Goal: Task Accomplishment & Management: Use online tool/utility

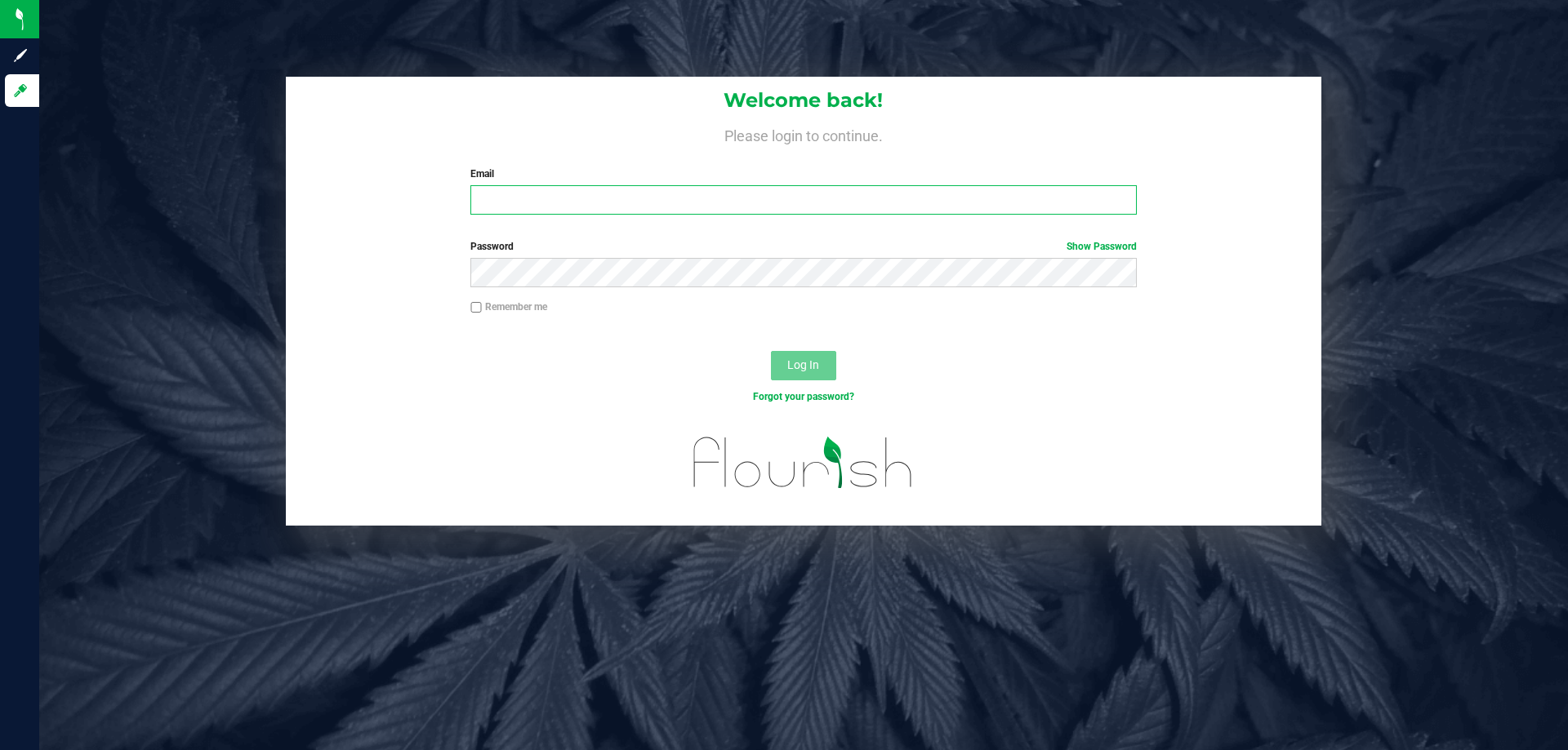
click at [562, 200] on input "Email" at bounding box center [803, 200] width 666 height 29
paste input "[EMAIL_ADDRESS][DOMAIN_NAME]"
type input "[EMAIL_ADDRESS][DOMAIN_NAME]"
click at [771, 351] on button "Log In" at bounding box center [803, 365] width 66 height 29
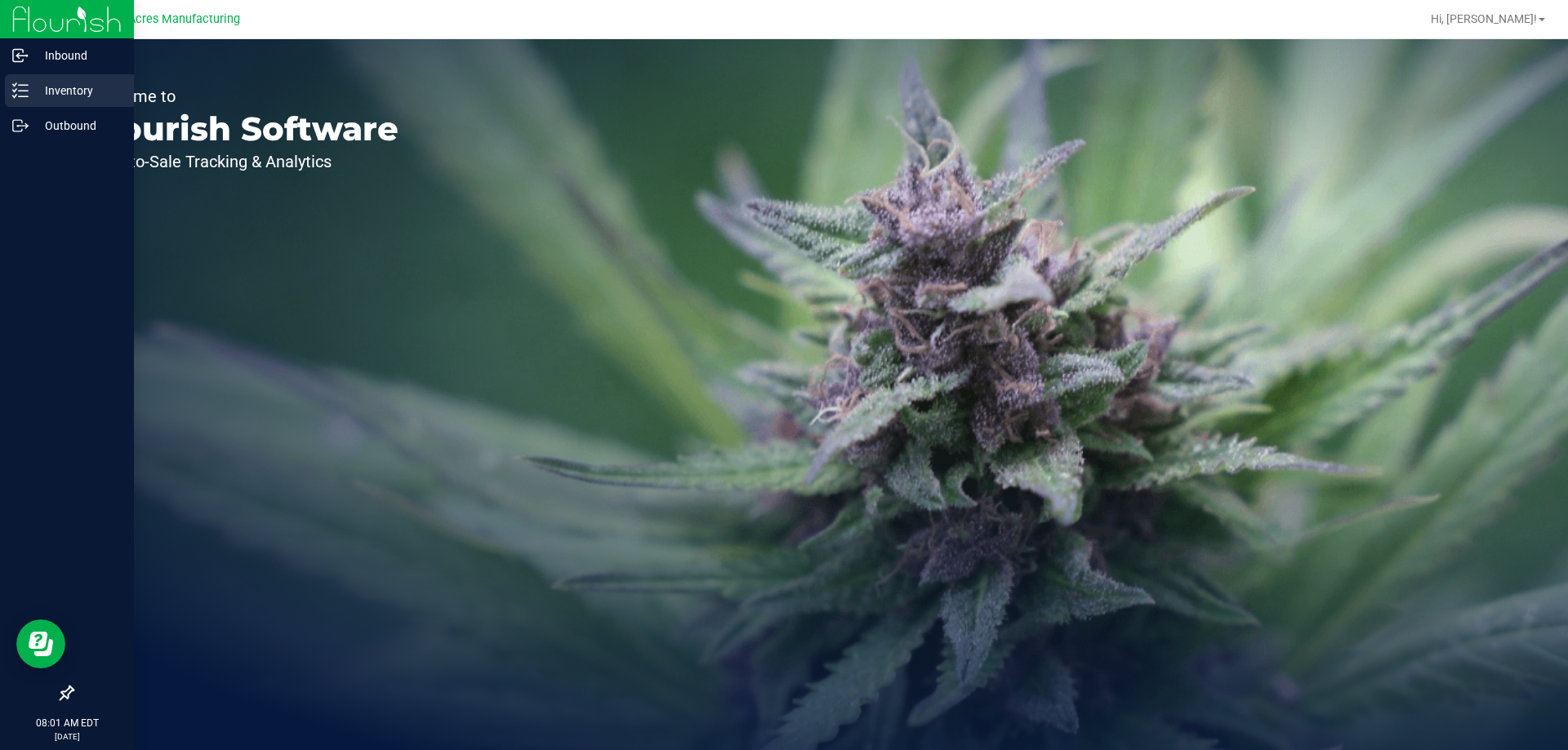
click at [24, 97] on line at bounding box center [23, 97] width 9 height 0
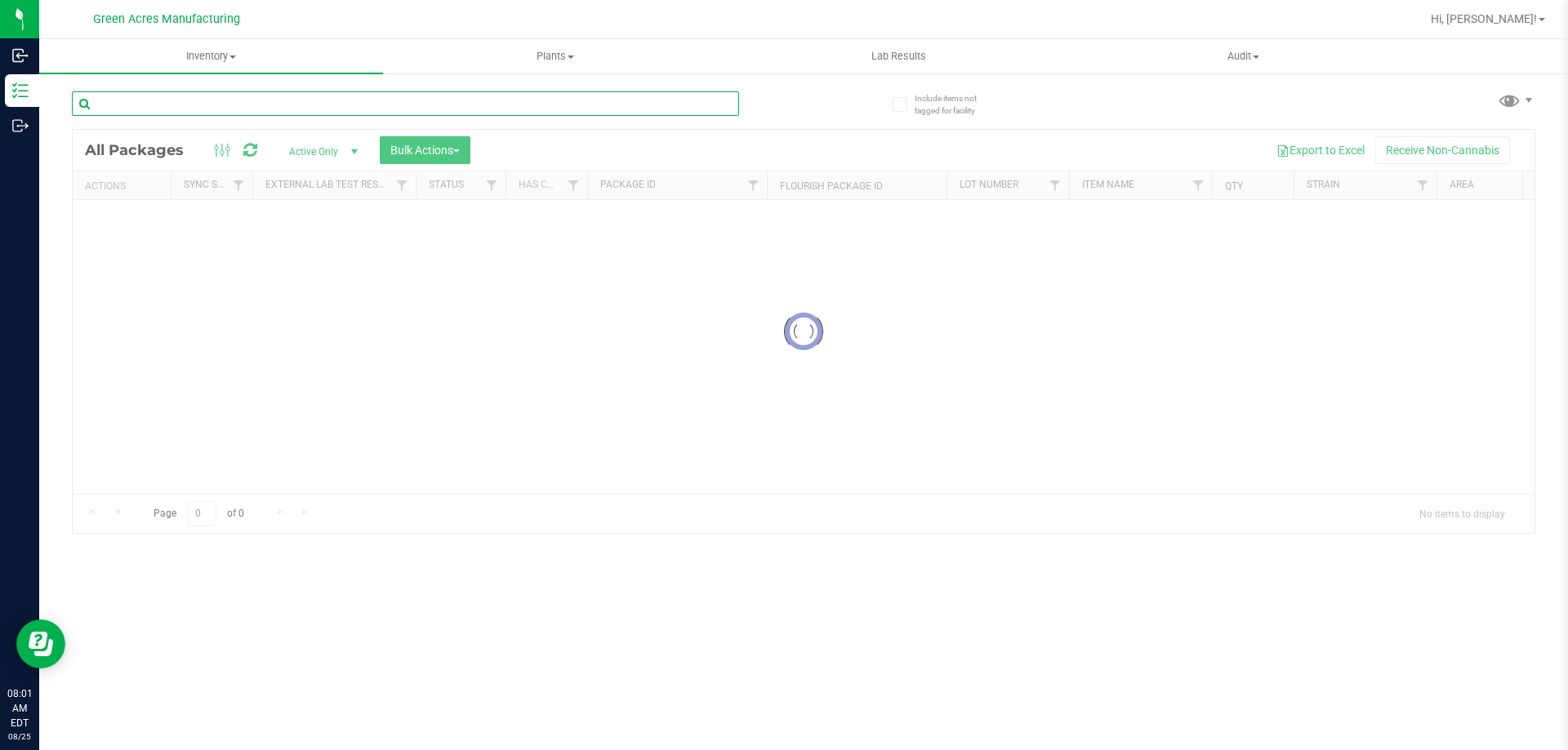
click at [207, 95] on input "text" at bounding box center [406, 103] width 667 height 24
type input "0821-1069"
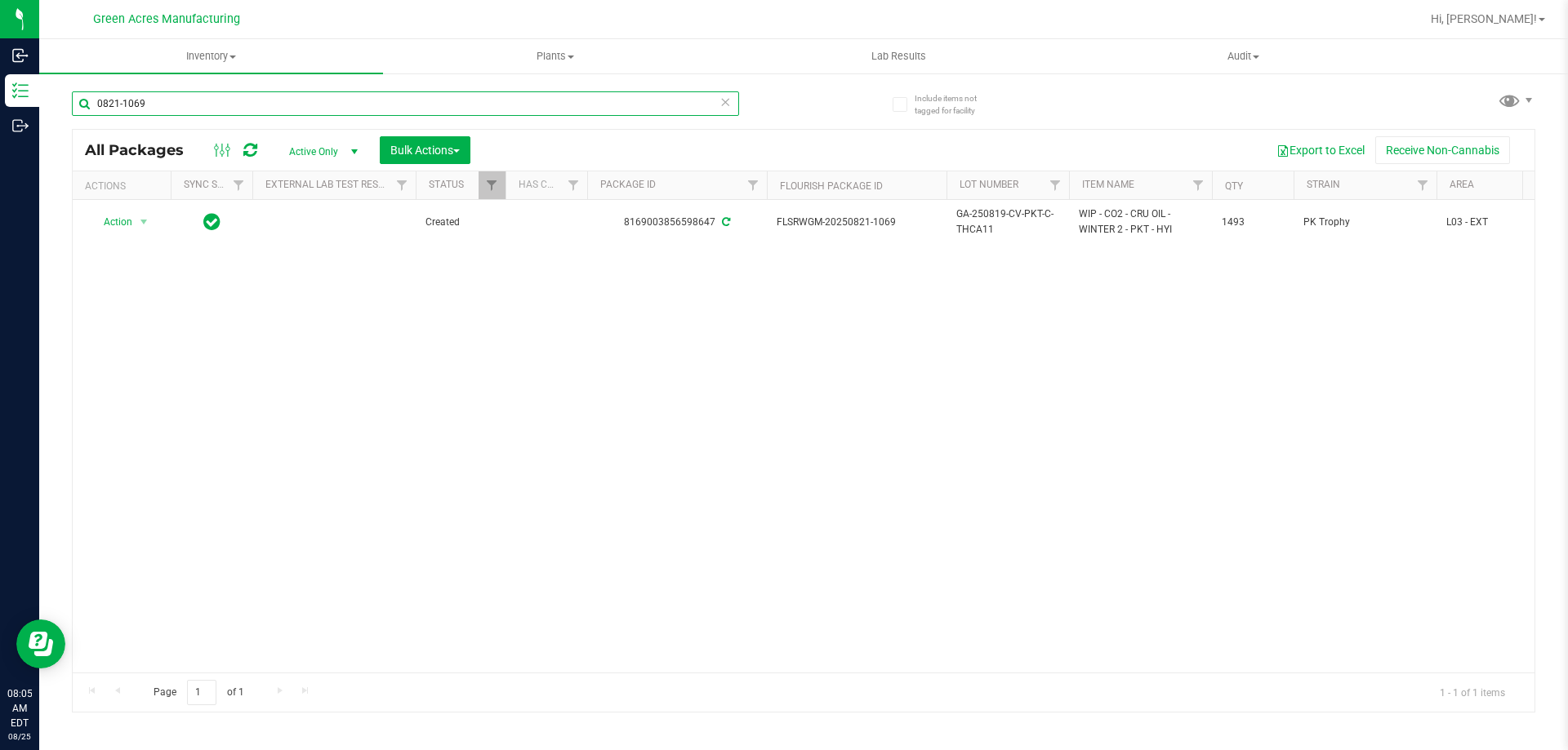
scroll to position [0, 155]
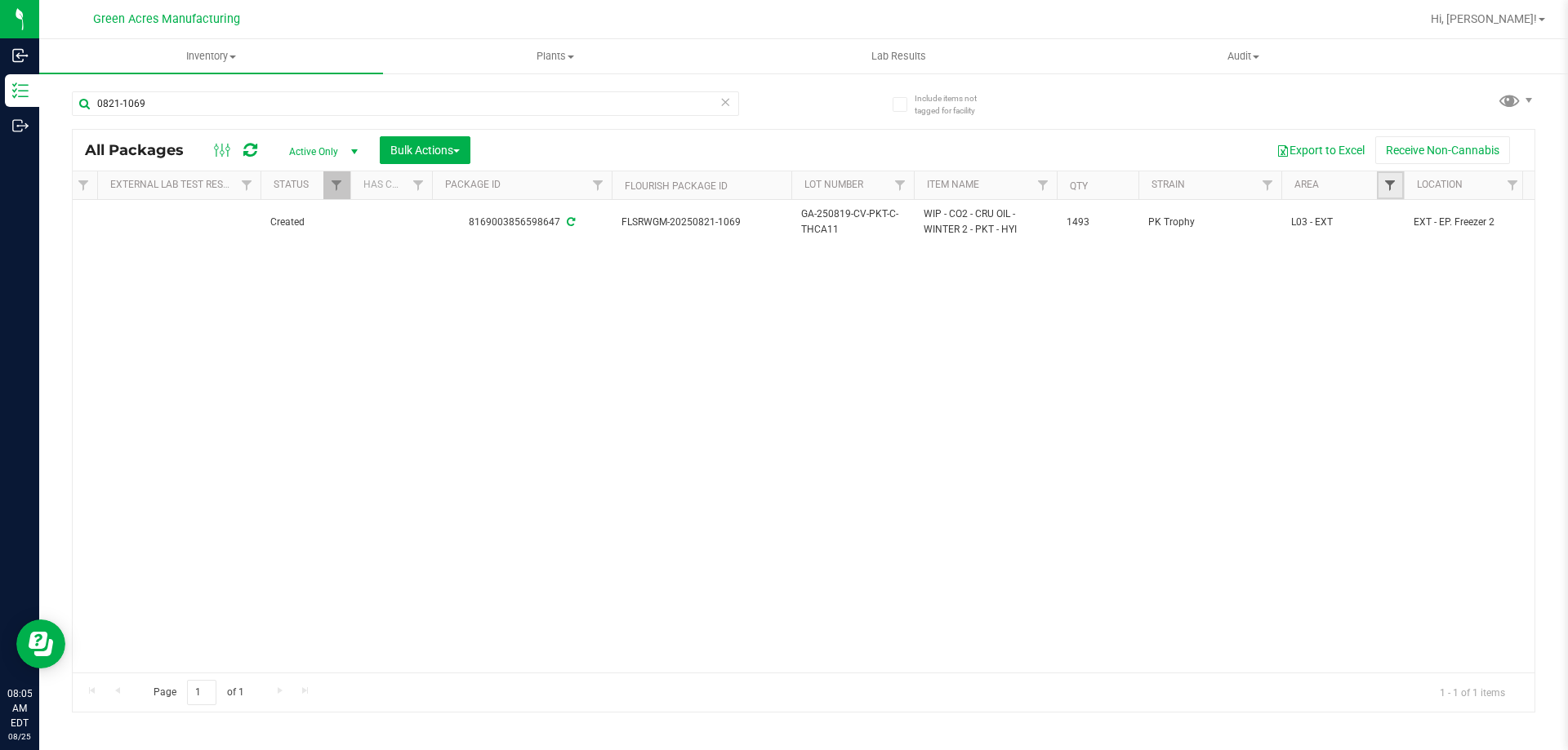
click at [1397, 181] on link "Filter" at bounding box center [1390, 185] width 27 height 28
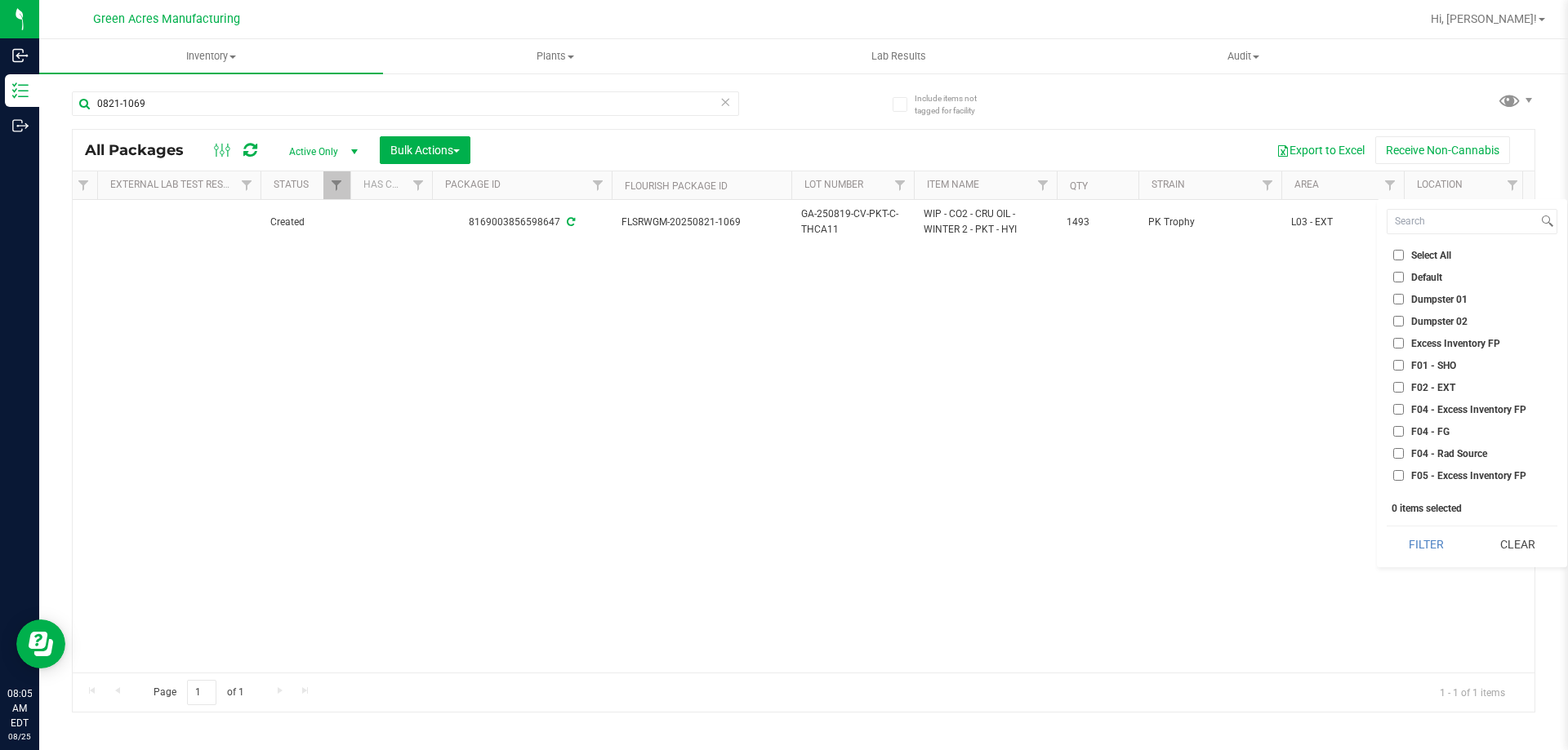
click at [1437, 360] on span "F01 - SHO" at bounding box center [1433, 365] width 45 height 10
click at [1403, 360] on input "F01 - SHO" at bounding box center [1398, 365] width 11 height 11
checkbox input "true"
click at [1435, 383] on span "F02 - EXT" at bounding box center [1433, 388] width 44 height 10
click at [1403, 382] on input "F02 - EXT" at bounding box center [1398, 387] width 11 height 11
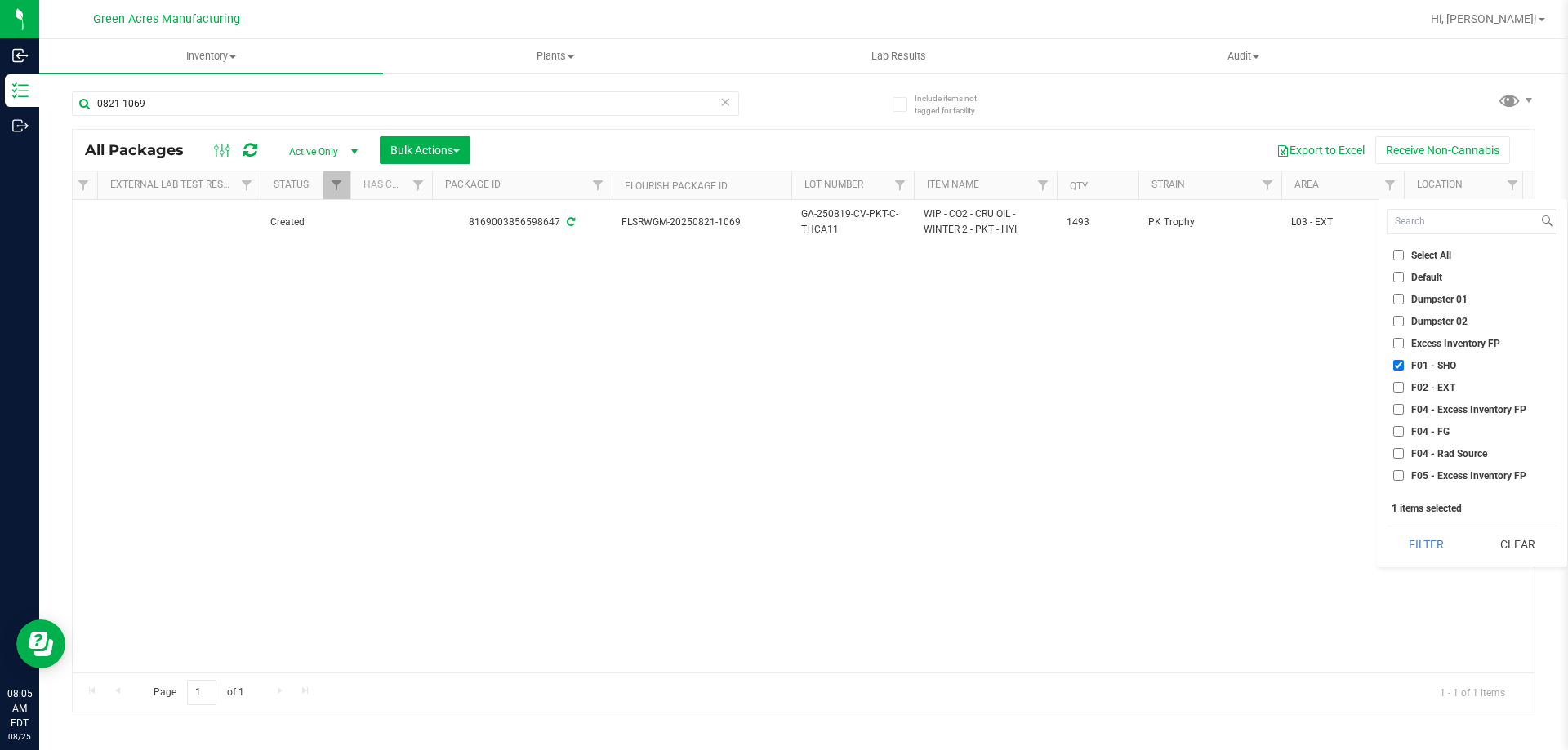
checkbox input "true"
click at [1432, 398] on span "H02 - Storage" at bounding box center [1441, 401] width 61 height 10
click at [1403, 398] on input "H02 - Storage" at bounding box center [1398, 400] width 11 height 11
checkbox input "true"
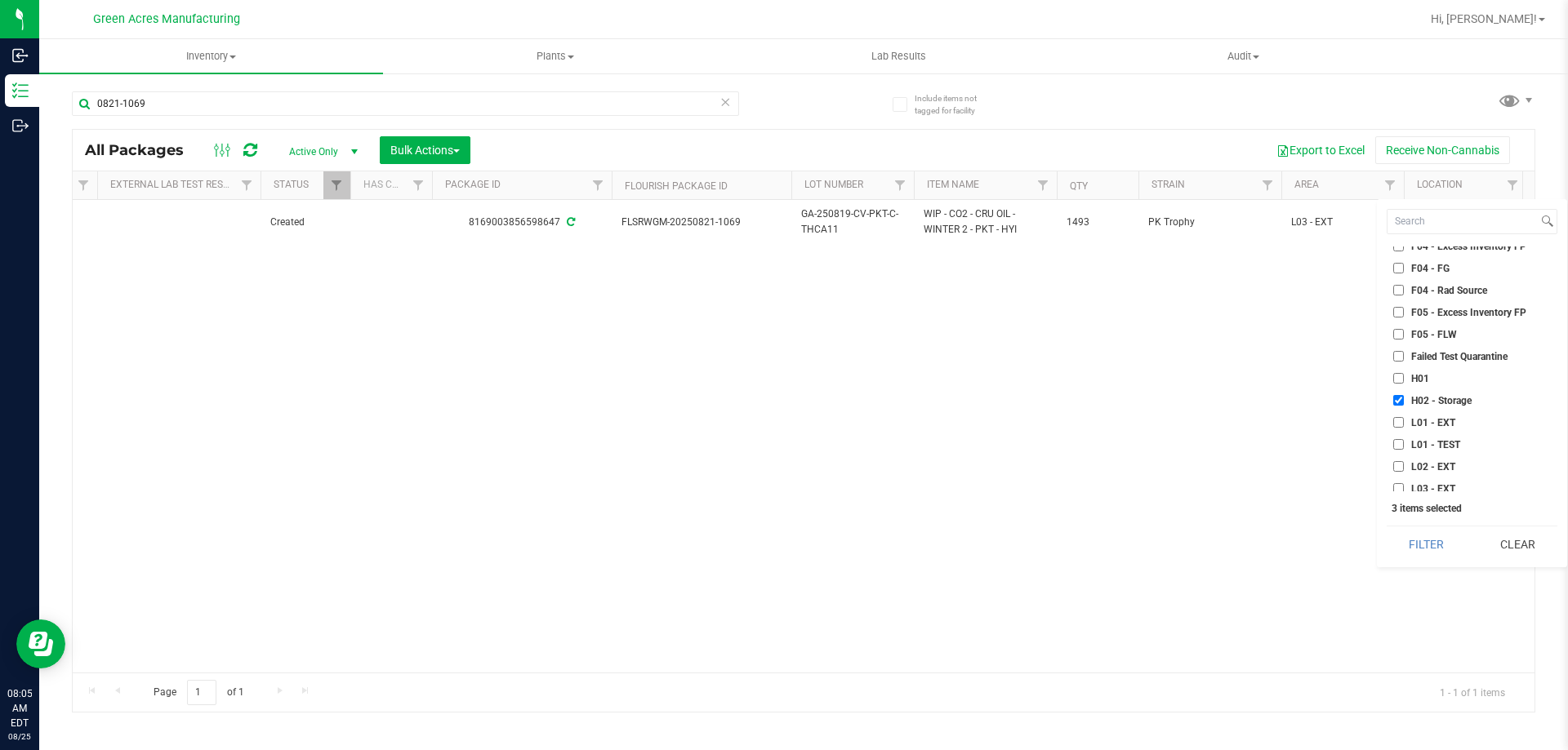
click at [1417, 425] on span "L01 - EXT" at bounding box center [1433, 422] width 44 height 10
click at [1403, 425] on input "L01 - EXT" at bounding box center [1398, 422] width 11 height 11
checkbox input "true"
drag, startPoint x: 1412, startPoint y: 461, endPoint x: 1414, endPoint y: 481, distance: 20.1
click at [1412, 464] on span "L02 - EXT" at bounding box center [1433, 467] width 44 height 10
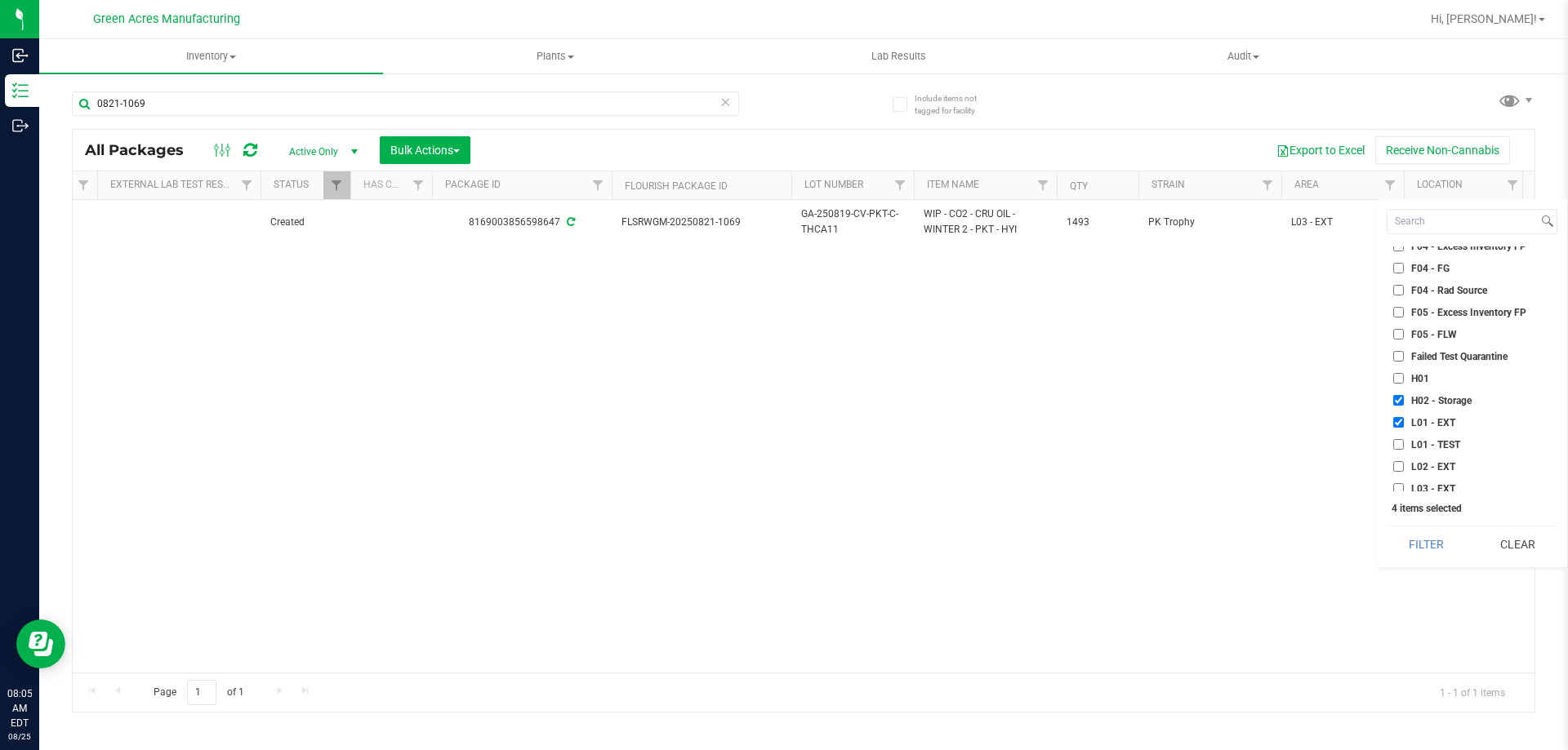
click at [1403, 464] on input "L02 - EXT" at bounding box center [1398, 466] width 11 height 11
checkbox input "true"
click at [1414, 486] on span "L03 - EXT" at bounding box center [1433, 489] width 44 height 10
click at [1403, 486] on input "L03 - EXT" at bounding box center [1398, 488] width 11 height 11
checkbox input "true"
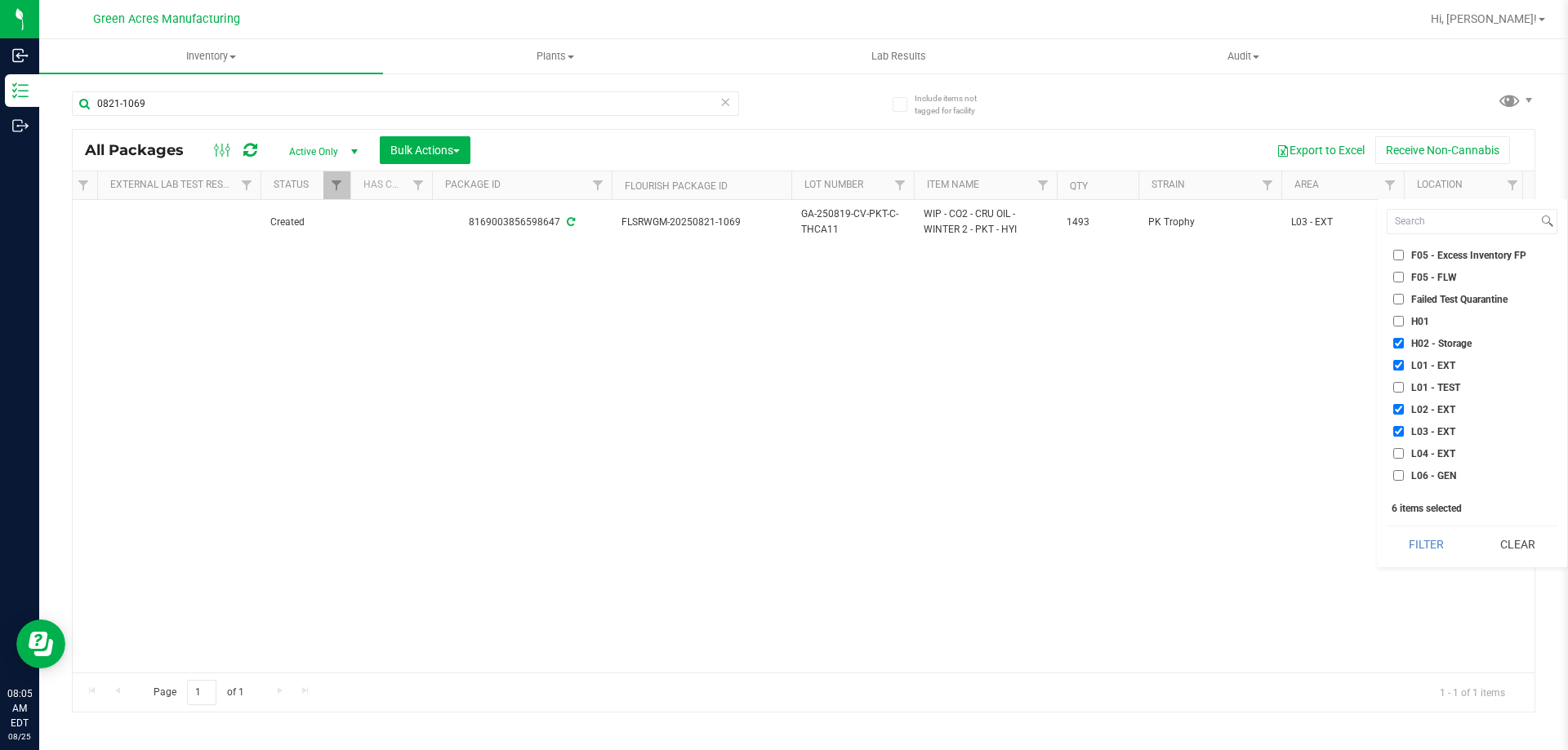
scroll to position [247, 0]
click at [1425, 428] on span "L04 - EXT" at bounding box center [1433, 427] width 44 height 10
click at [1403, 428] on input "L04 - EXT" at bounding box center [1398, 426] width 11 height 11
checkbox input "true"
click at [1423, 535] on button "Filter" at bounding box center [1426, 544] width 79 height 36
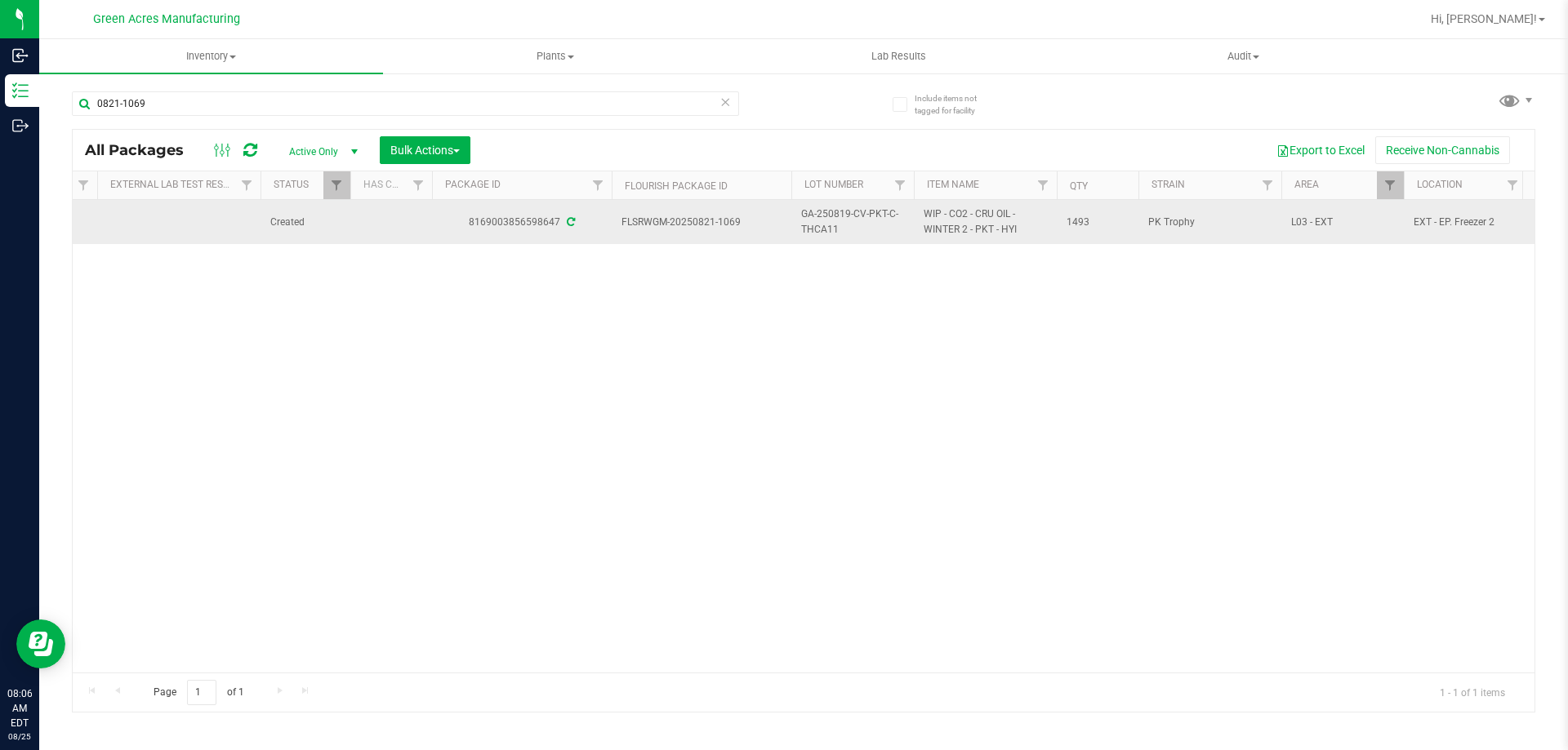
click at [822, 218] on span "GA-250819-CV-PKT-C-THCA11" at bounding box center [852, 222] width 103 height 31
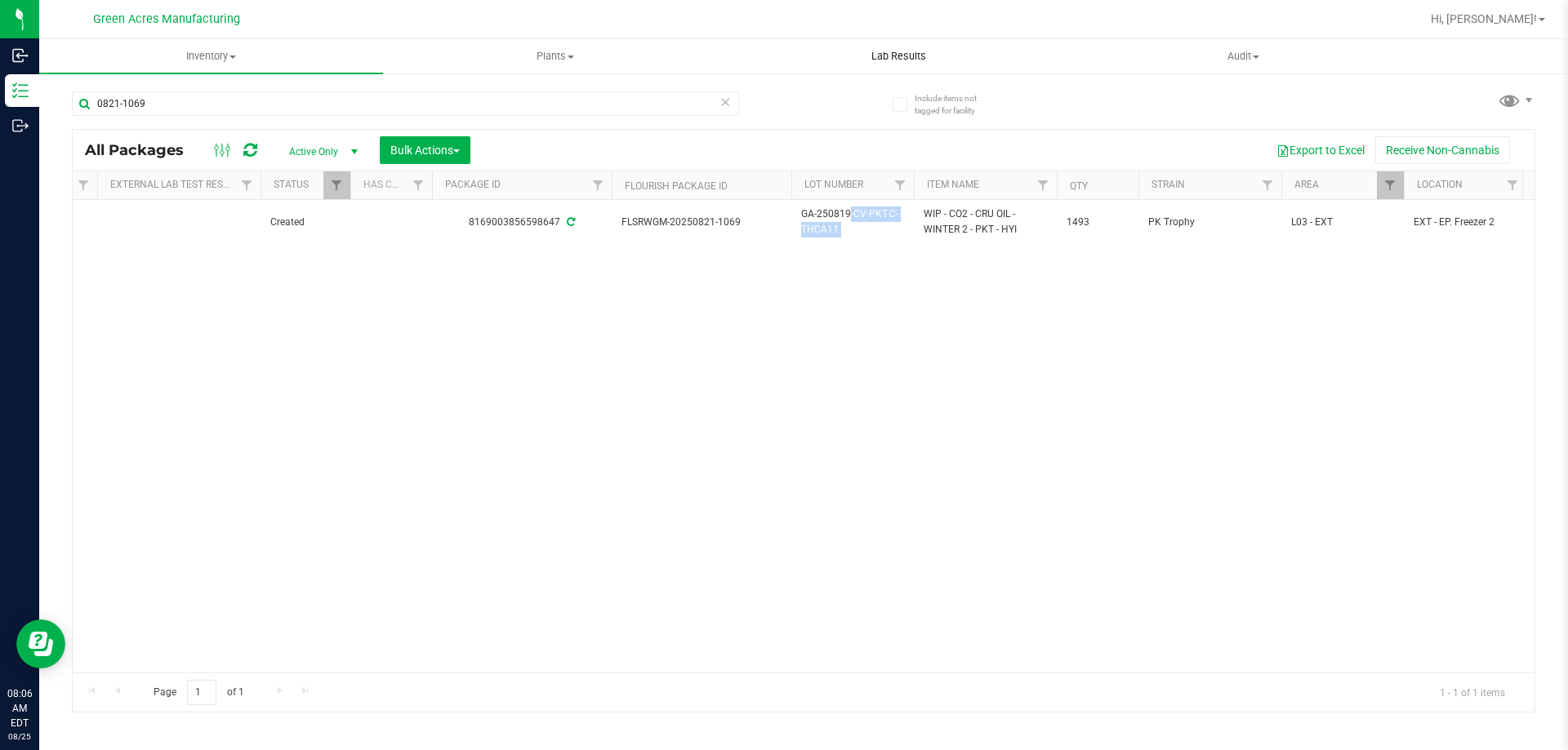
copy tr "GA-250819-CV-PKT-C-THCA11"
drag, startPoint x: 555, startPoint y: 430, endPoint x: 450, endPoint y: 394, distance: 111.0
click at [554, 430] on div "Action Action Adjust qty Create package Edit attributes Global inventory Locate…" at bounding box center [802, 436] width 1461 height 473
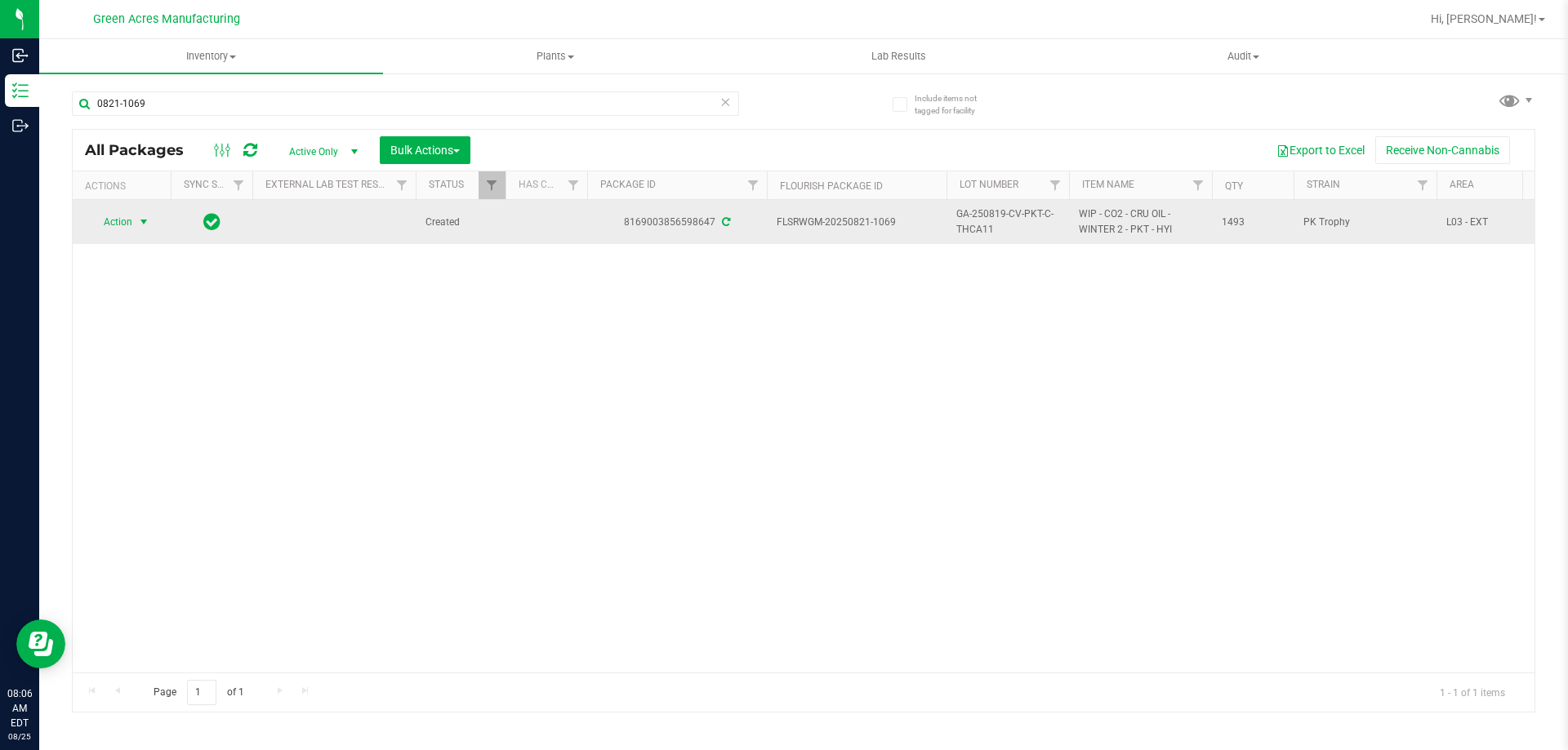
click at [138, 228] on span "select" at bounding box center [144, 223] width 13 height 13
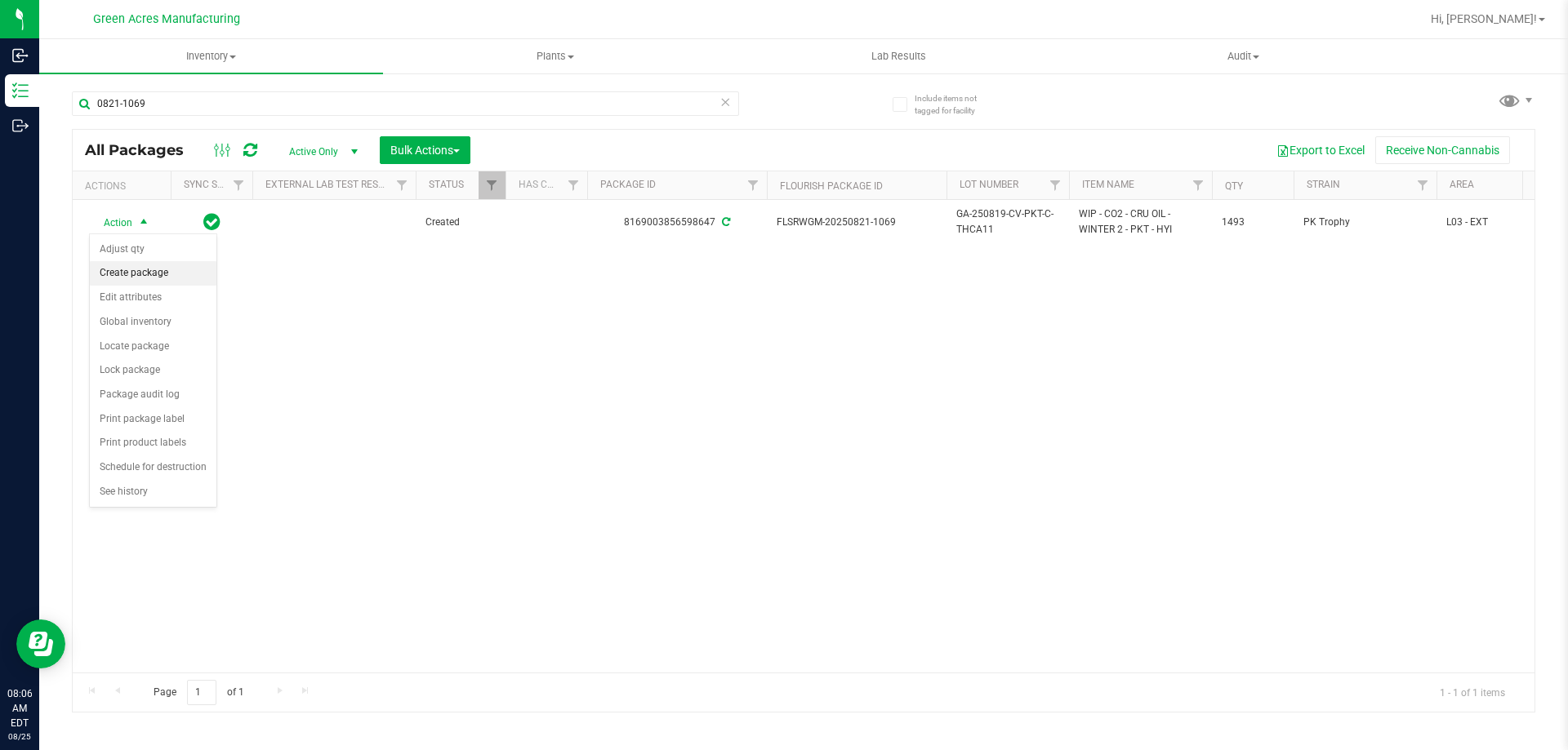
click at [158, 271] on li "Create package" at bounding box center [153, 273] width 127 height 24
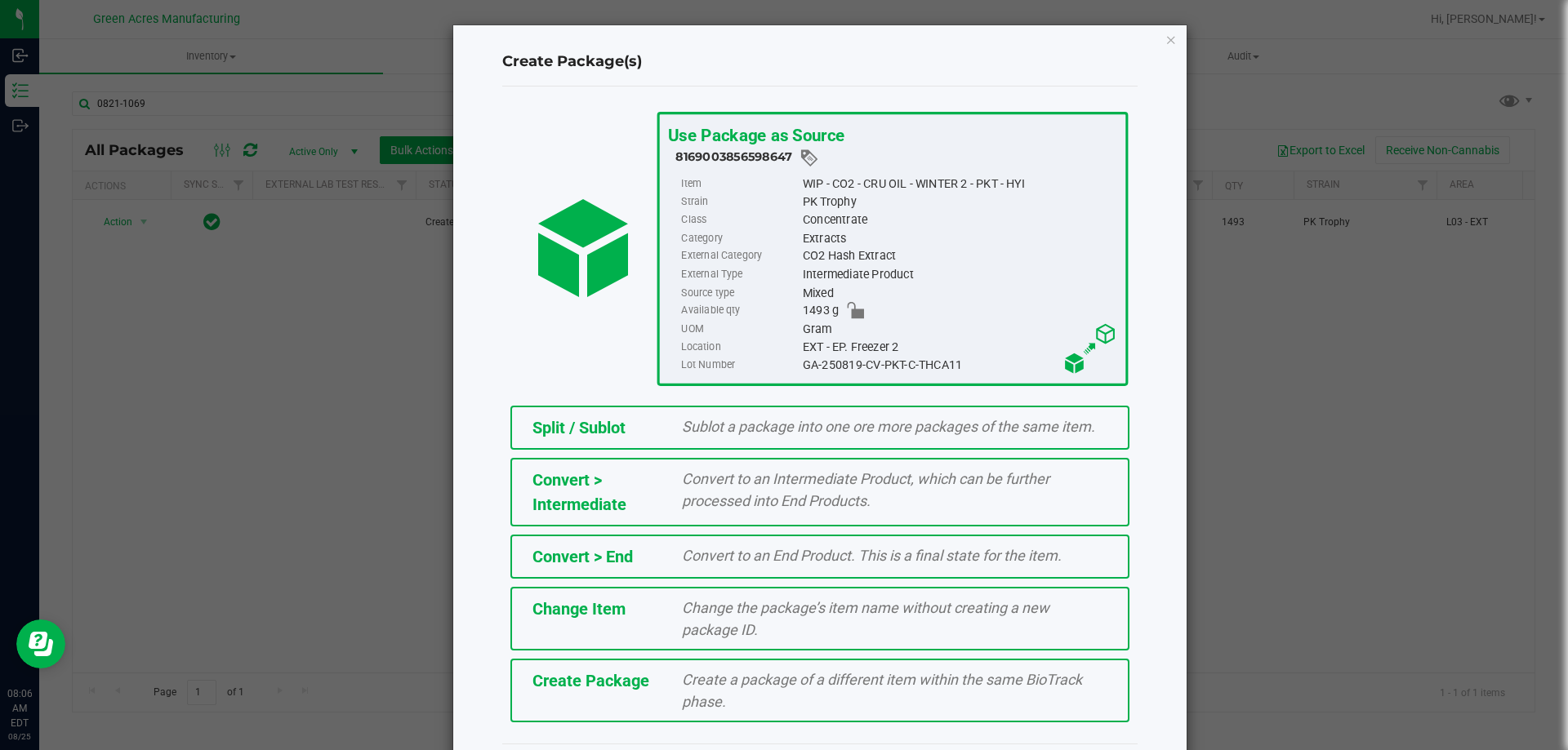
scroll to position [45, 0]
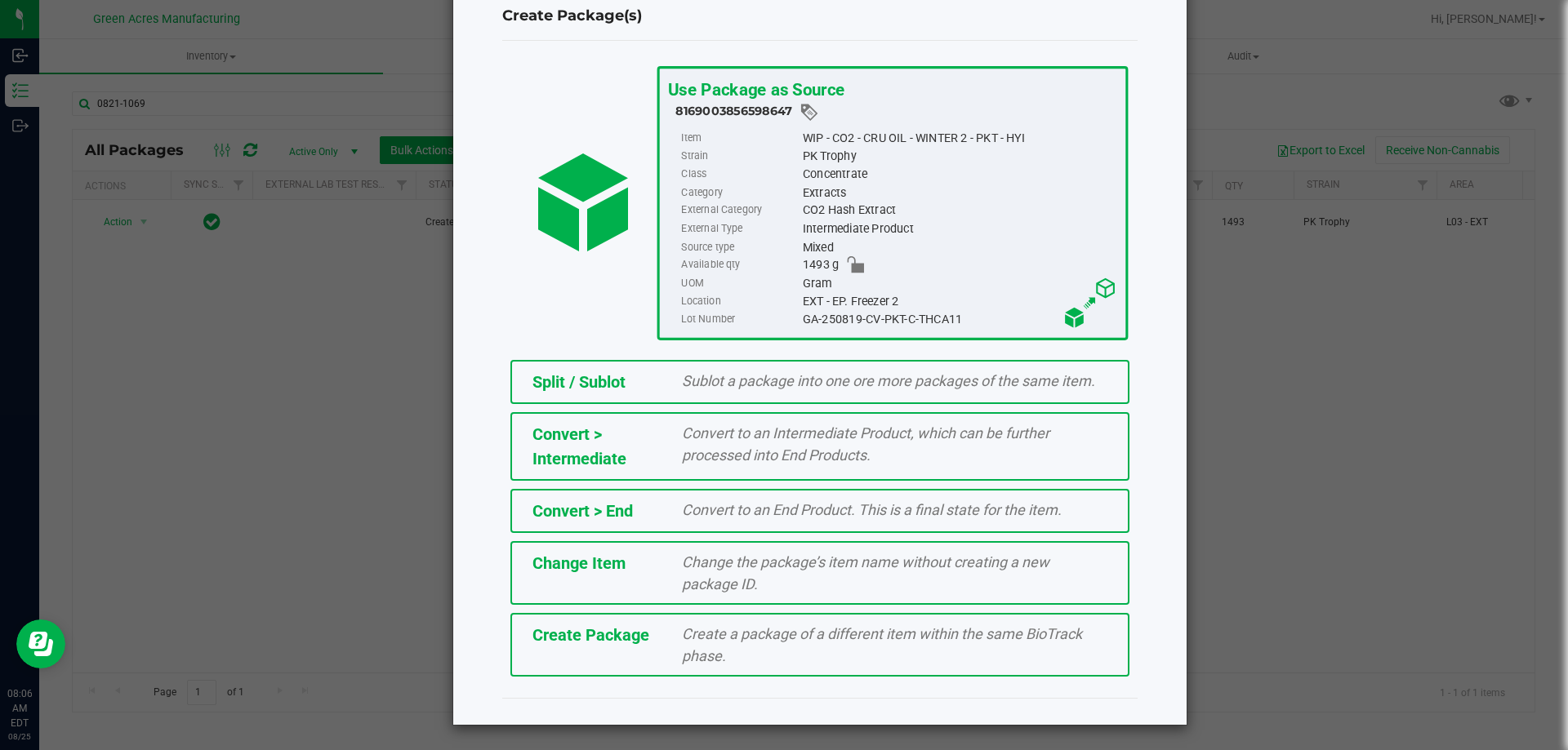
click at [630, 648] on div "Create Package Create a package of a different item within the same BioTrack ph…" at bounding box center [819, 645] width 619 height 64
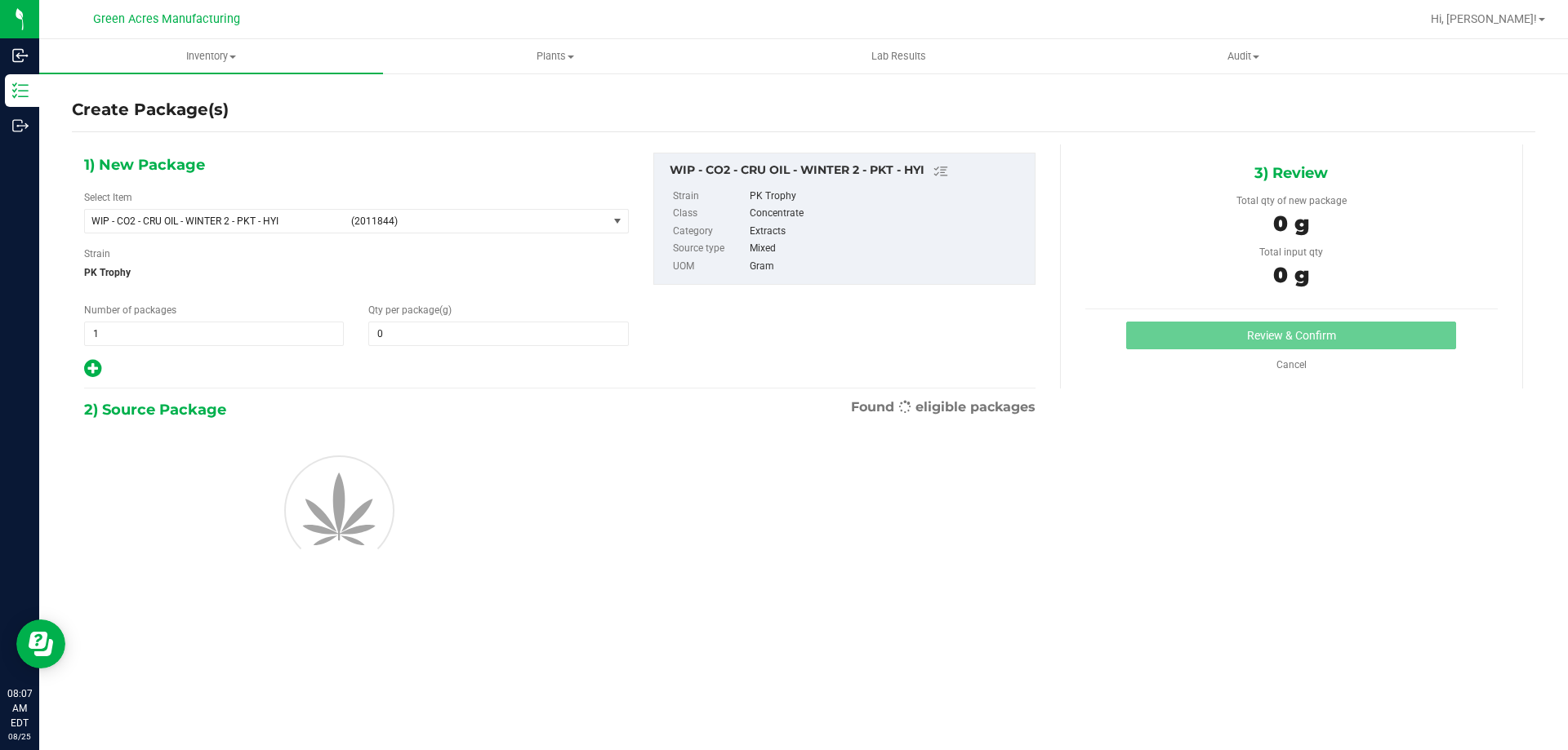
type input "0.0000"
copy span "WIP - CO2 - CRU OIL - WINTER 2 - PKT - HYI"
drag, startPoint x: 293, startPoint y: 219, endPoint x: 92, endPoint y: 217, distance: 201.0
click at [92, 217] on span "WIP - CO2 - CRU OIL - WINTER 2 - PKT - HYI" at bounding box center [216, 222] width 250 height 12
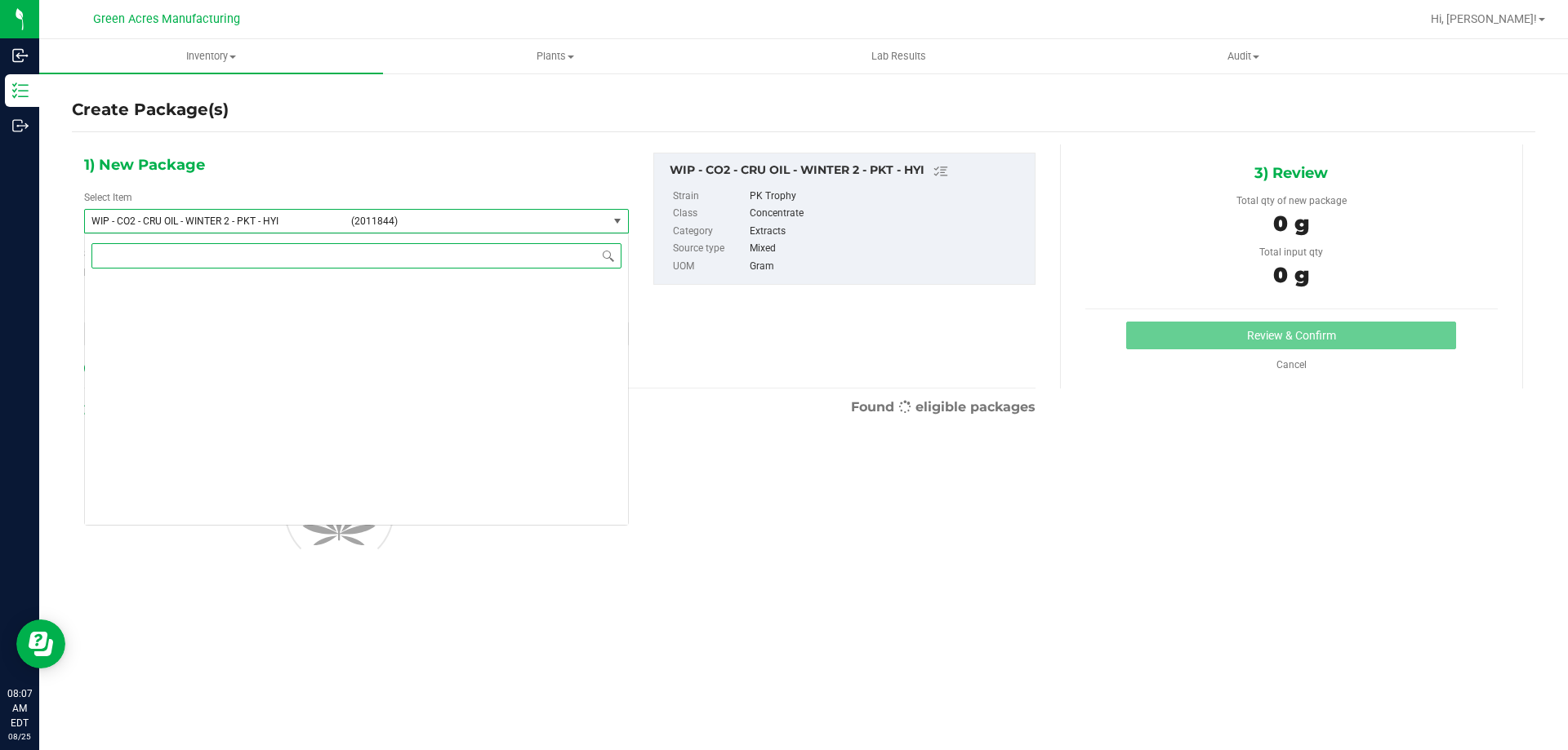
scroll to position [410109, 0]
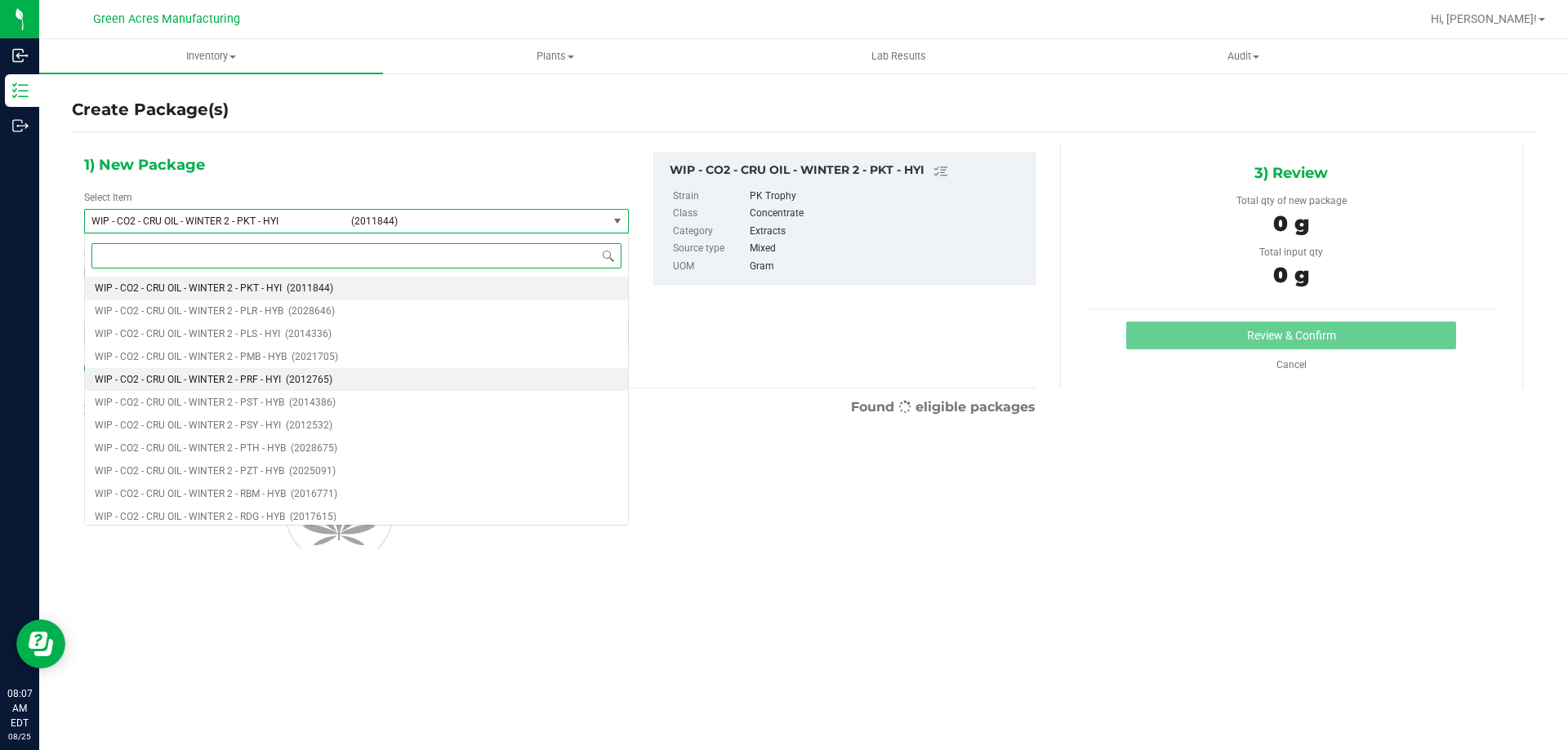
paste input "WIP - CO2 - CRU OIL - WINTER 2 - PKT - HYI"
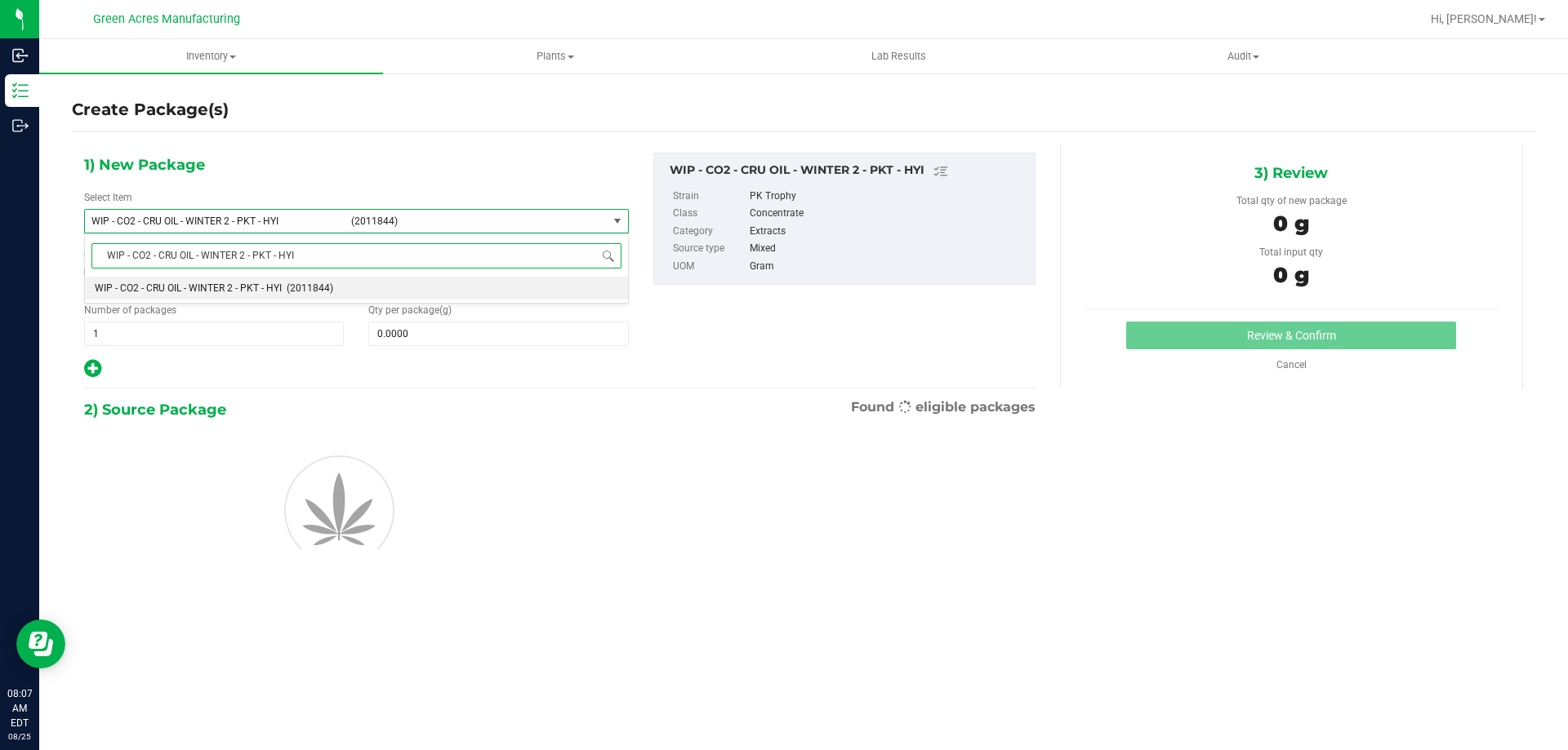
scroll to position [0, 0]
click at [245, 254] on input "WIP - CO2 - CRU OIL - WINTER 2 - PKT - HYI" at bounding box center [356, 256] width 530 height 25
type input "WIP - CO2 - CRU OIL - FILTERED - PKT - HYI"
click at [284, 291] on span "(2011839)" at bounding box center [306, 288] width 46 height 12
type input "0.0000"
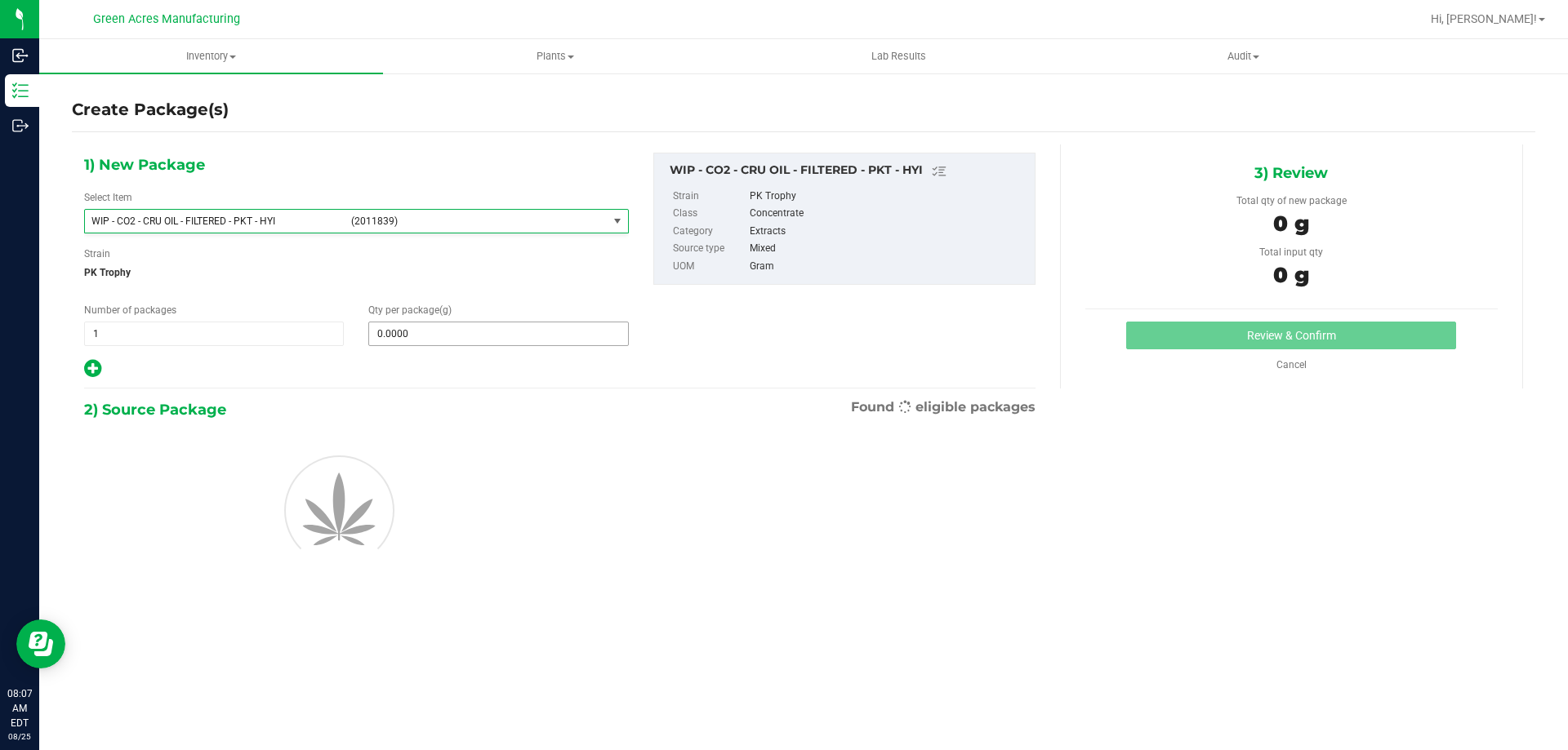
scroll to position [394891, 0]
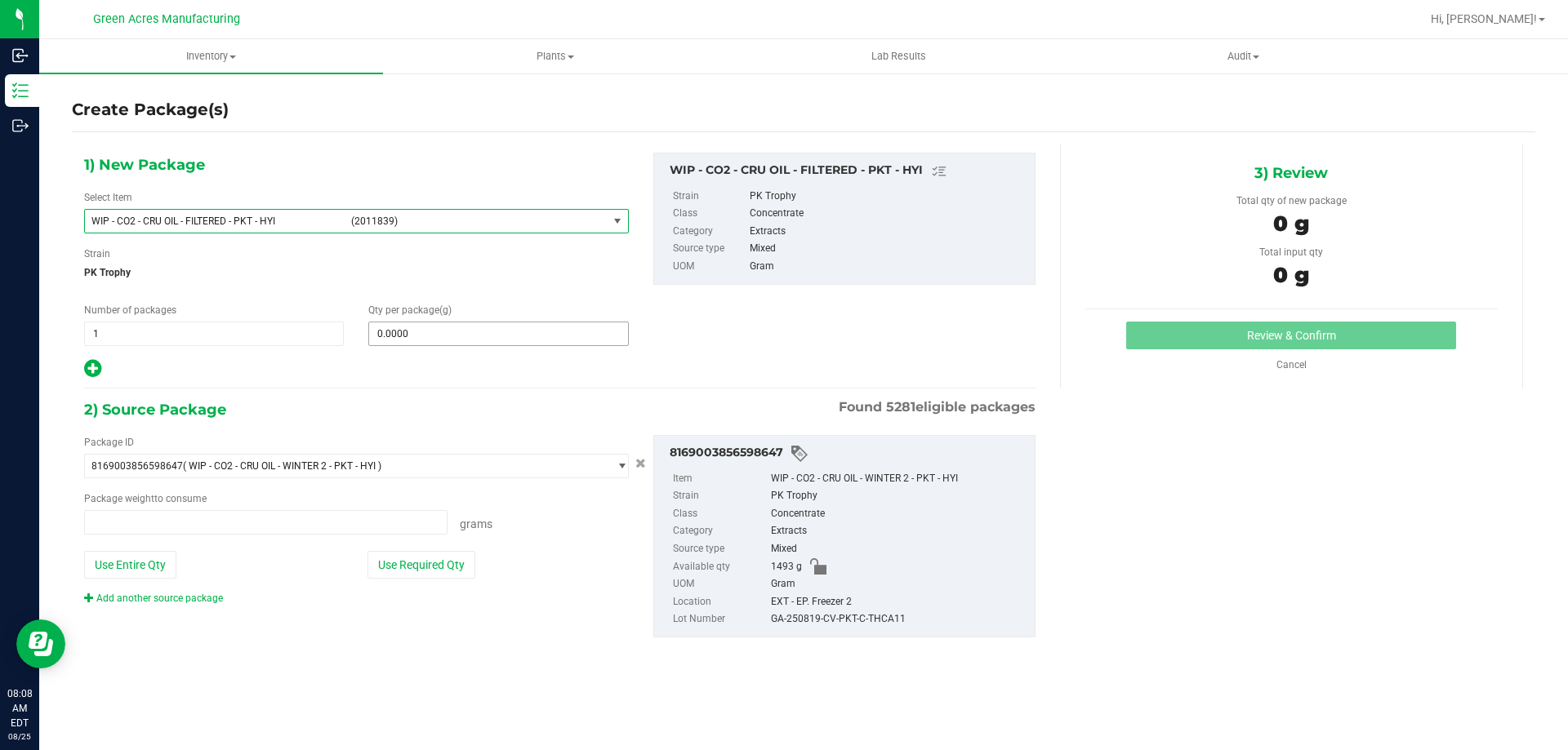
type input "0.0000 g"
click at [445, 341] on span at bounding box center [497, 333] width 260 height 24
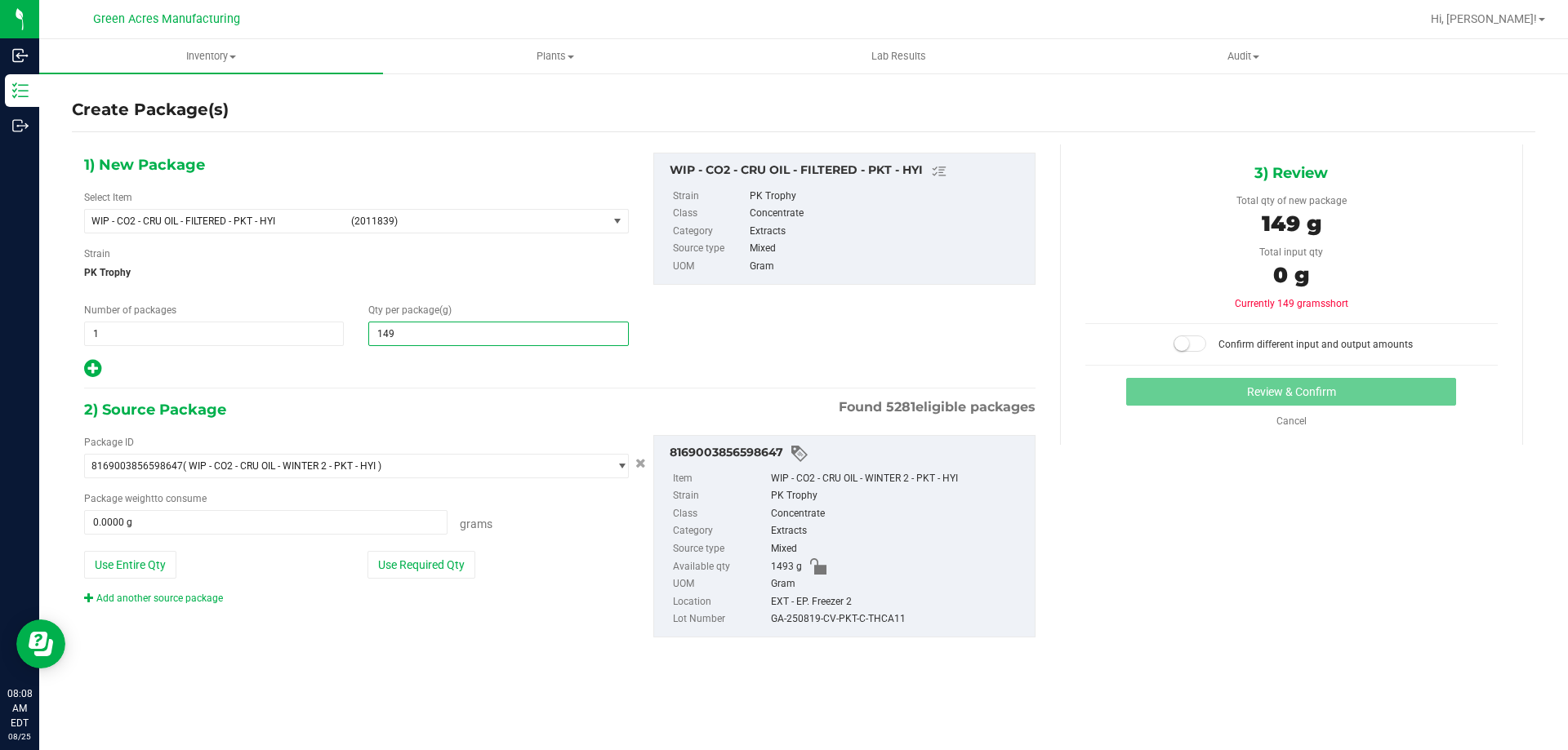
type input "1493"
type input "1,493.0000"
click at [134, 568] on button "Use Entire Qty" at bounding box center [130, 564] width 92 height 28
type input "1493.0000 g"
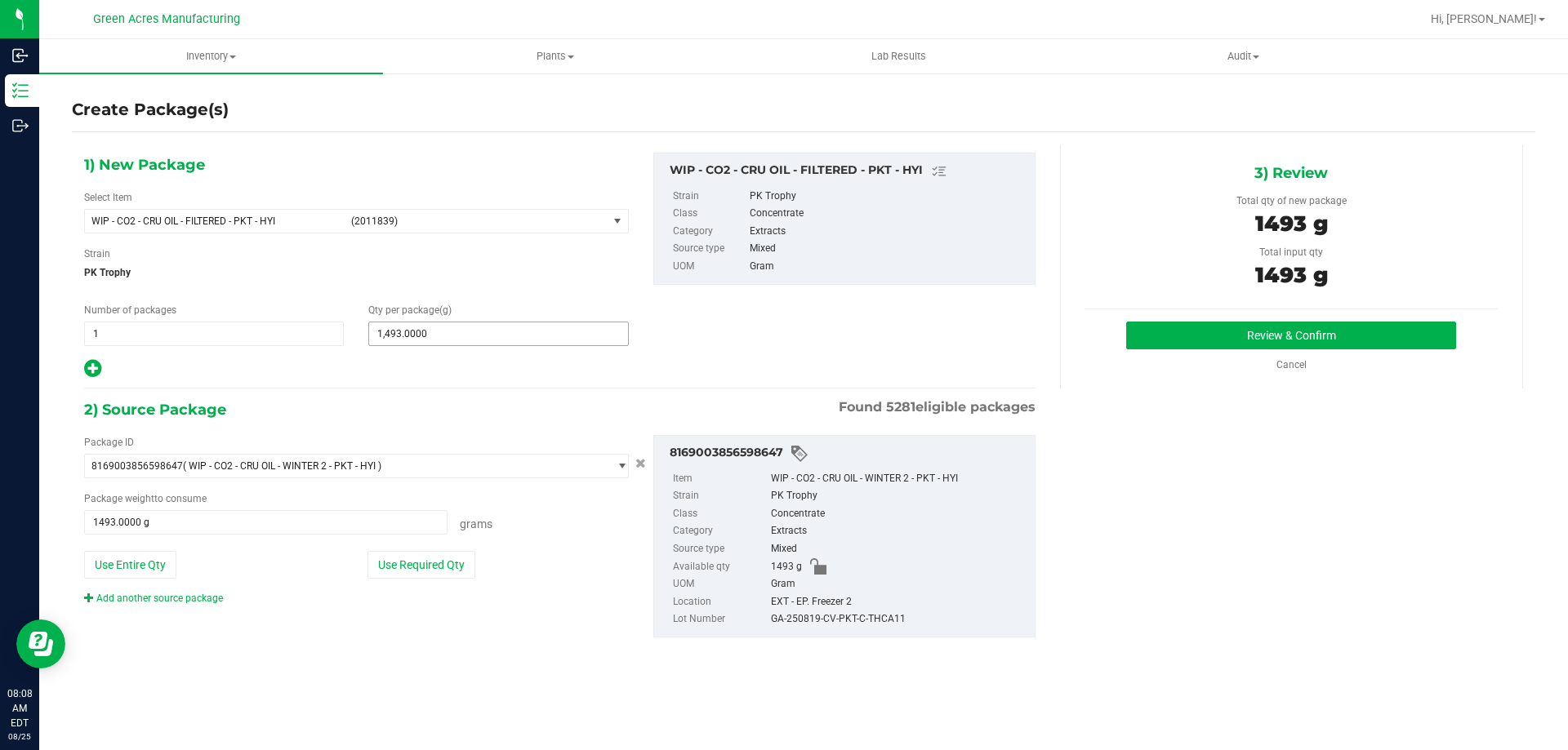
click at [488, 345] on span "1,493.0000 1493" at bounding box center [497, 333] width 260 height 24
click at [1250, 334] on button "Review & Confirm" at bounding box center [1291, 335] width 330 height 28
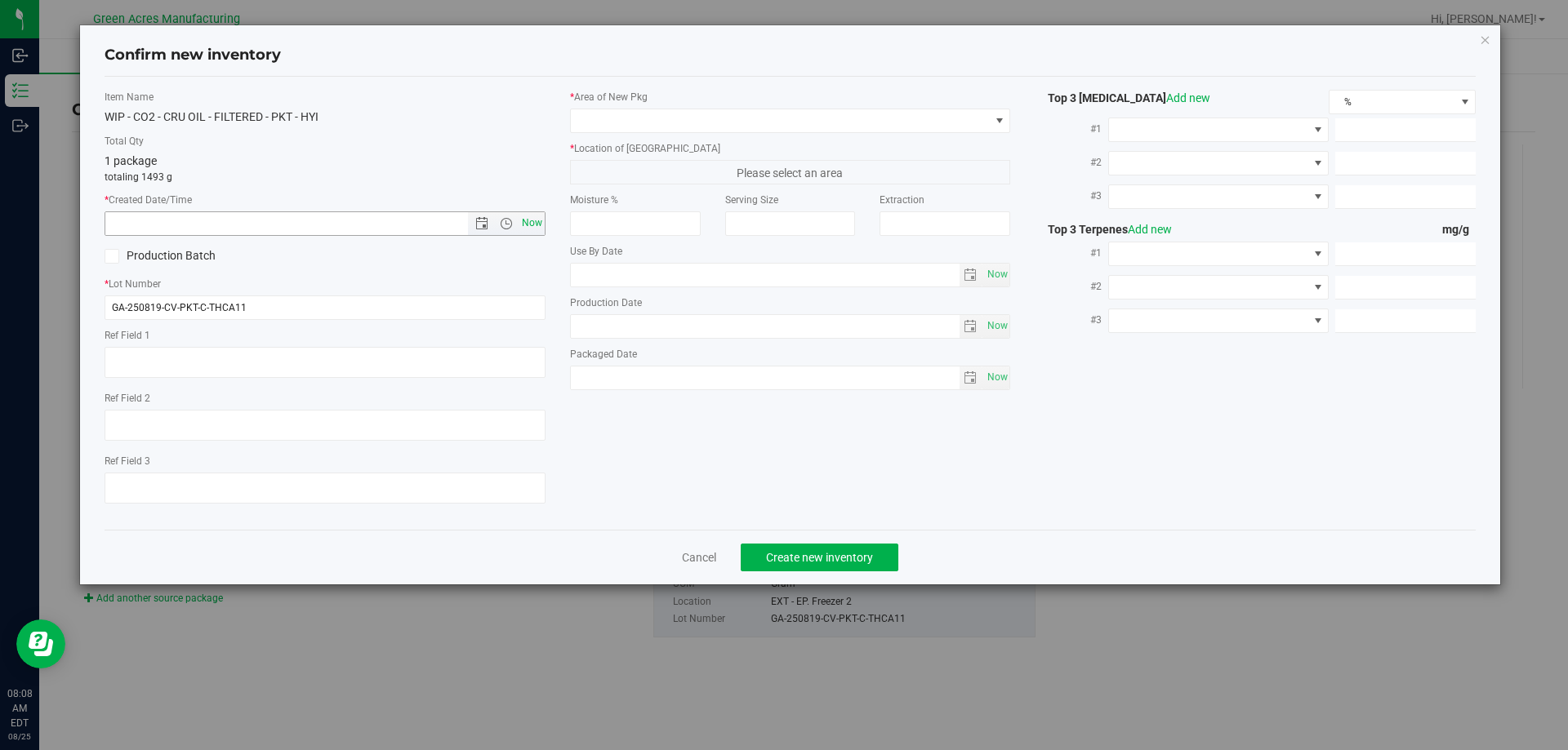
click at [535, 223] on span "Now" at bounding box center [531, 223] width 28 height 24
type input "8/25/2025 8:08 AM"
click at [639, 120] on span at bounding box center [780, 120] width 418 height 23
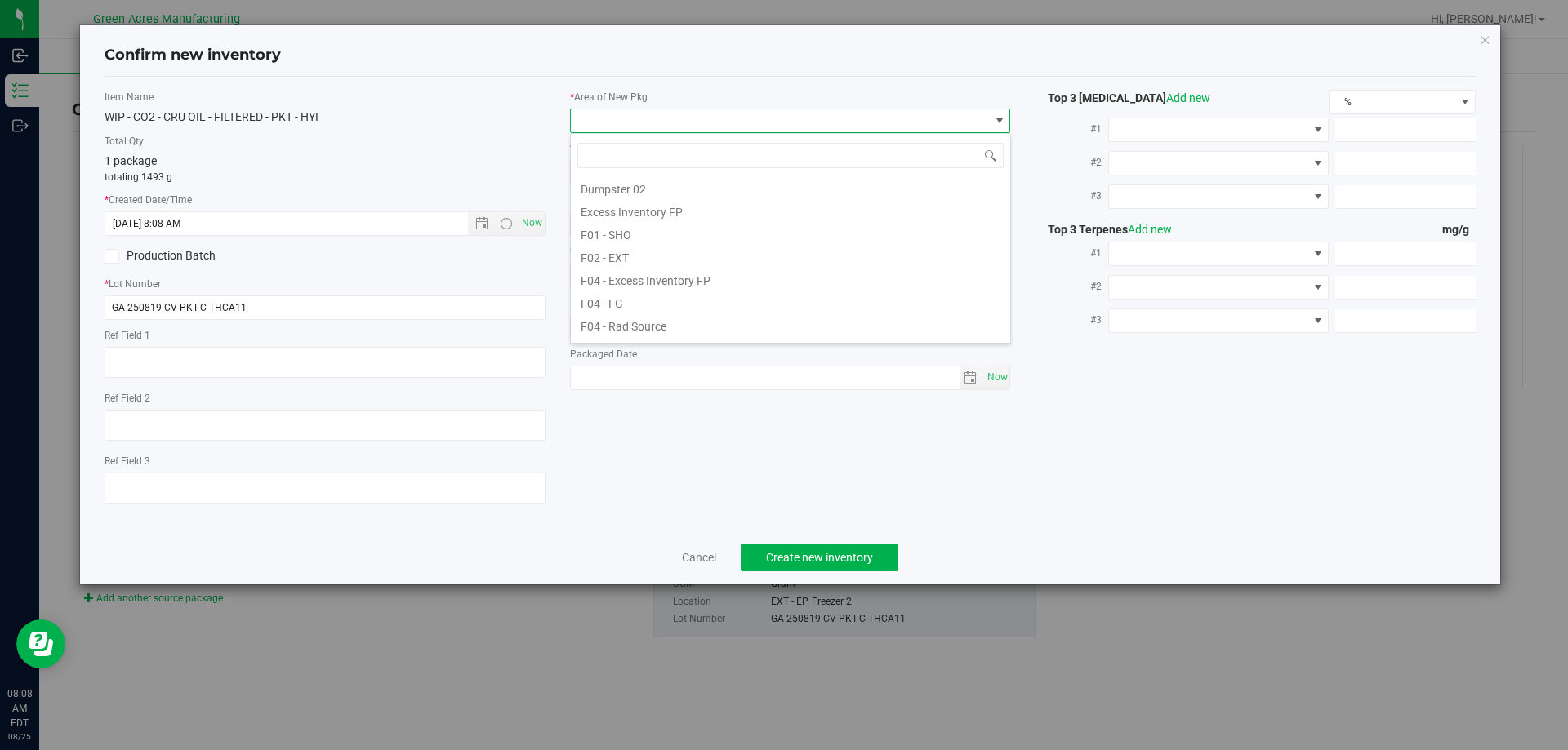
scroll to position [244, 0]
click at [629, 302] on li "L03 - EXT" at bounding box center [790, 308] width 439 height 23
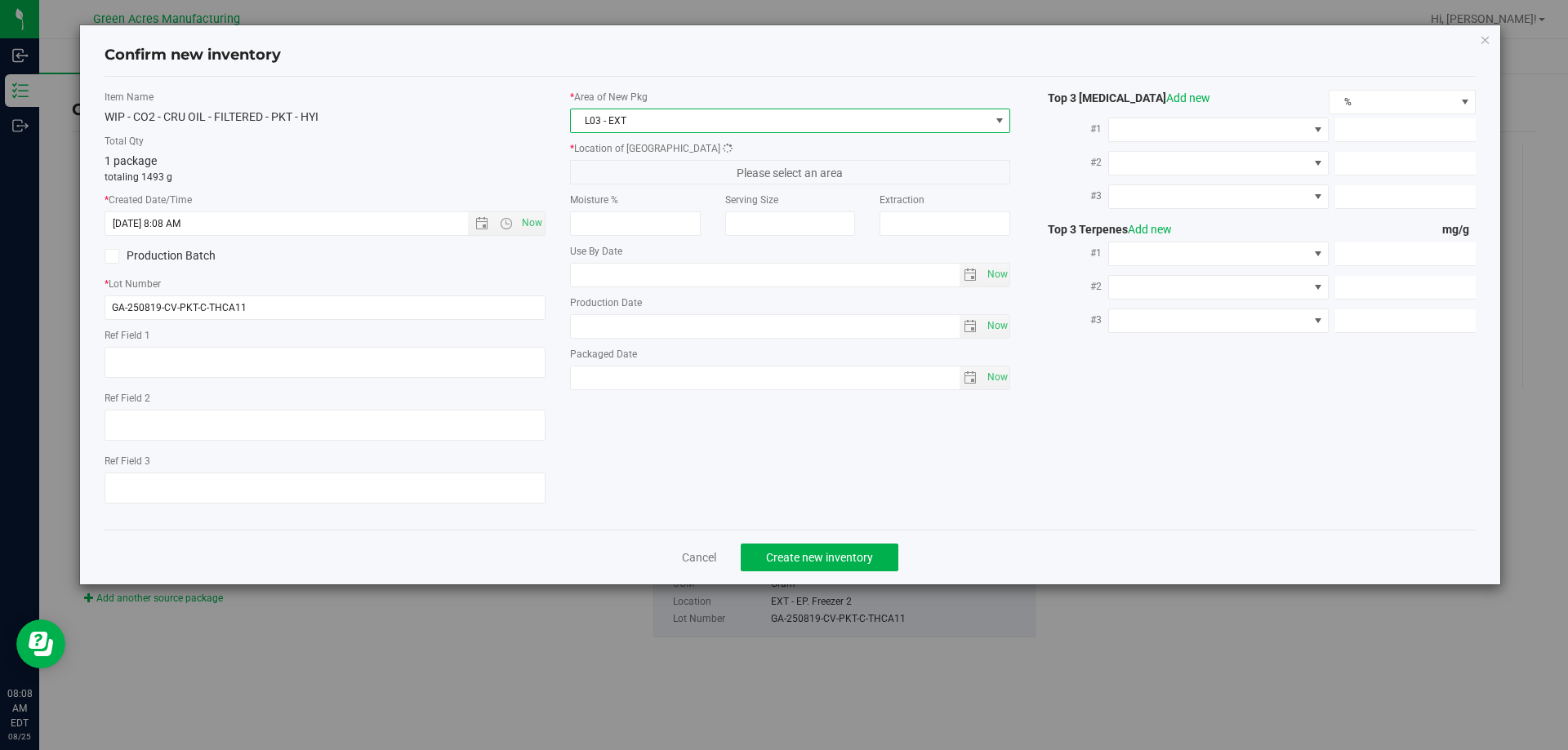
click at [649, 159] on div "* Location of New Pkg Please select an area" at bounding box center [790, 162] width 441 height 43
click at [650, 169] on span "Please select an area" at bounding box center [790, 171] width 441 height 24
click at [718, 75] on div "Confirm new inventory" at bounding box center [790, 56] width 1371 height 42
click at [702, 139] on div "* Area of New Pkg L03 - EXT * Location of New Pkg Please select an area Moistur…" at bounding box center [791, 244] width 466 height 308
click at [700, 123] on span "L03 - EXT" at bounding box center [780, 120] width 418 height 23
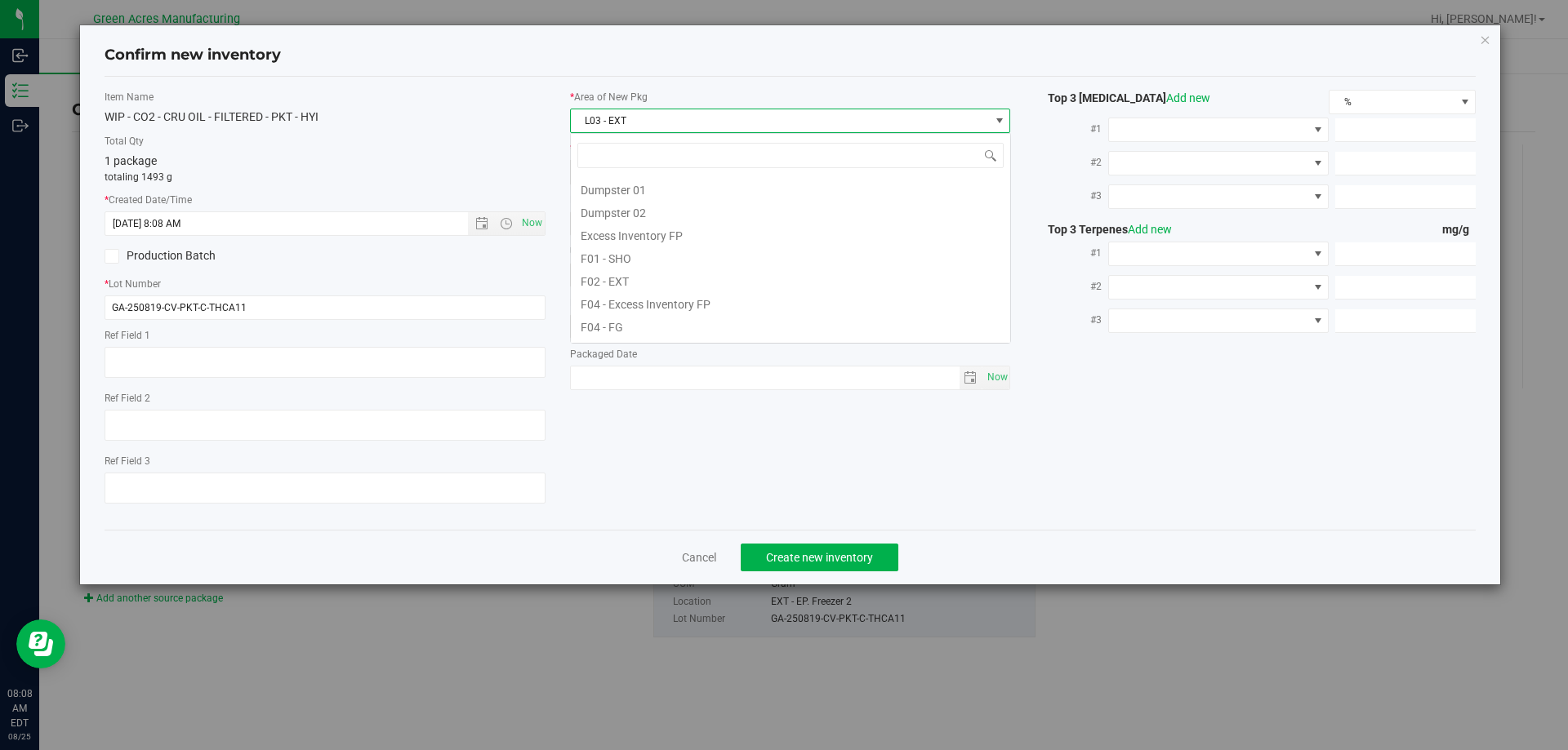
scroll to position [24, 441]
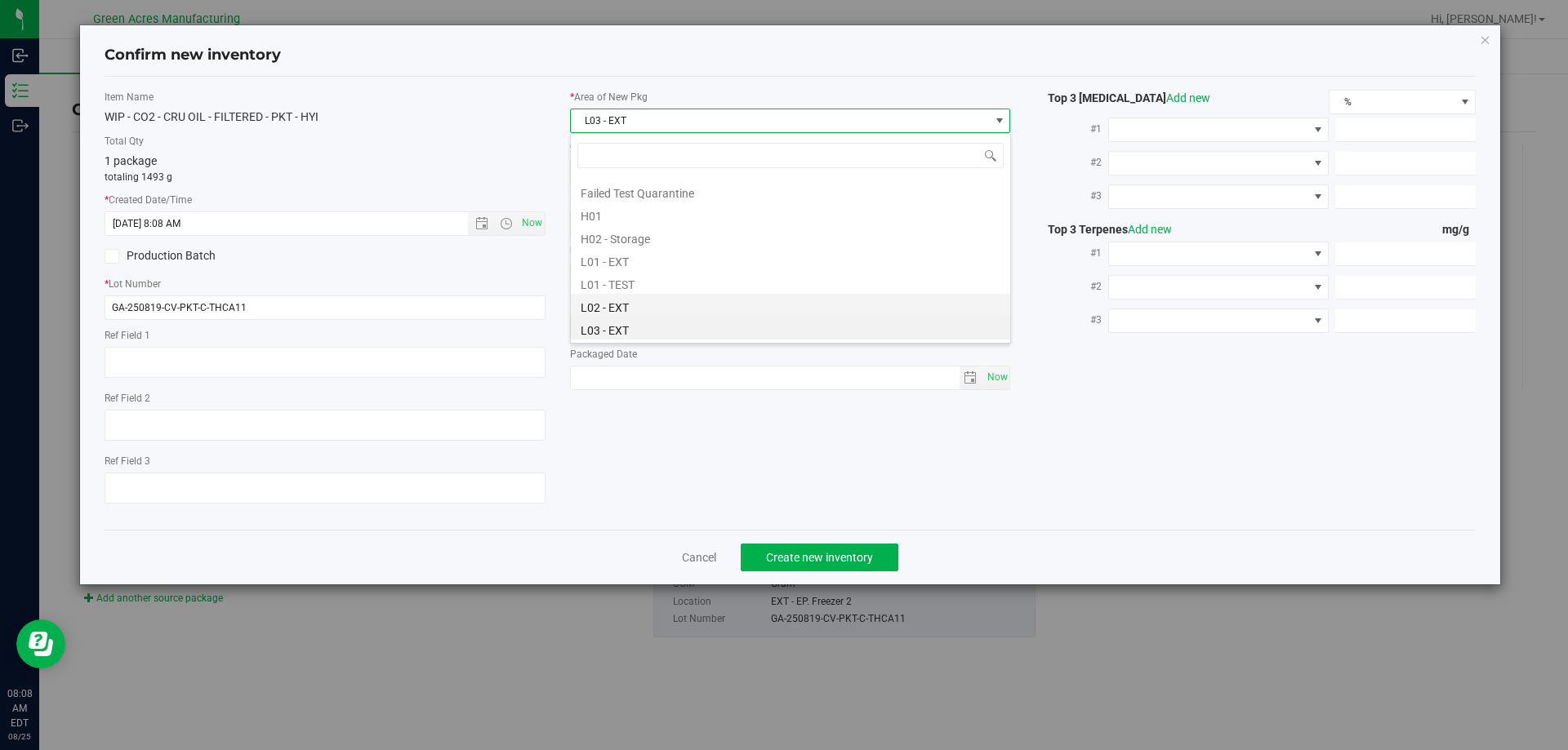
click at [633, 297] on li "L02 - EXT" at bounding box center [790, 305] width 439 height 23
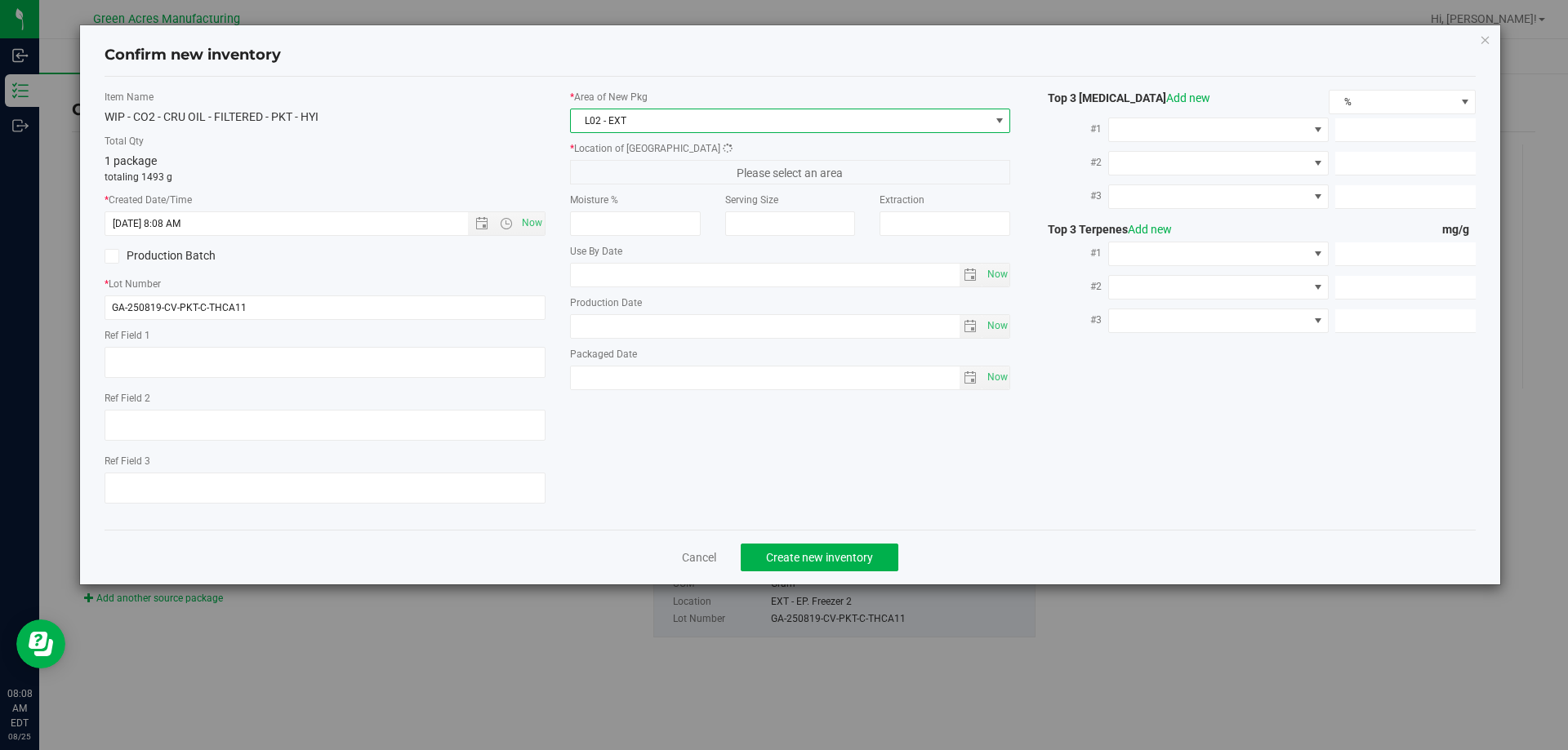
click at [677, 125] on span "L02 - EXT" at bounding box center [780, 120] width 418 height 23
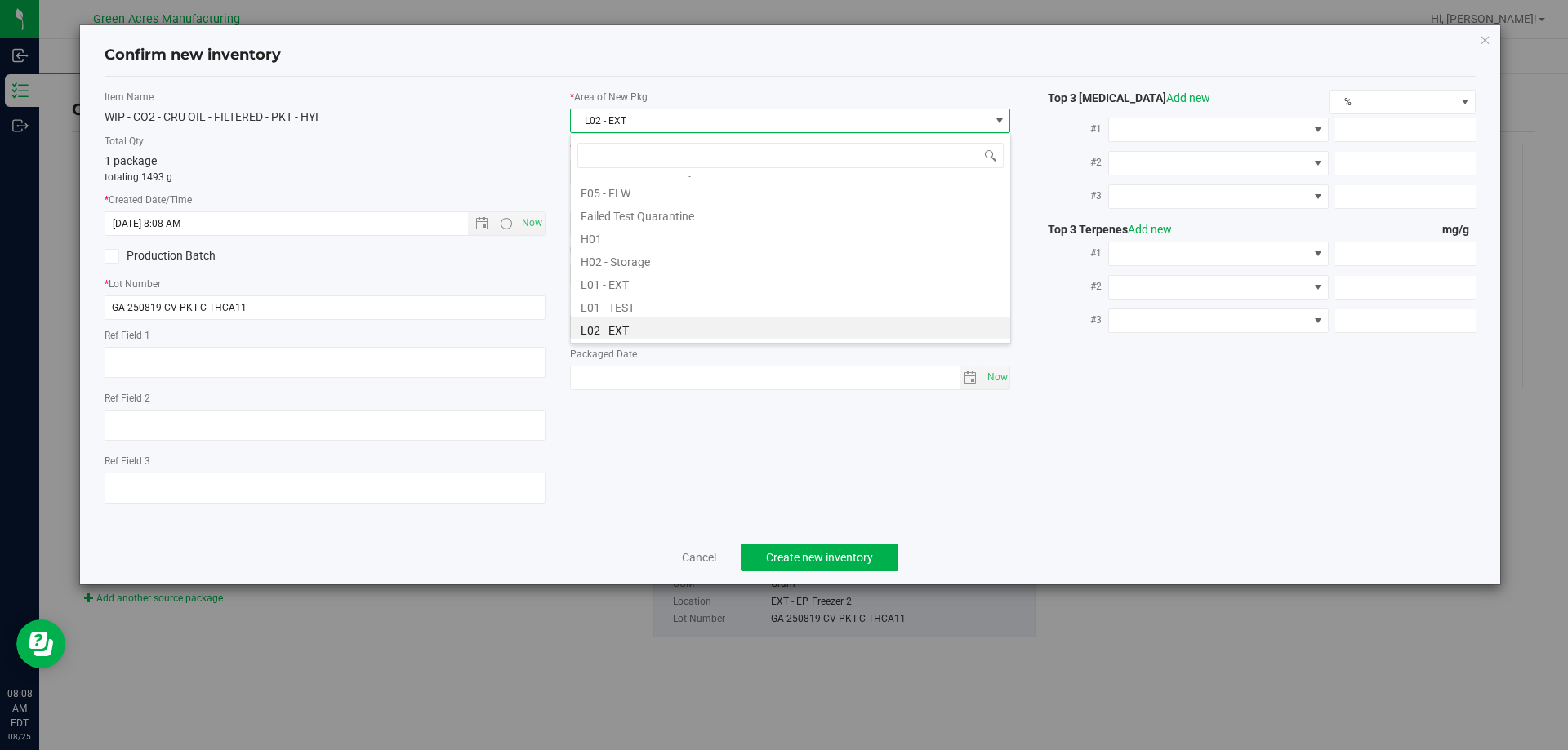
scroll to position [284, 0]
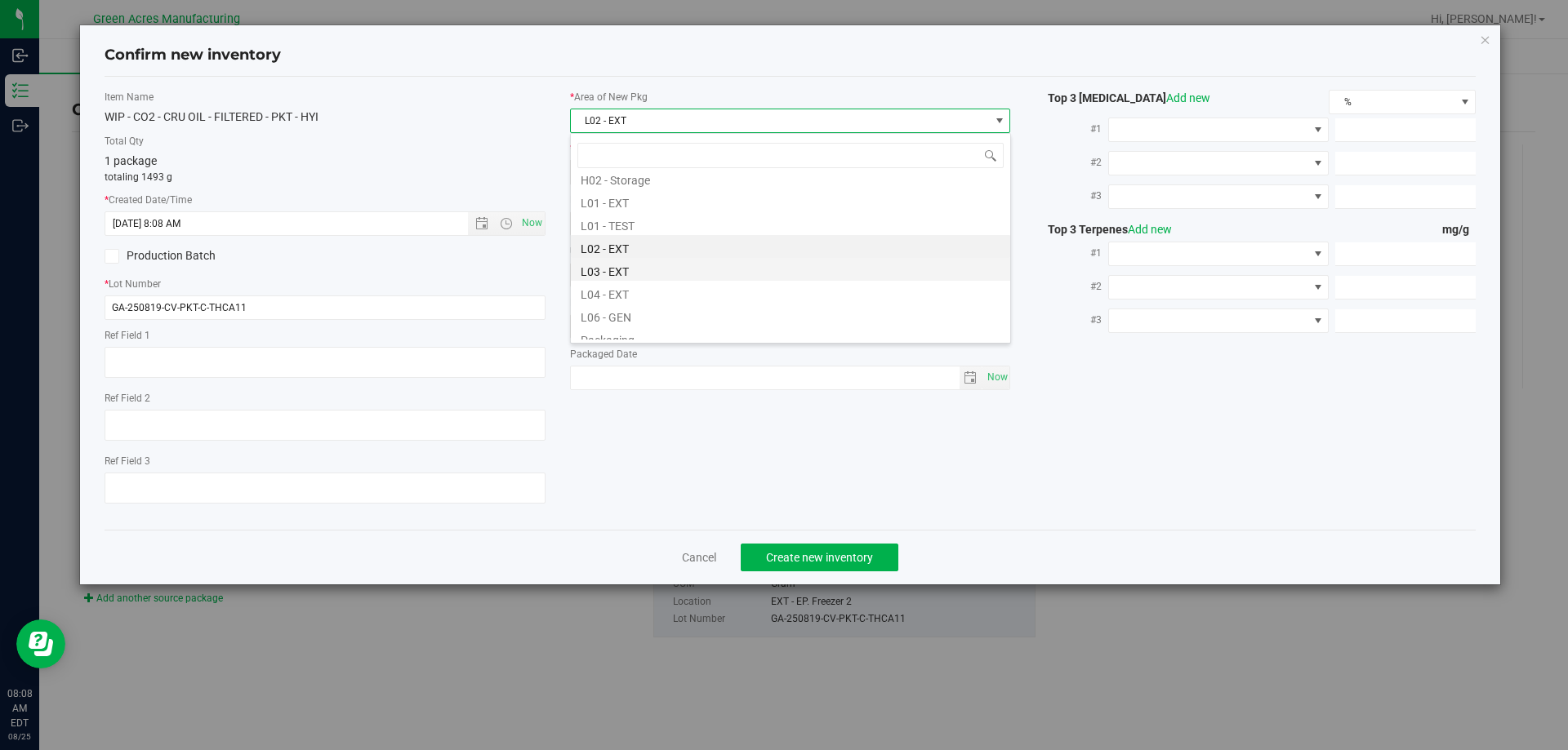
click at [626, 278] on li "L03 - EXT" at bounding box center [790, 269] width 439 height 23
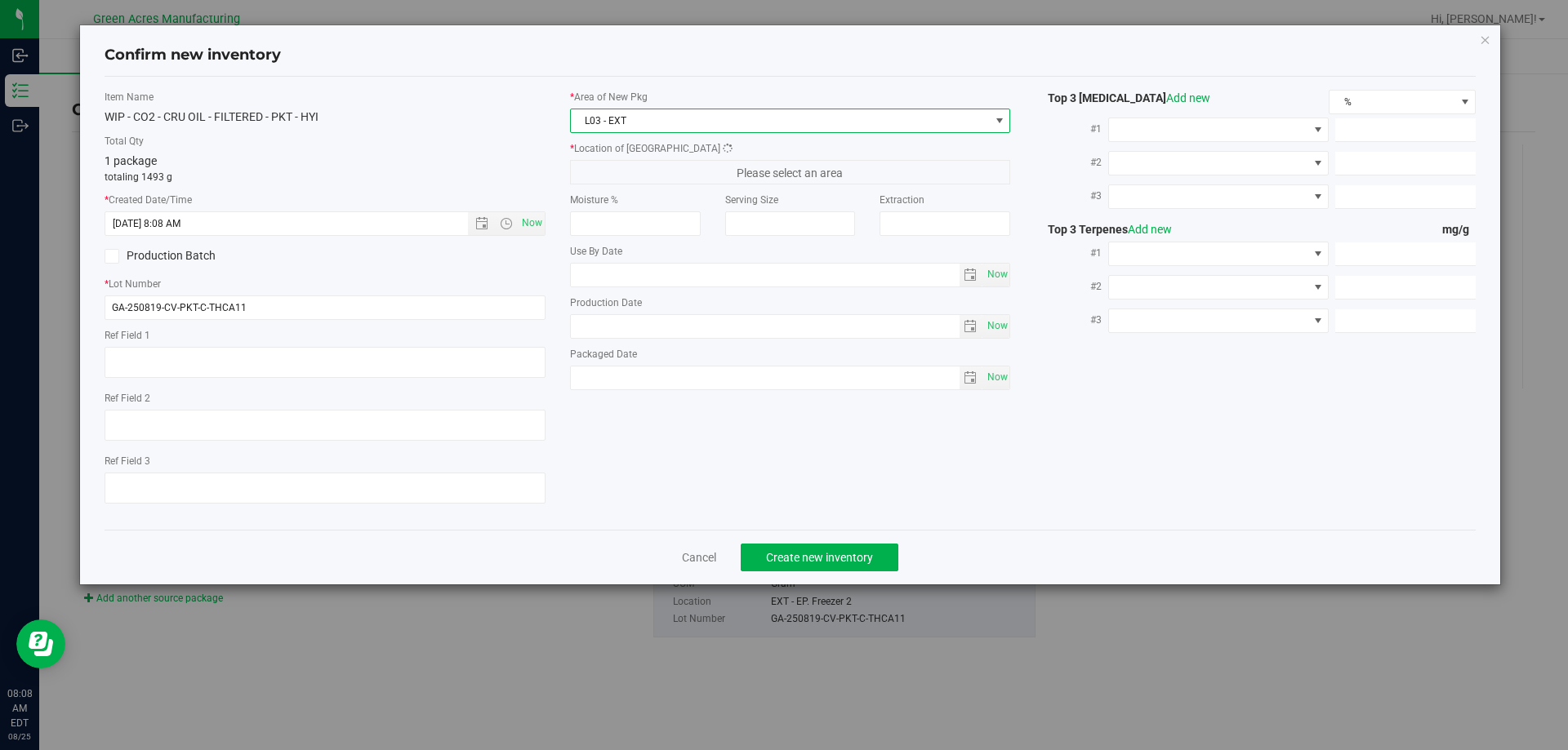
click at [494, 151] on div "Total Qty 1 package totaling 1493 g" at bounding box center [324, 159] width 441 height 50
click at [620, 166] on span "Please select an area" at bounding box center [790, 171] width 441 height 24
type textarea "DEP"
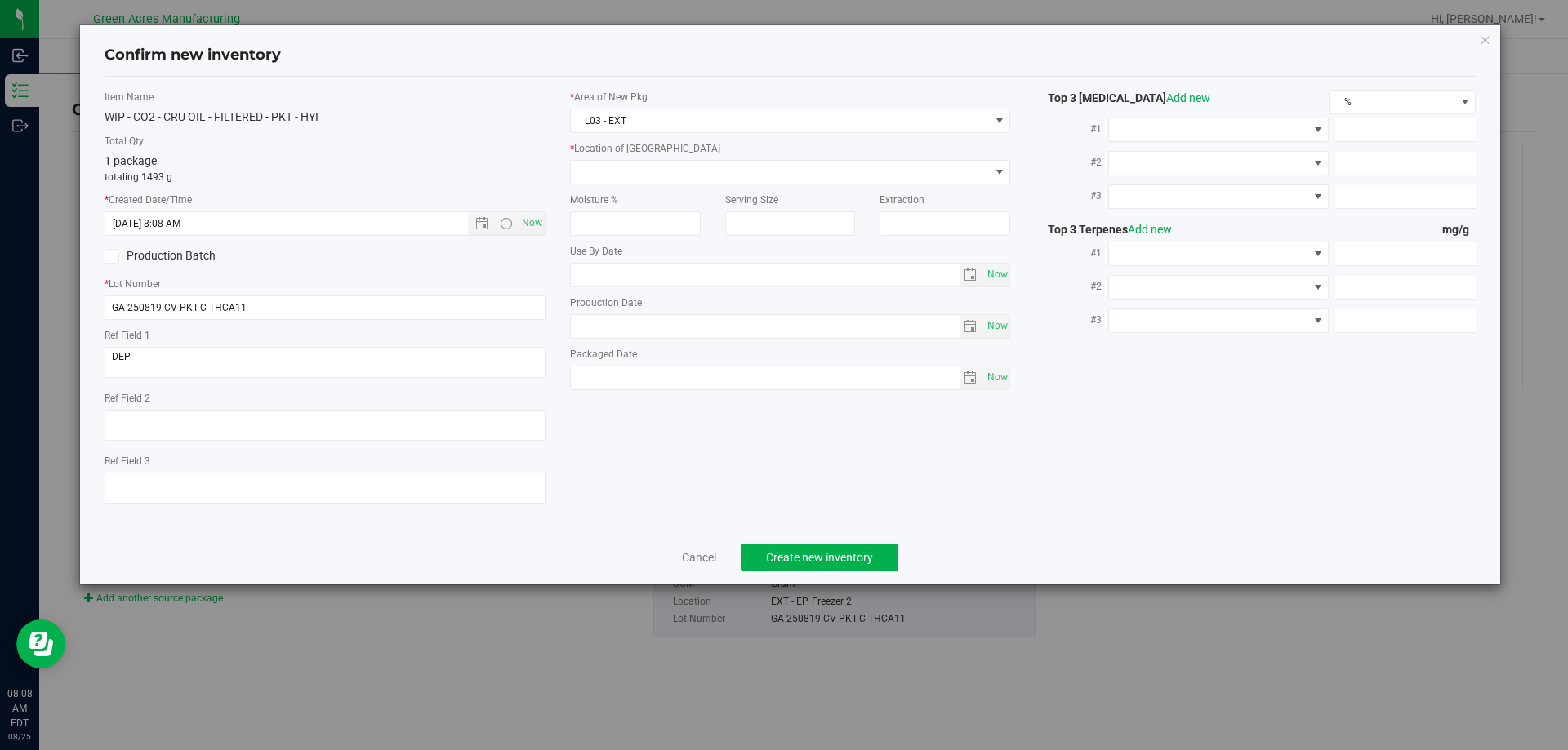
type input "1493.0000 g"
click at [653, 175] on span at bounding box center [780, 171] width 418 height 23
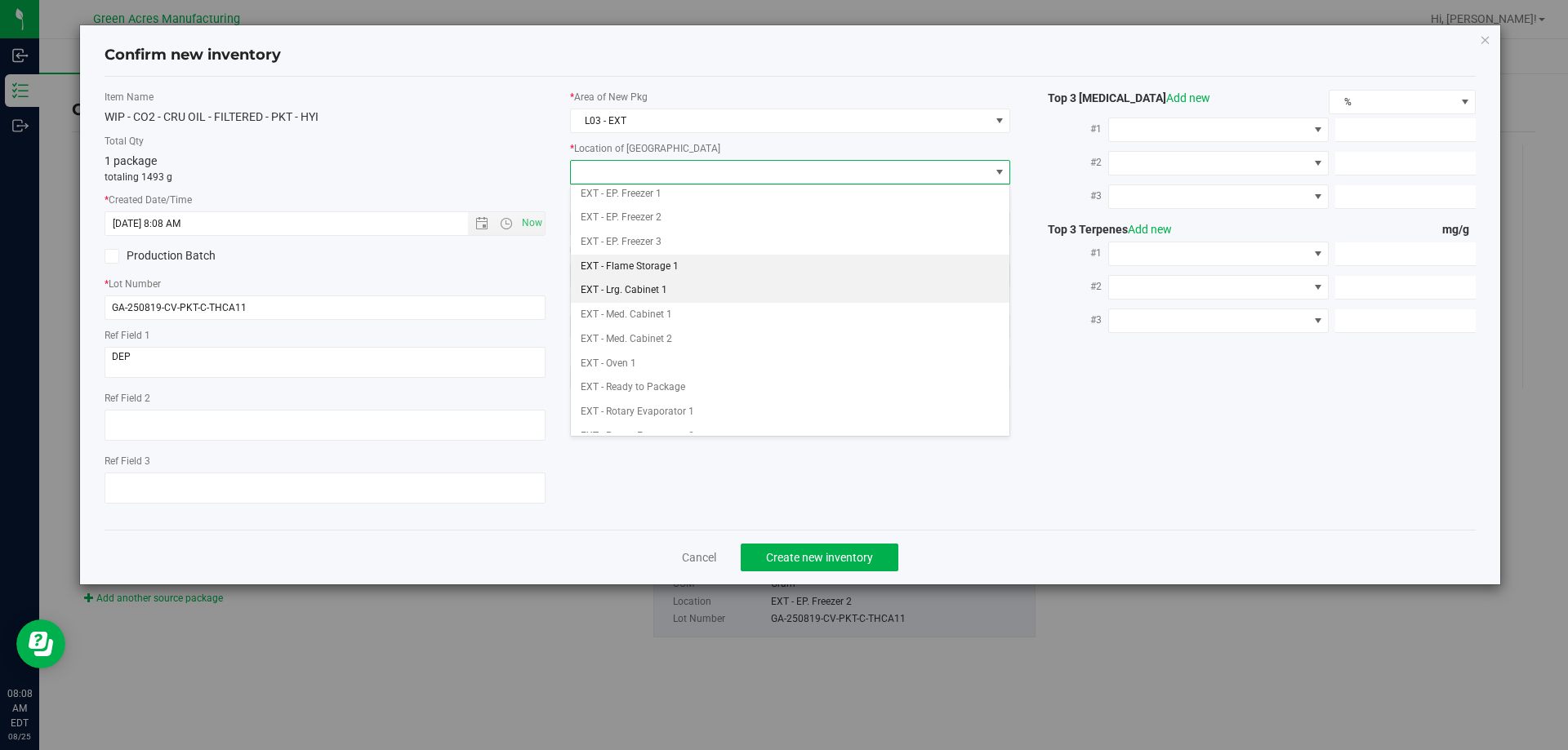
scroll to position [81, 0]
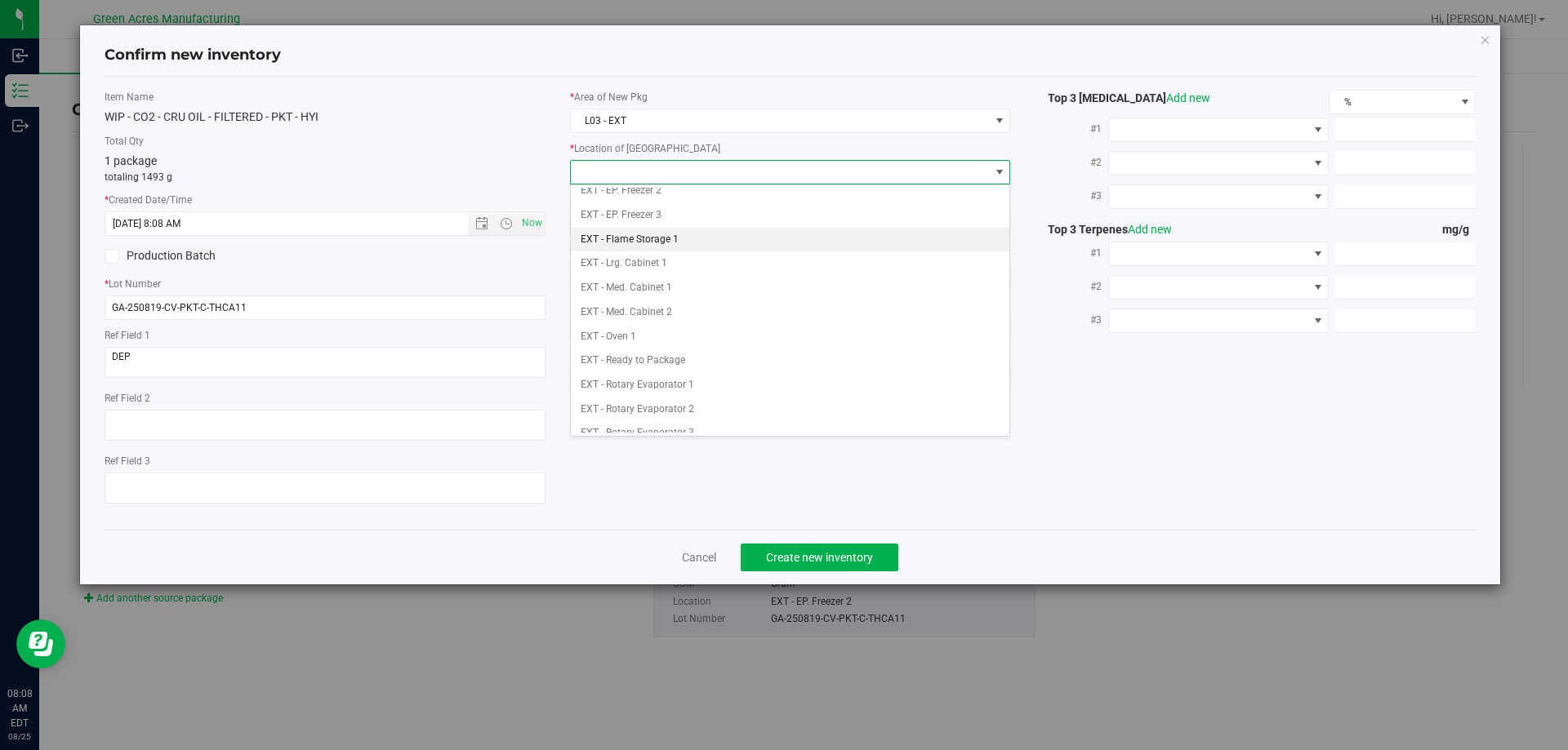
click at [671, 241] on li "EXT - Flame Storage 1" at bounding box center [790, 239] width 439 height 24
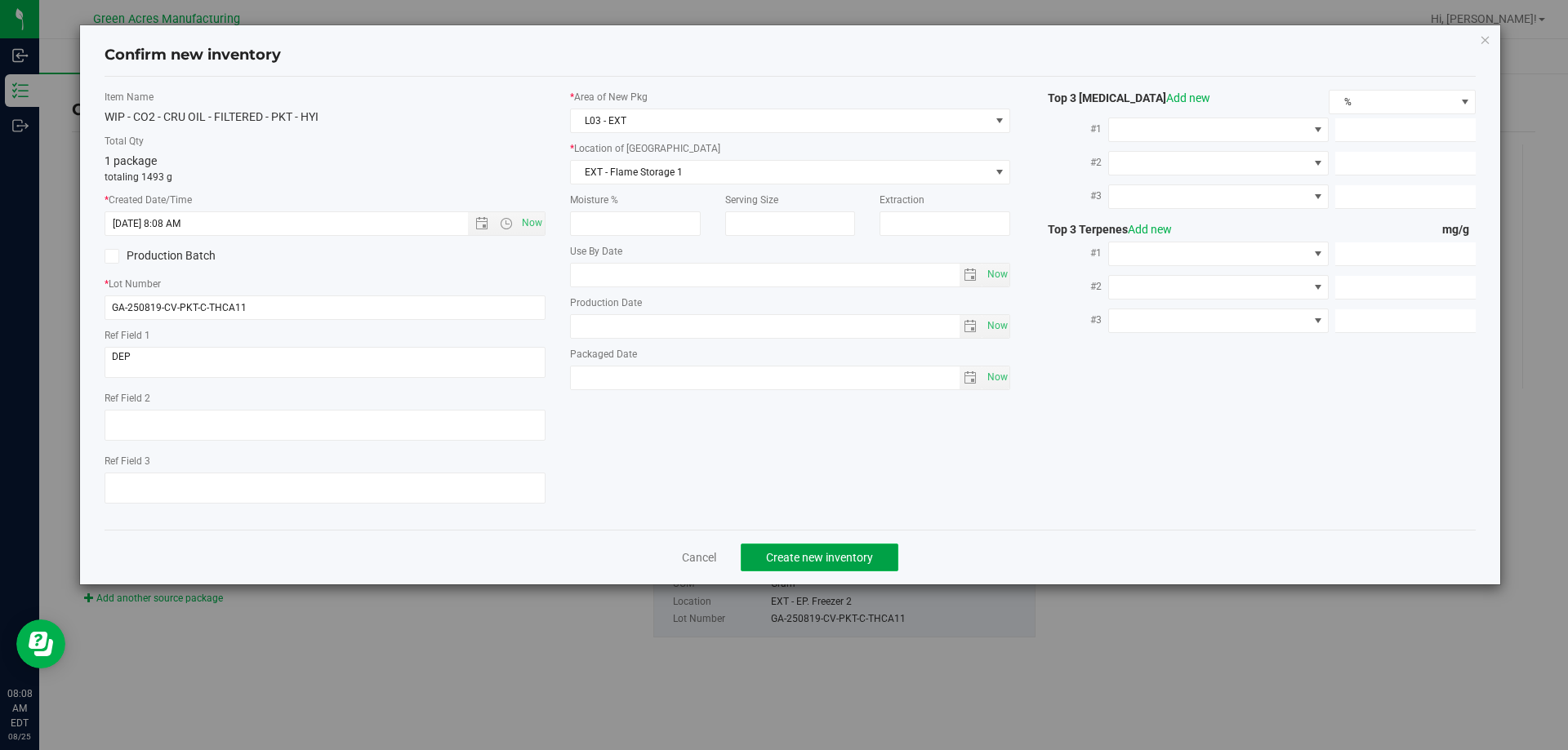
click at [755, 555] on button "Create new inventory" at bounding box center [819, 557] width 158 height 28
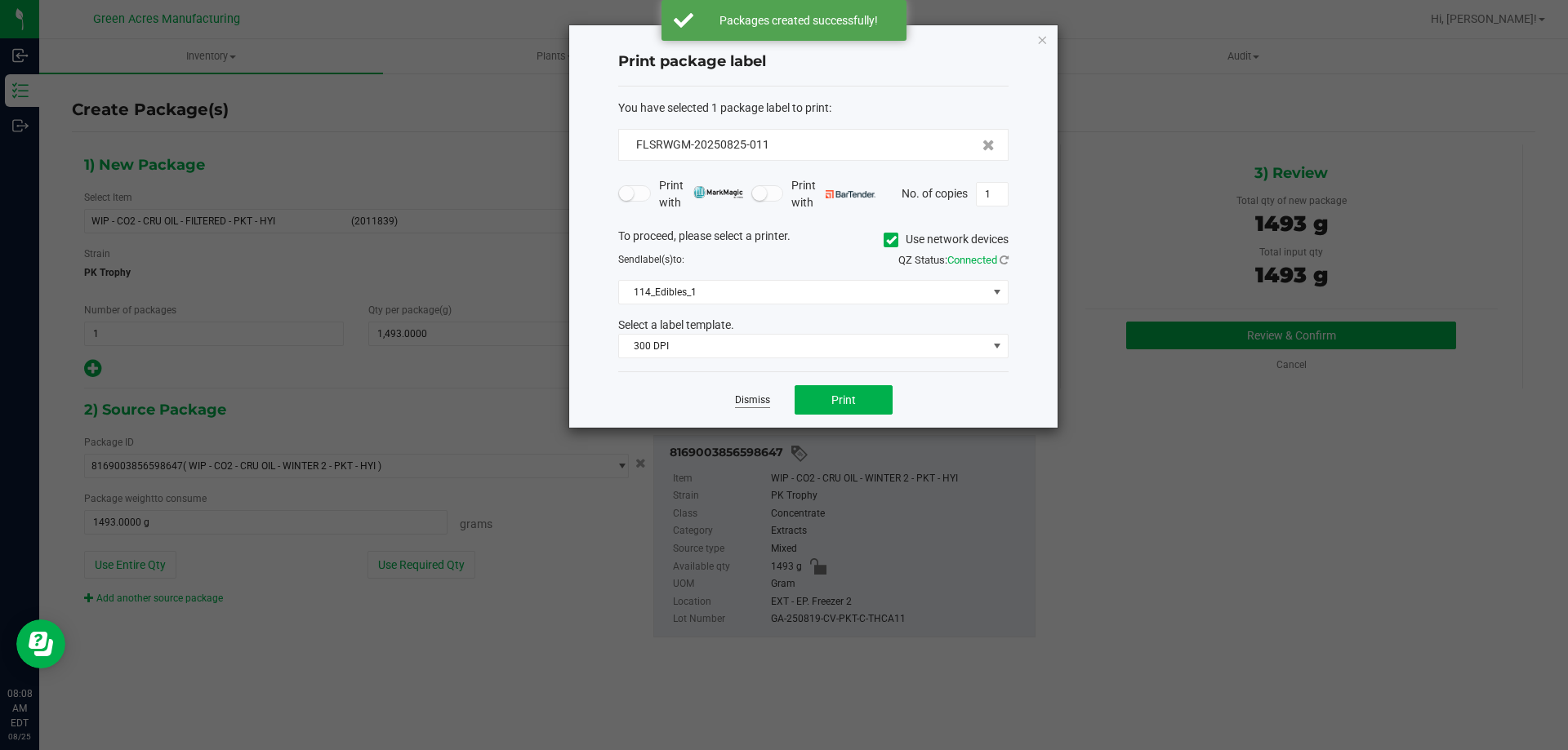
click at [760, 396] on link "Dismiss" at bounding box center [752, 400] width 35 height 14
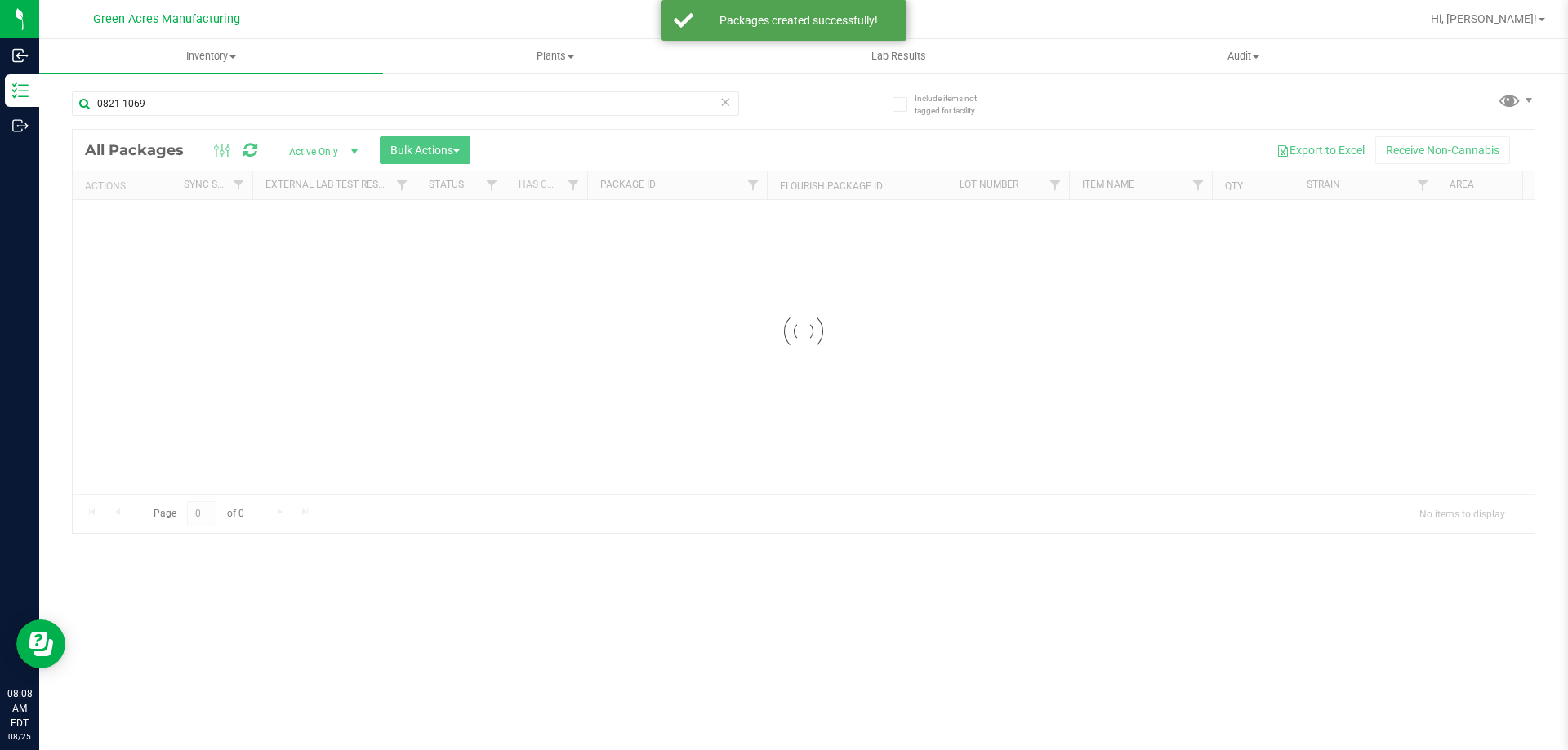
click at [727, 100] on icon at bounding box center [725, 101] width 12 height 19
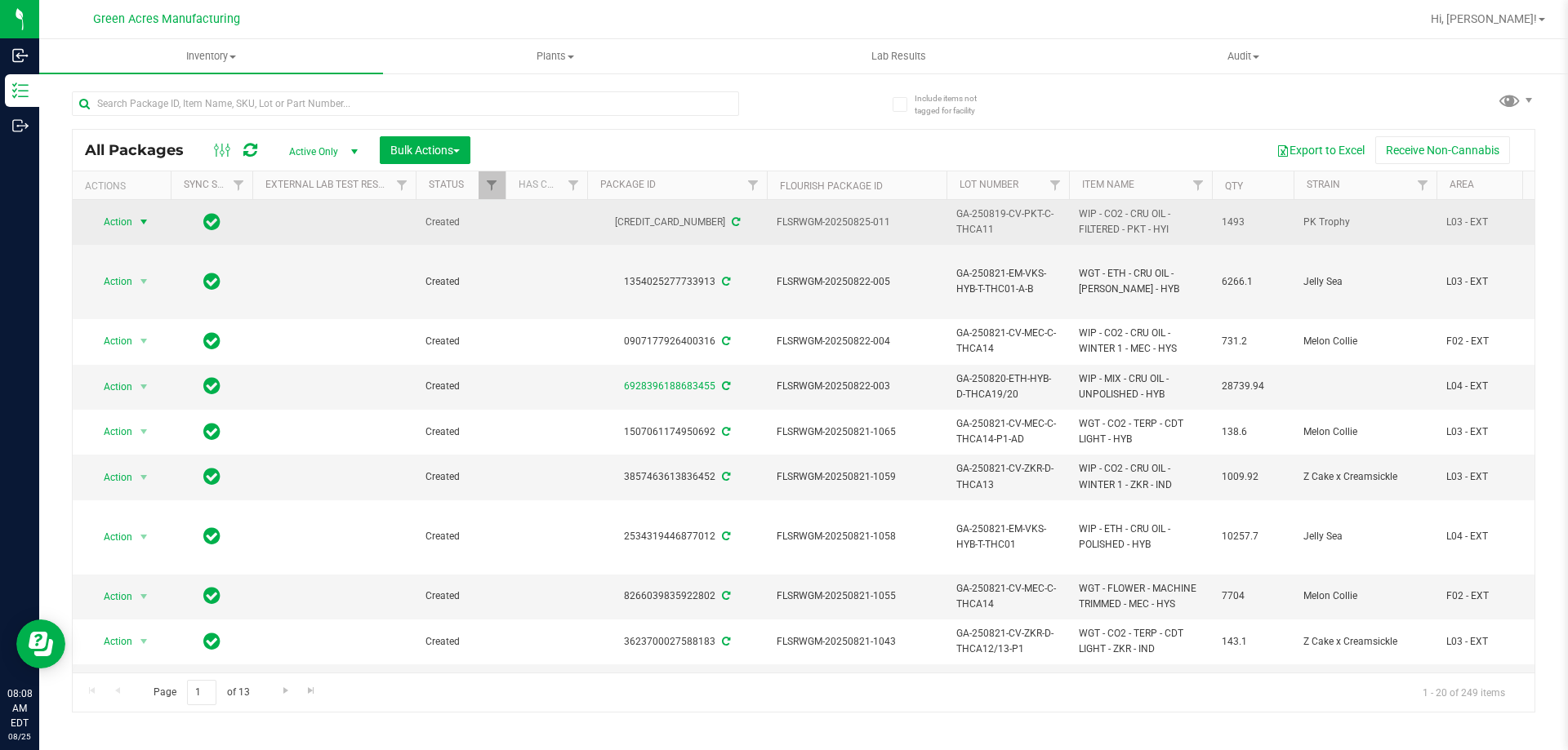
click at [129, 218] on span "Action" at bounding box center [111, 222] width 44 height 23
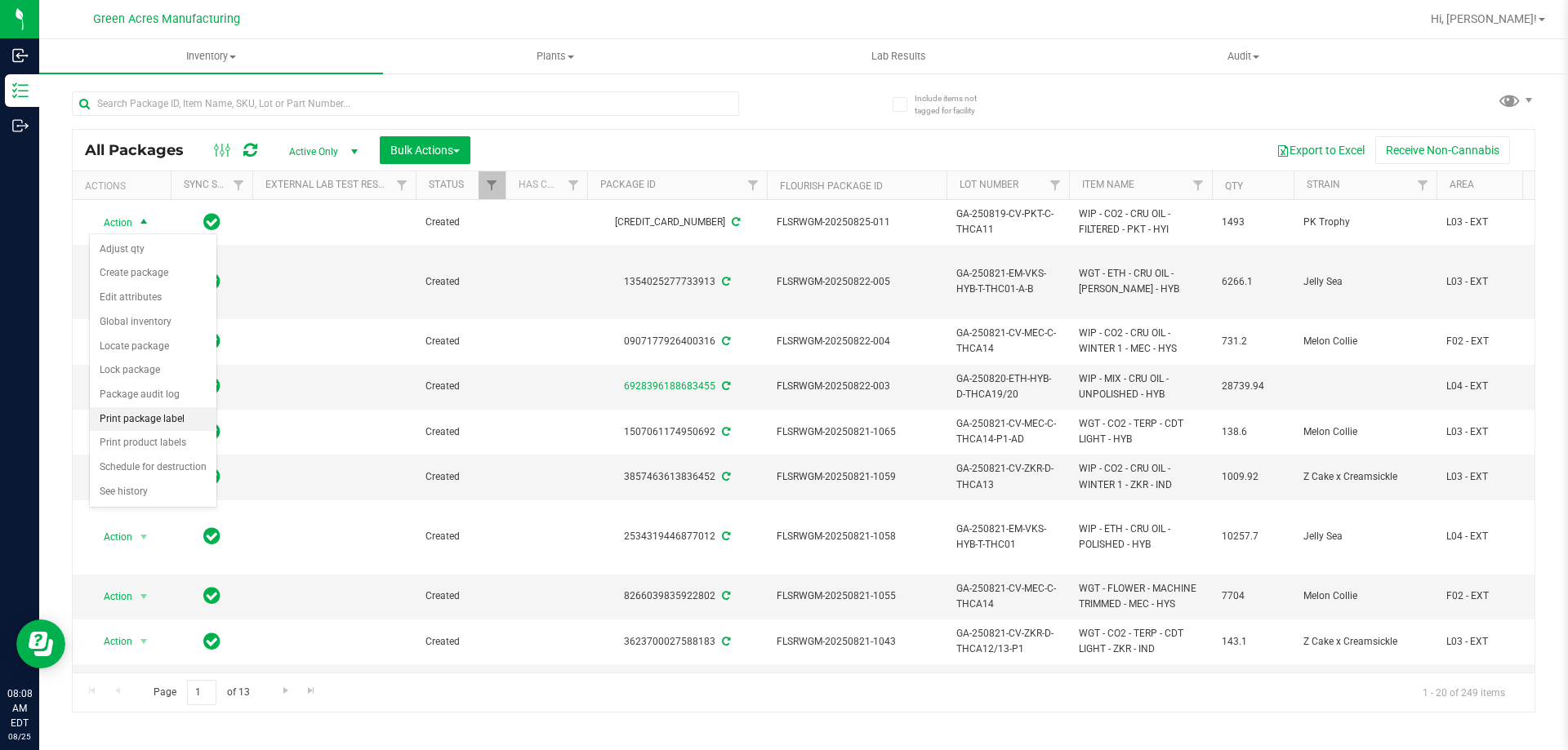
click at [175, 426] on li "Print package label" at bounding box center [153, 419] width 127 height 24
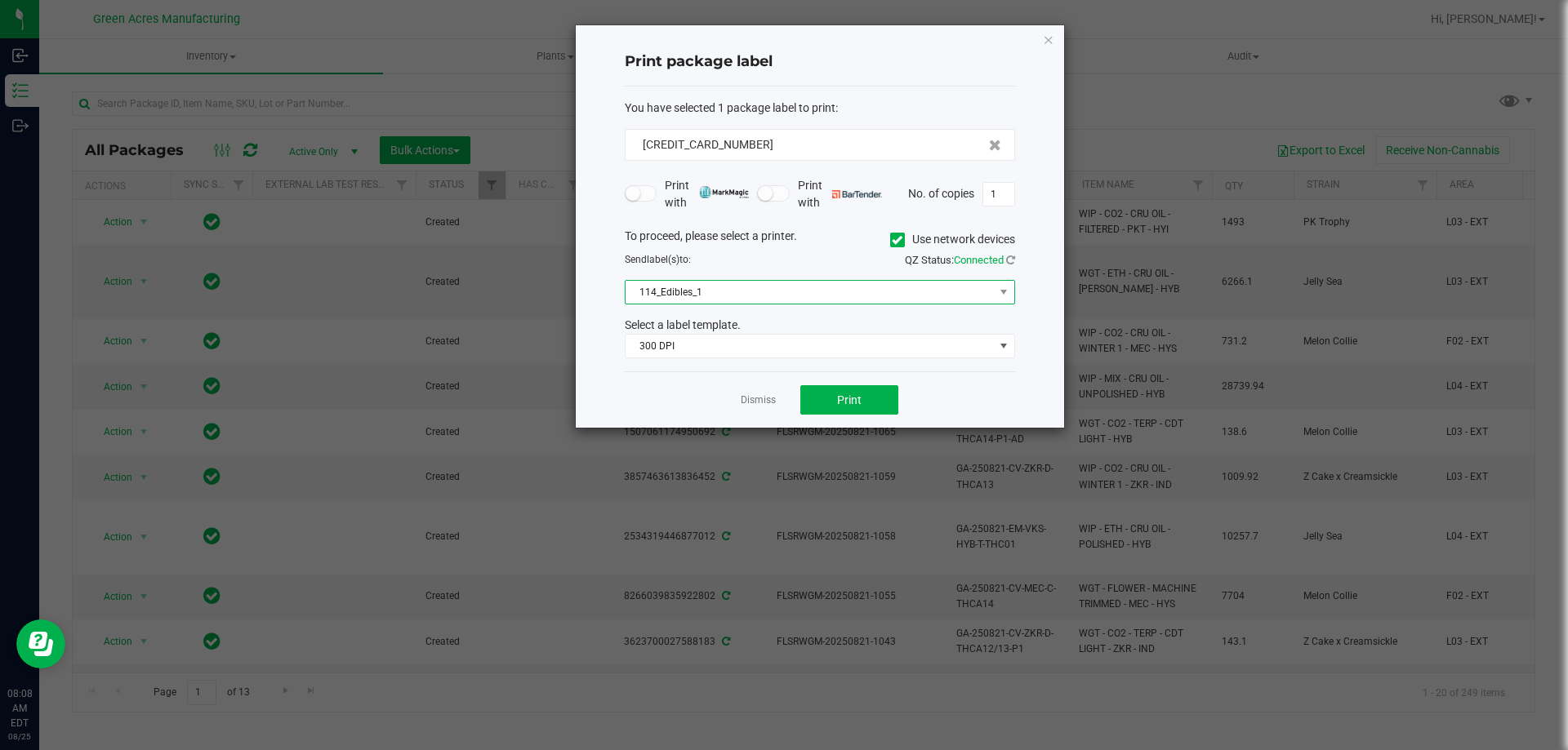
drag, startPoint x: 812, startPoint y: 288, endPoint x: 805, endPoint y: 302, distance: 15.7
click at [812, 290] on span "114_Edibles_1" at bounding box center [809, 291] width 368 height 23
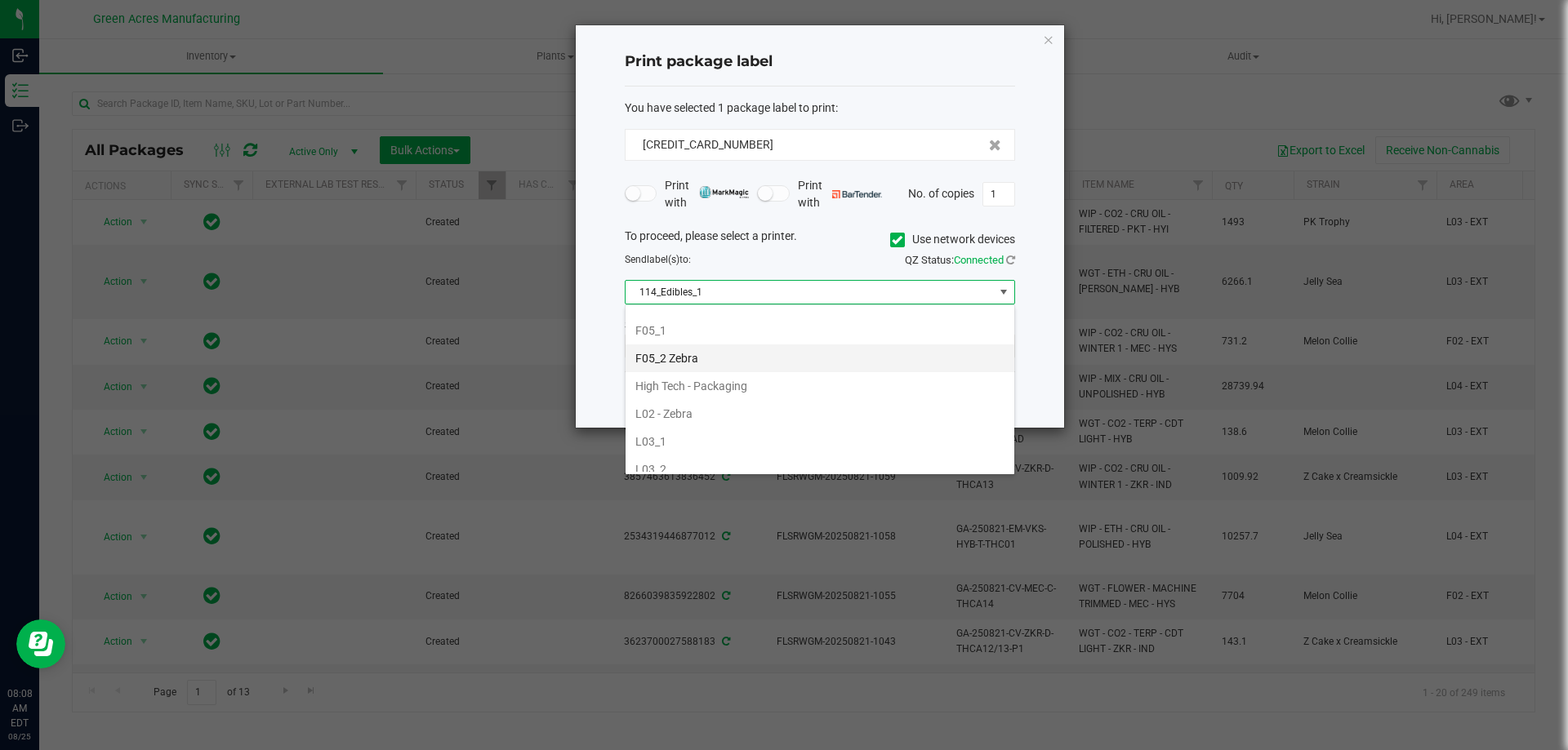
scroll to position [490, 0]
click at [691, 434] on li "L03_2" at bounding box center [819, 443] width 389 height 28
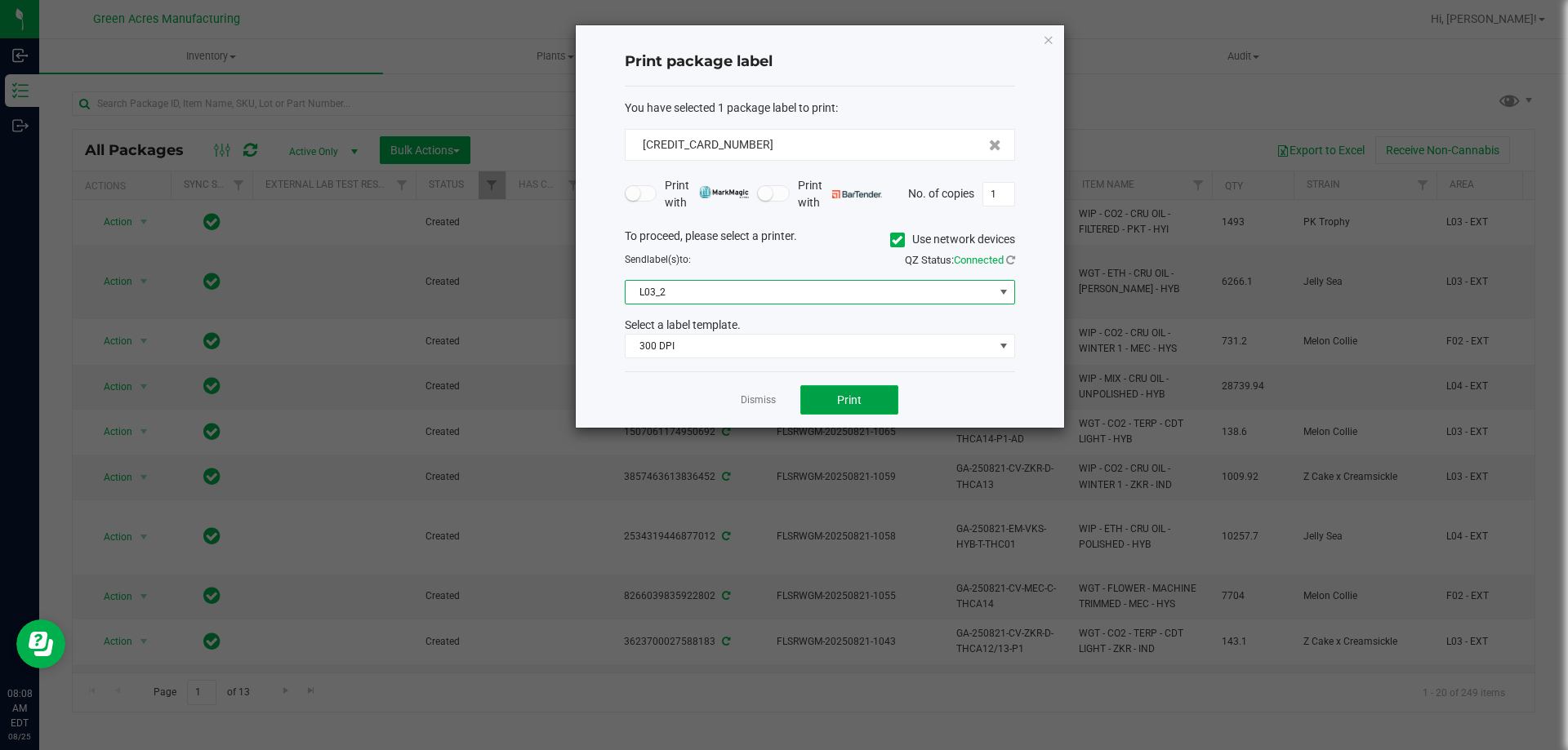
click at [836, 397] on button "Print" at bounding box center [849, 400] width 98 height 29
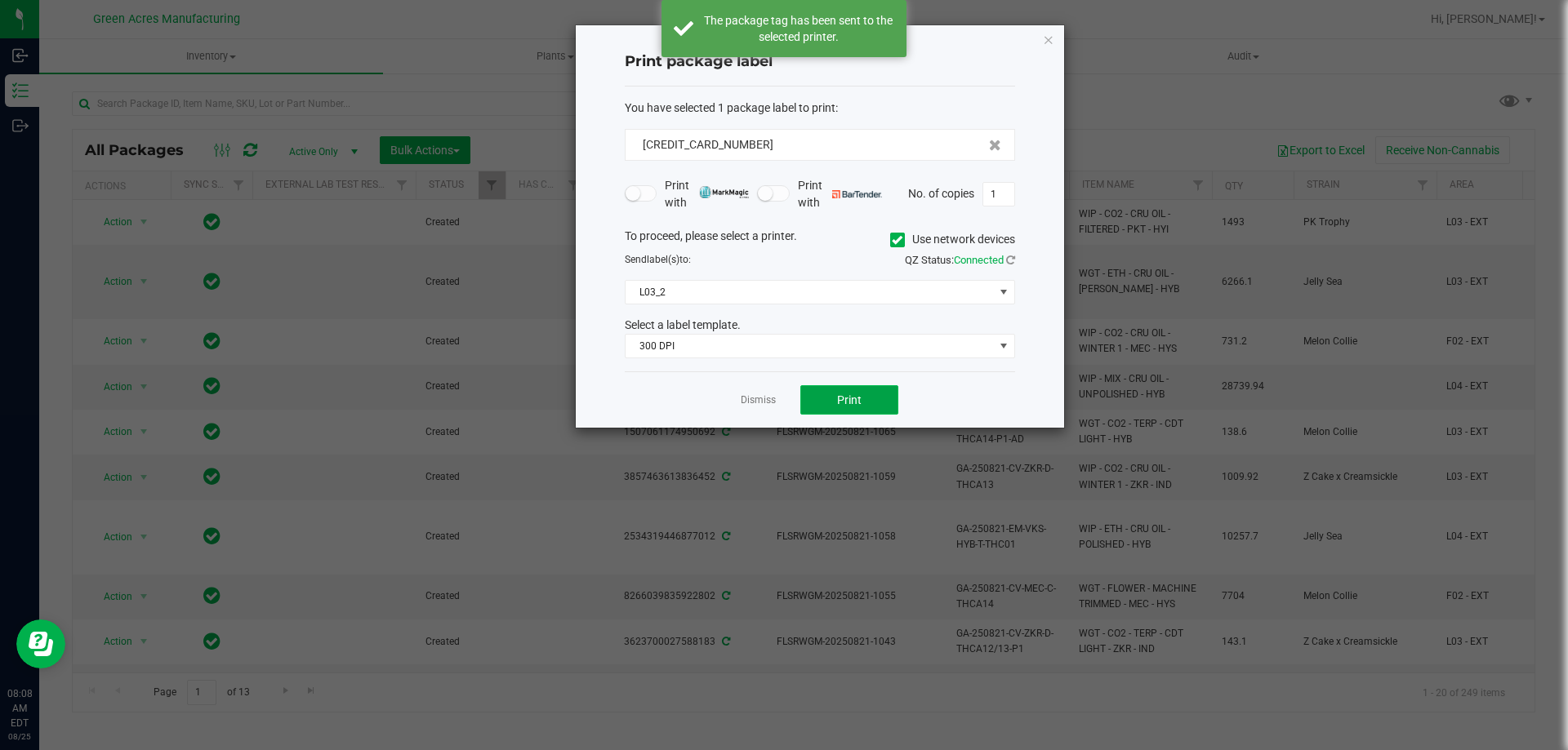
click at [836, 397] on button "Print" at bounding box center [849, 400] width 98 height 29
click at [763, 398] on link "Dismiss" at bounding box center [758, 400] width 35 height 14
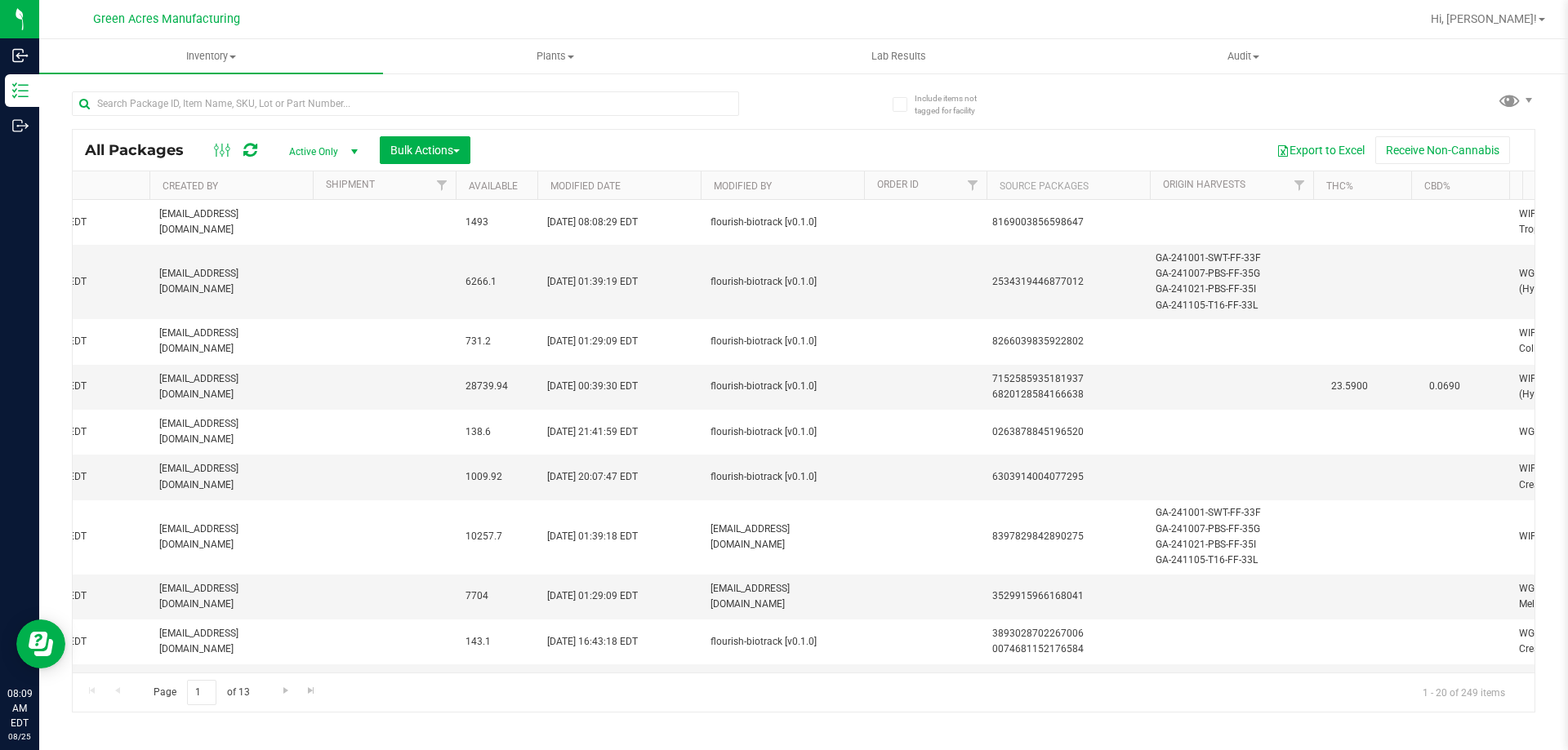
scroll to position [0, 0]
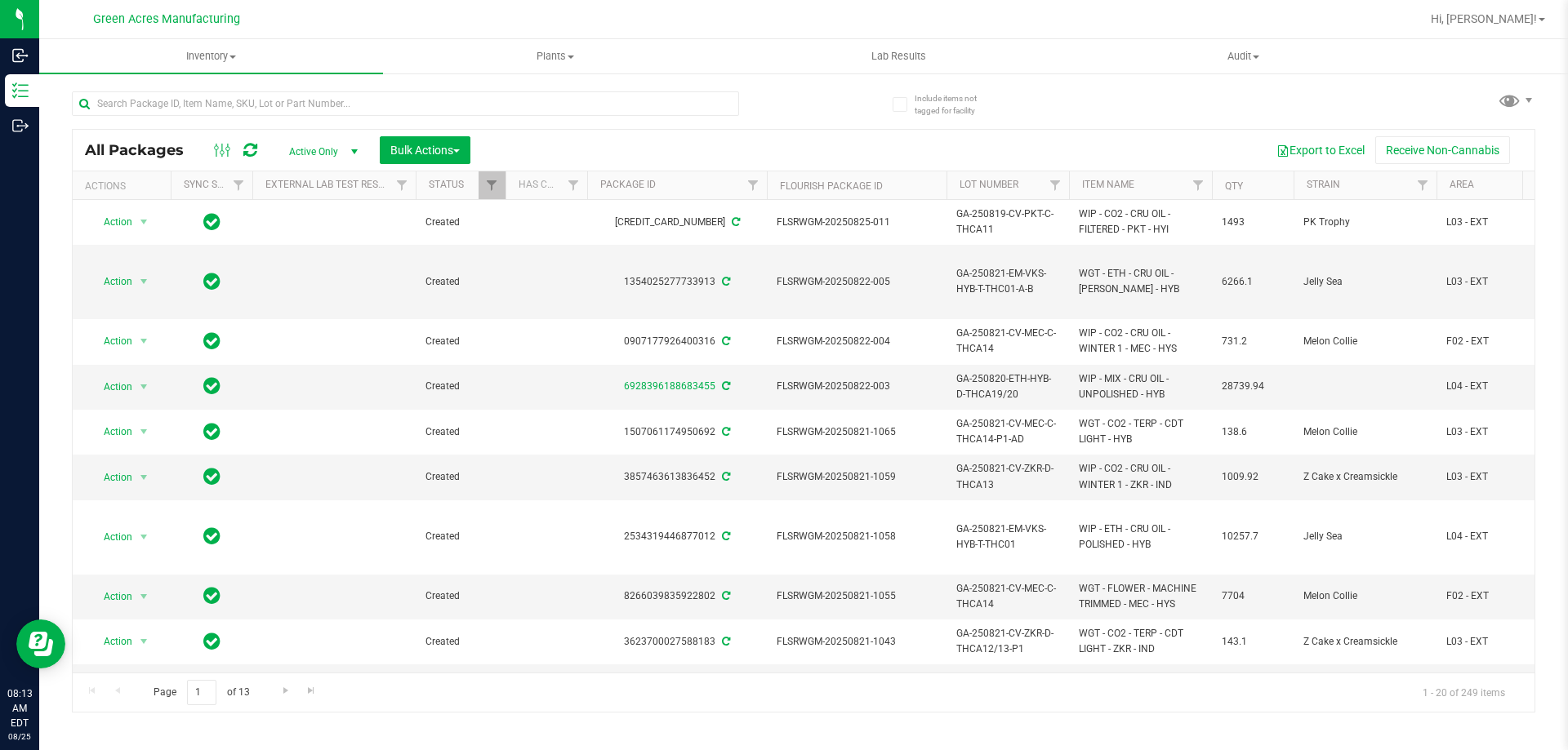
click at [1087, 81] on div "All Packages Active Only Active Only Lab Samples Locked All External Internal B…" at bounding box center [803, 394] width 1463 height 637
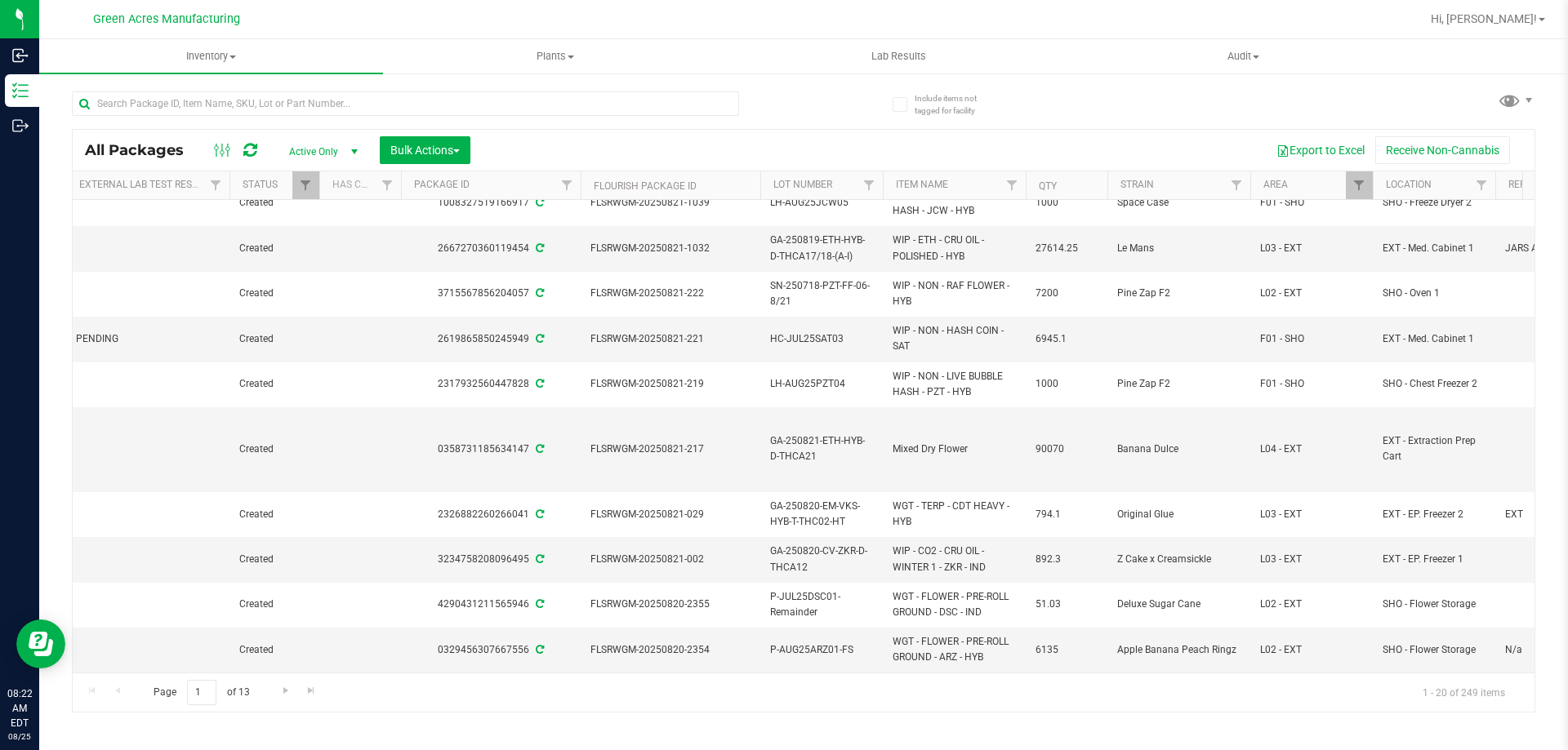
scroll to position [0, 184]
click at [928, 548] on span "WIP - CO2 - CRU OIL - WINTER 1 - ZKR - IND" at bounding box center [956, 559] width 124 height 31
copy tr "WIP - CO2 - CRU OIL - WINTER 1 - ZKR - IND"
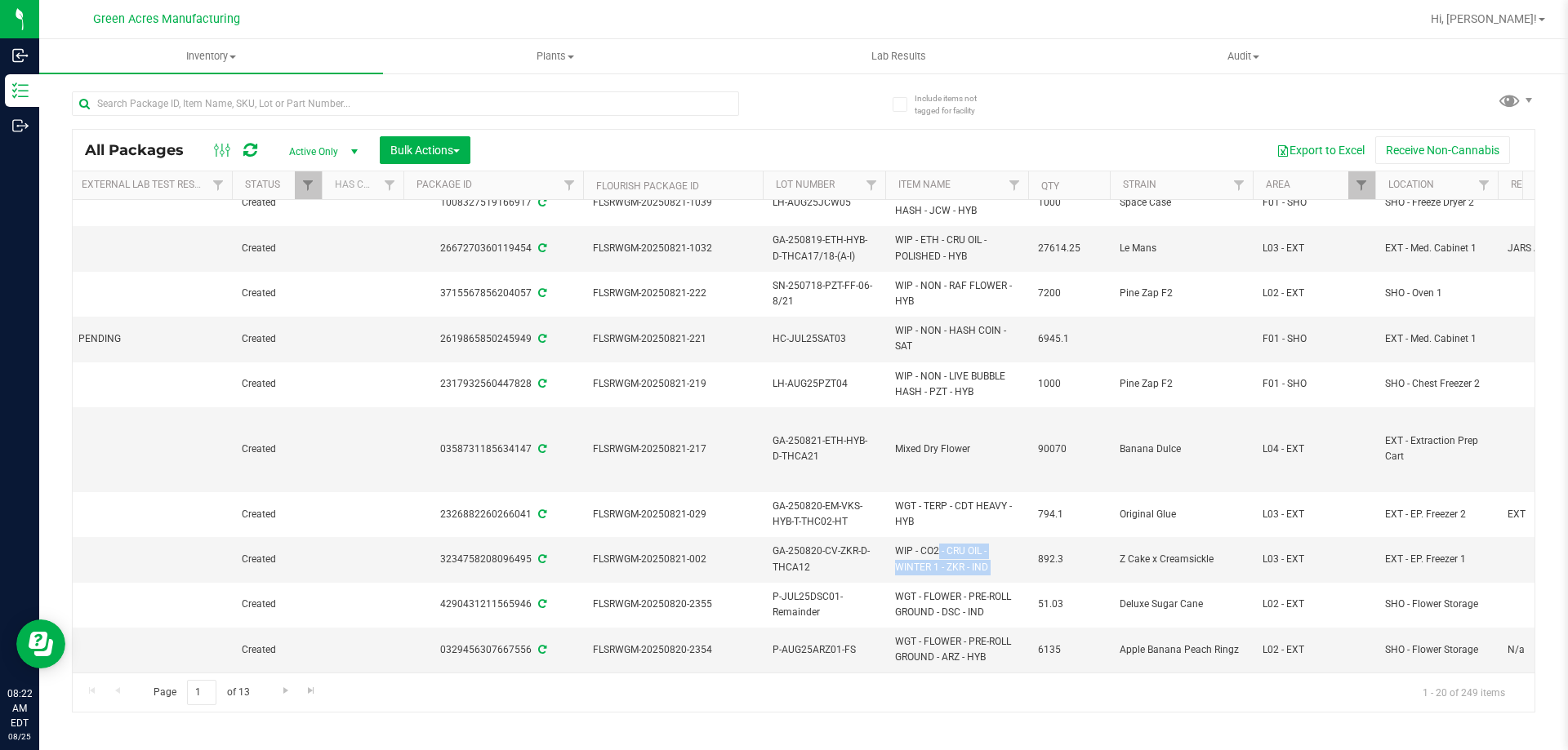
scroll to position [508, 184]
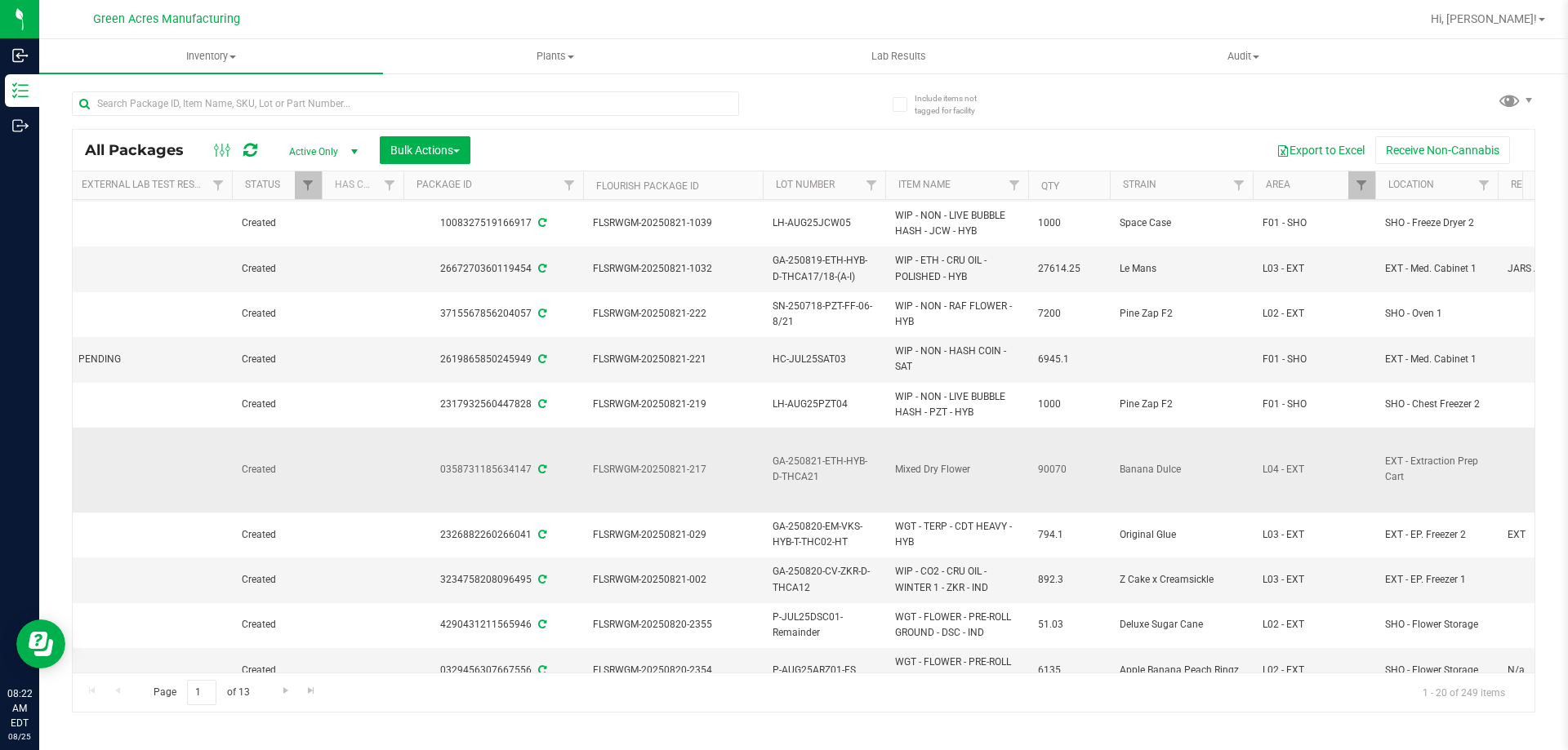
click at [1007, 471] on span "Mixed Dry Flower" at bounding box center [956, 469] width 124 height 15
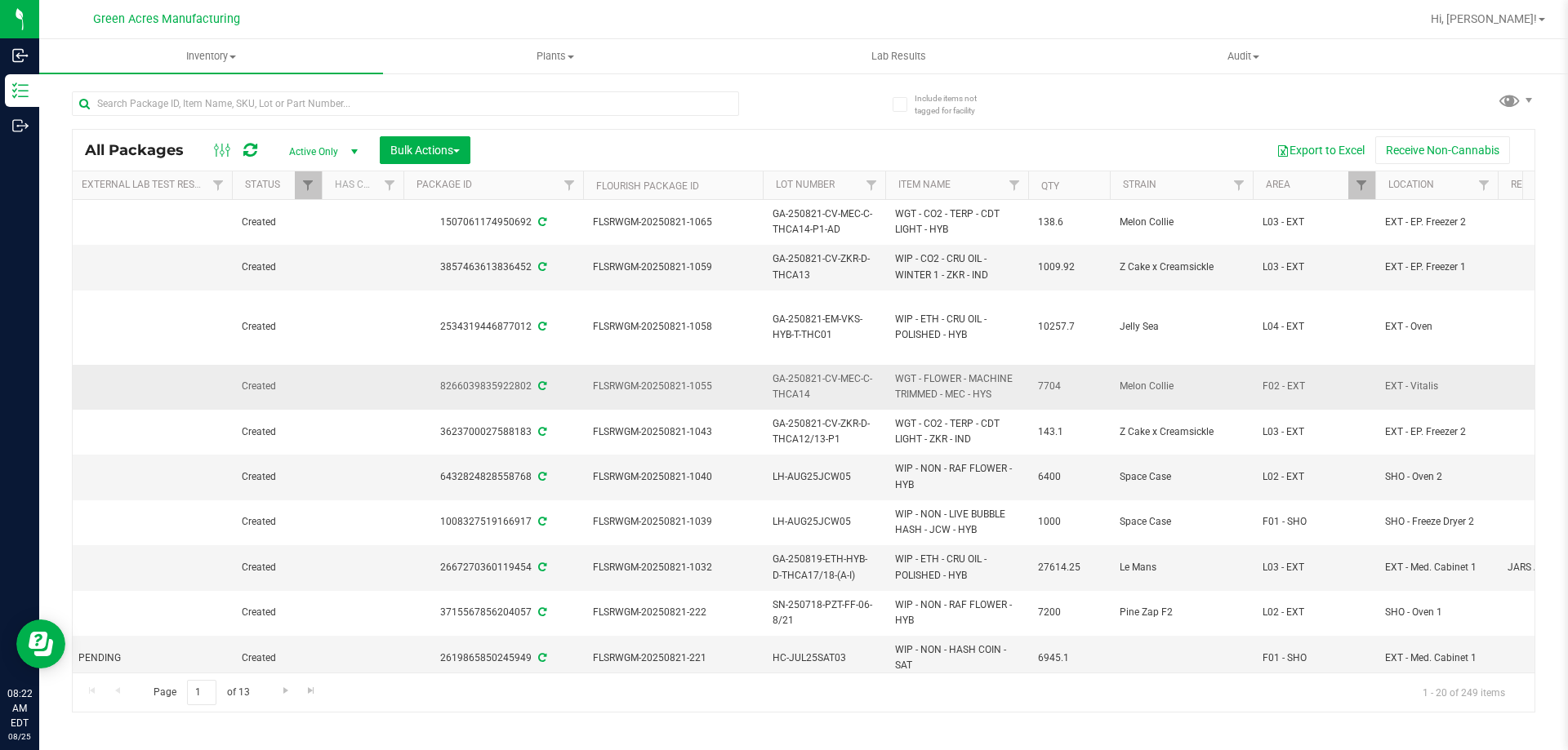
scroll to position [182, 184]
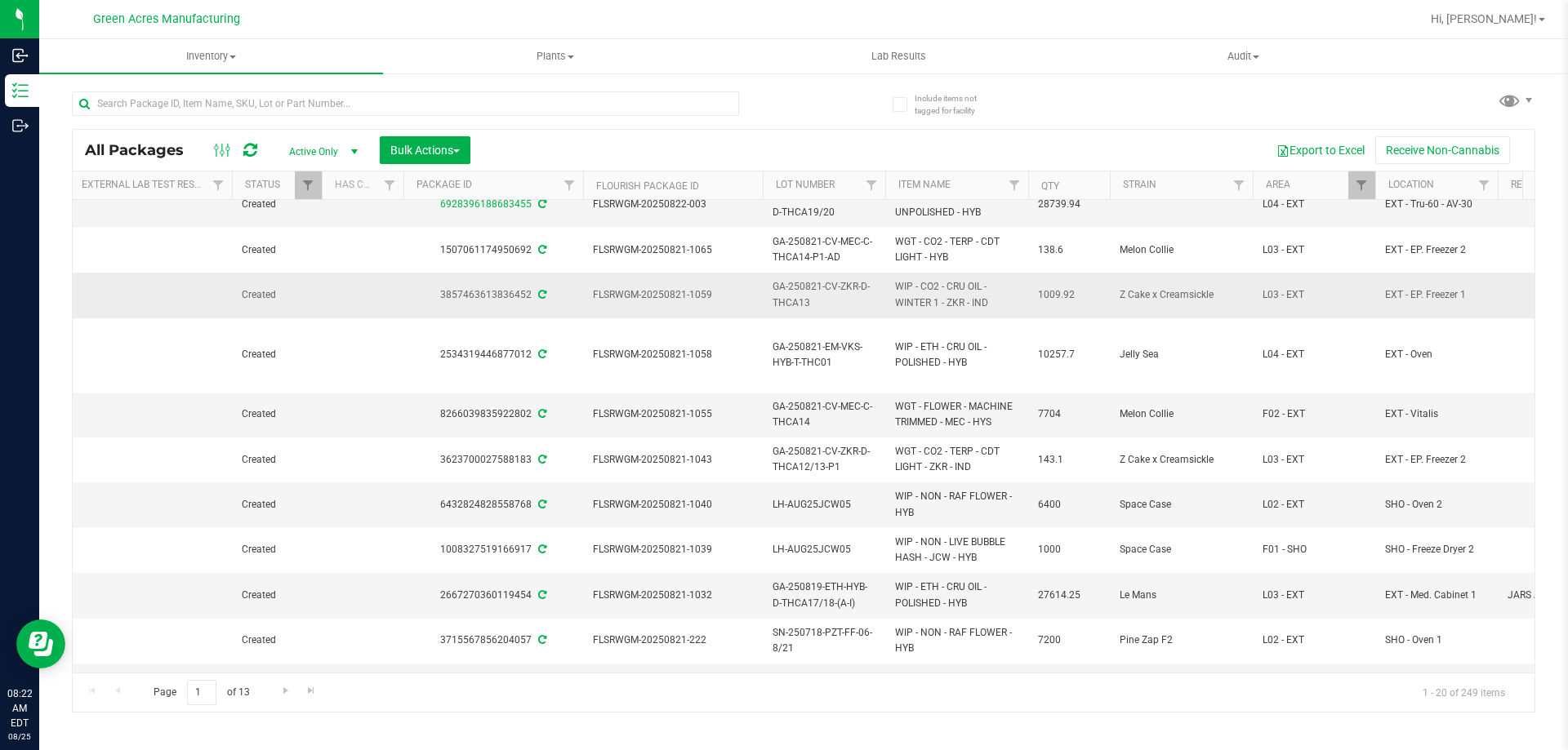
click at [779, 293] on span "GA-250821-CV-ZKR-D-THCA13" at bounding box center [823, 294] width 103 height 31
copy tr "GA-250821-CV-ZKR-D-THCA13"
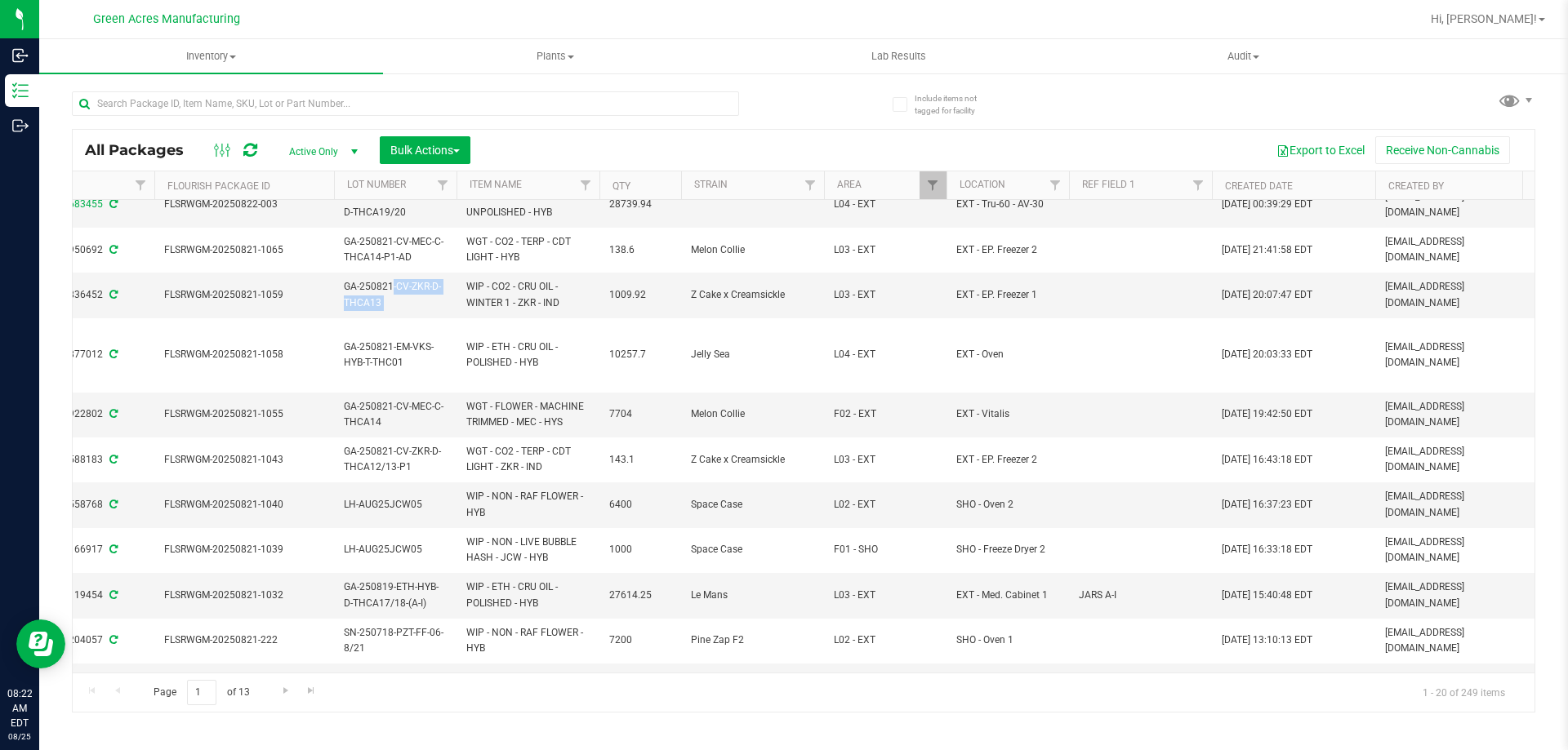
scroll to position [182, 665]
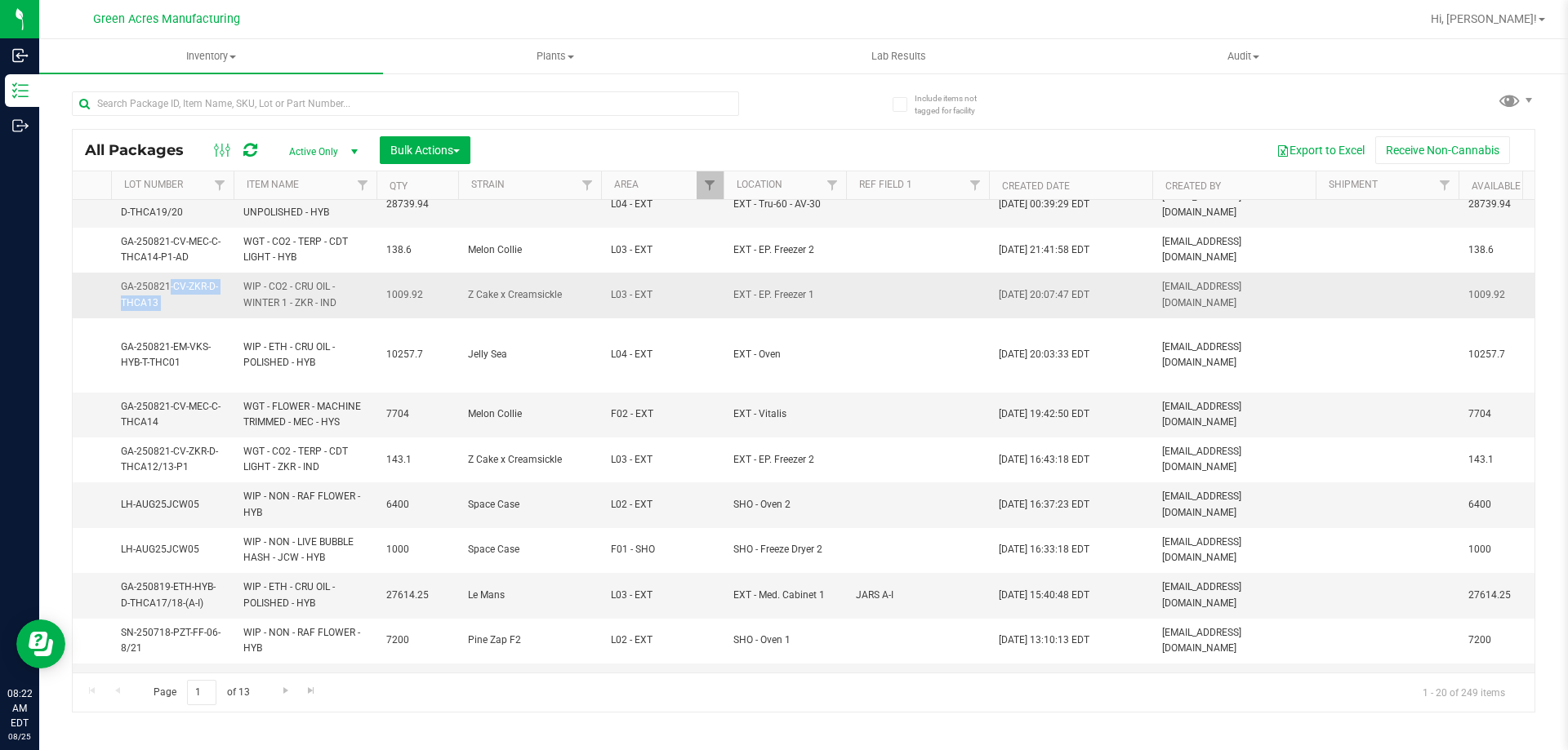
copy tr "GA-250821-CV-ZKR-D-THCA13"
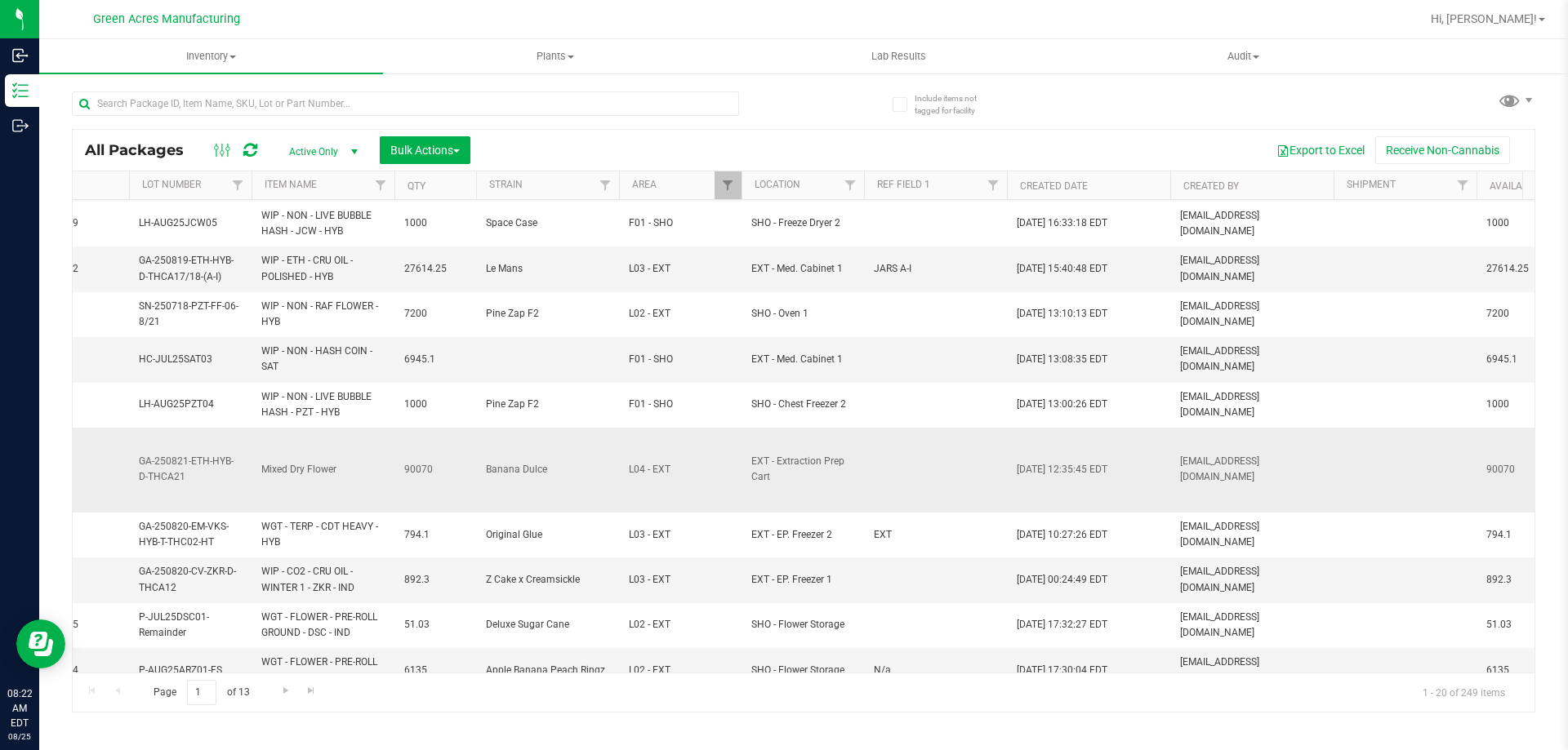
scroll to position [541, 818]
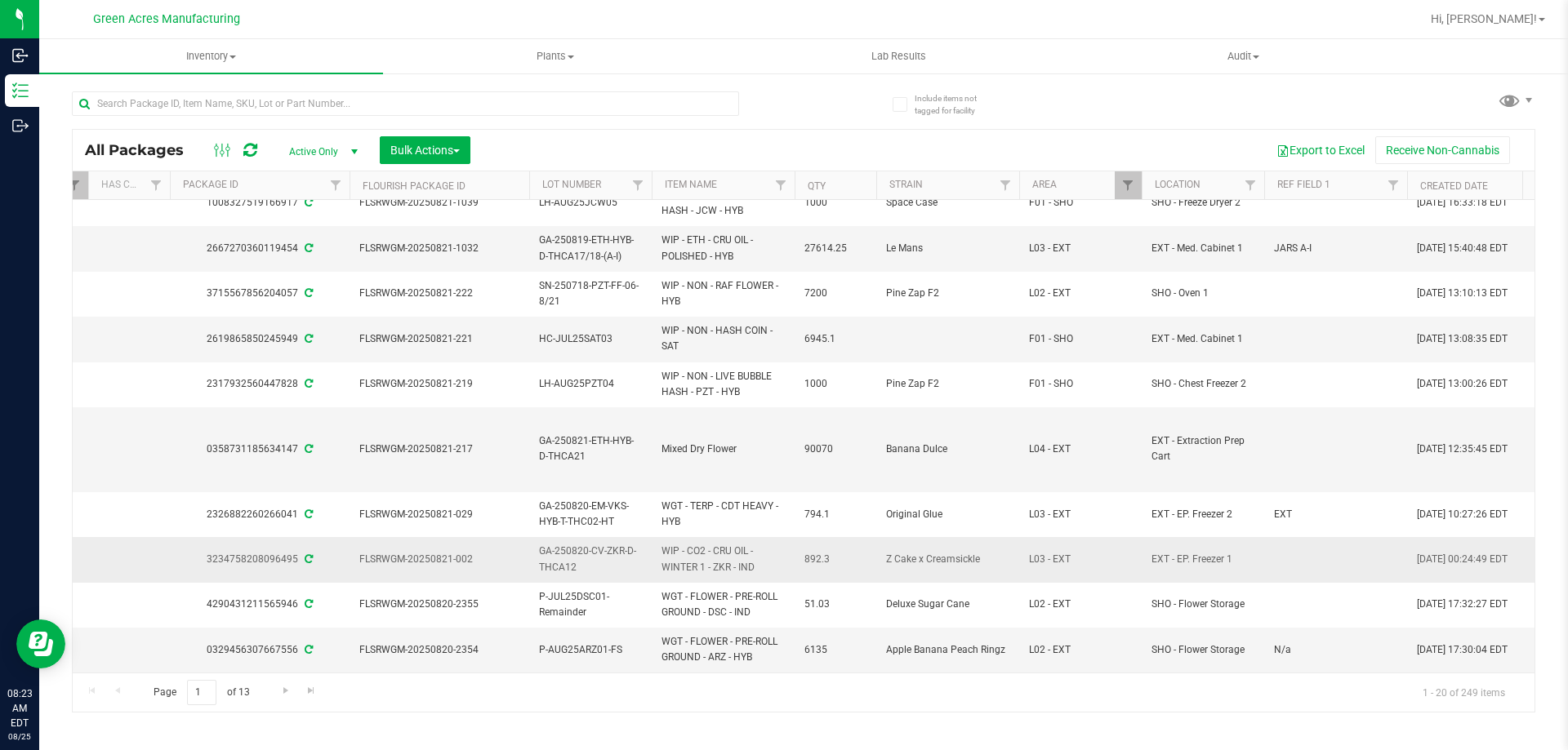
click at [539, 553] on span "GA-250820-CV-ZKR-D-THCA12" at bounding box center [590, 559] width 103 height 31
copy tr "GA-250820-CV-ZKR-D-THCA12"
click at [821, 552] on span "892.3" at bounding box center [835, 559] width 62 height 15
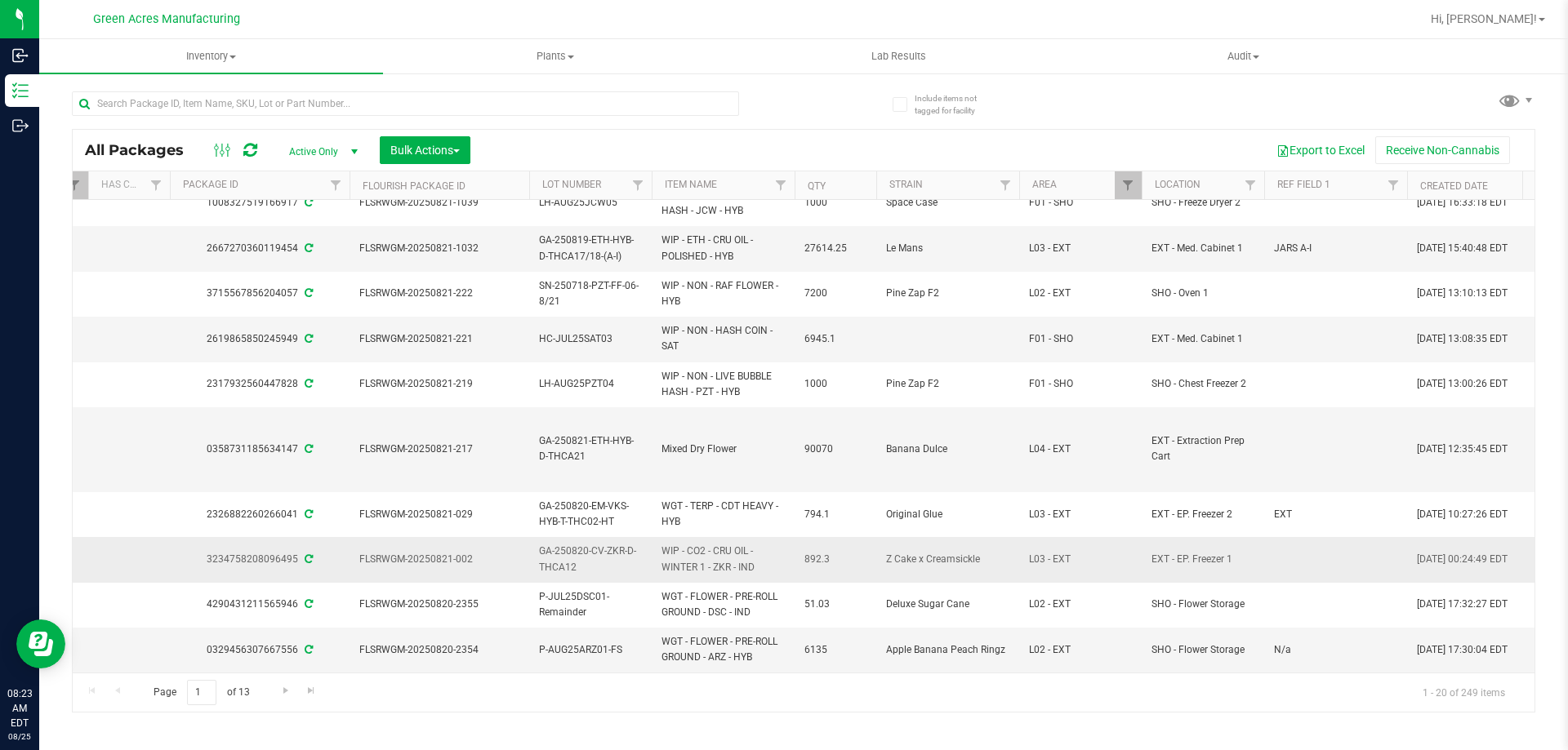
click at [821, 552] on span "892.3" at bounding box center [835, 559] width 62 height 15
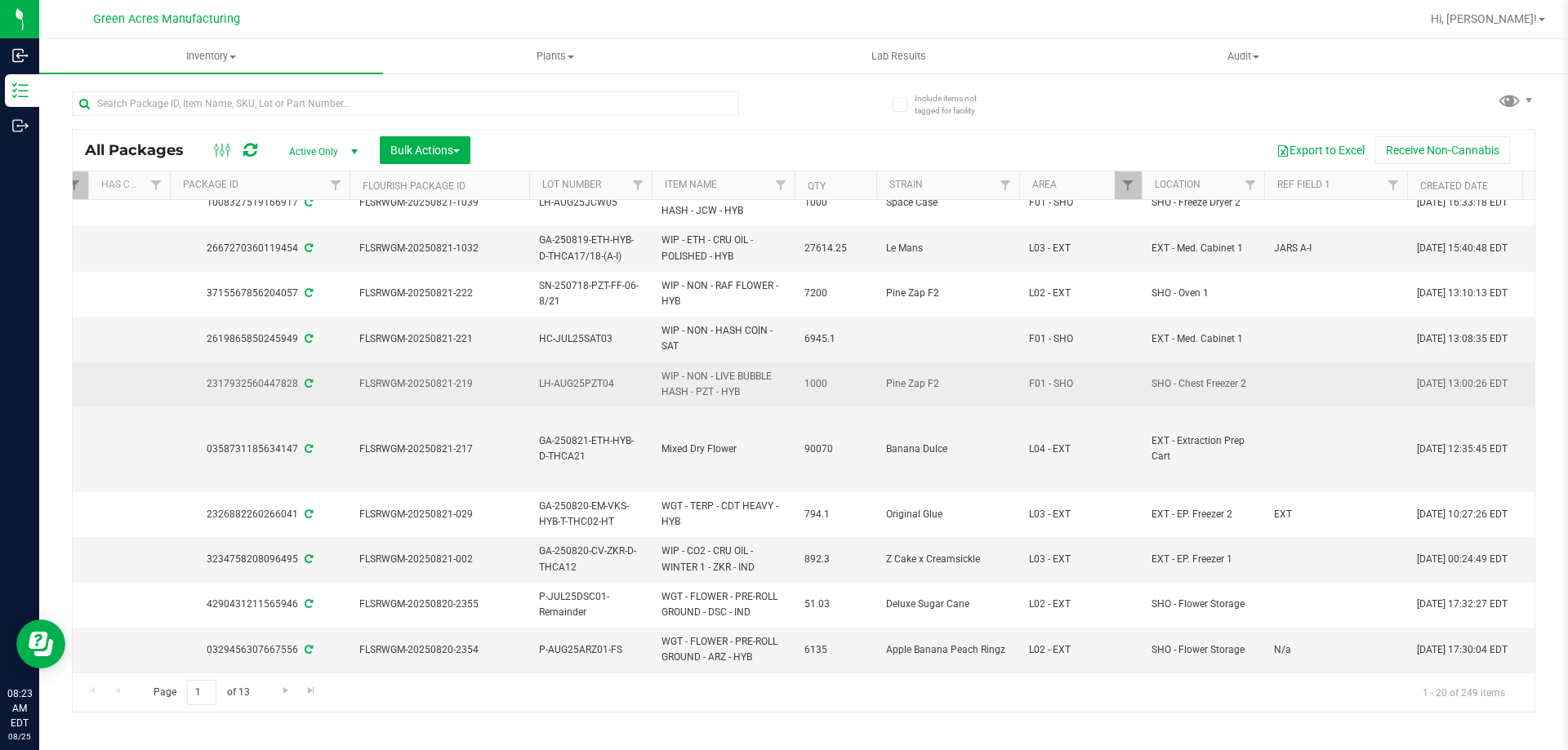
copy tr "892.3"
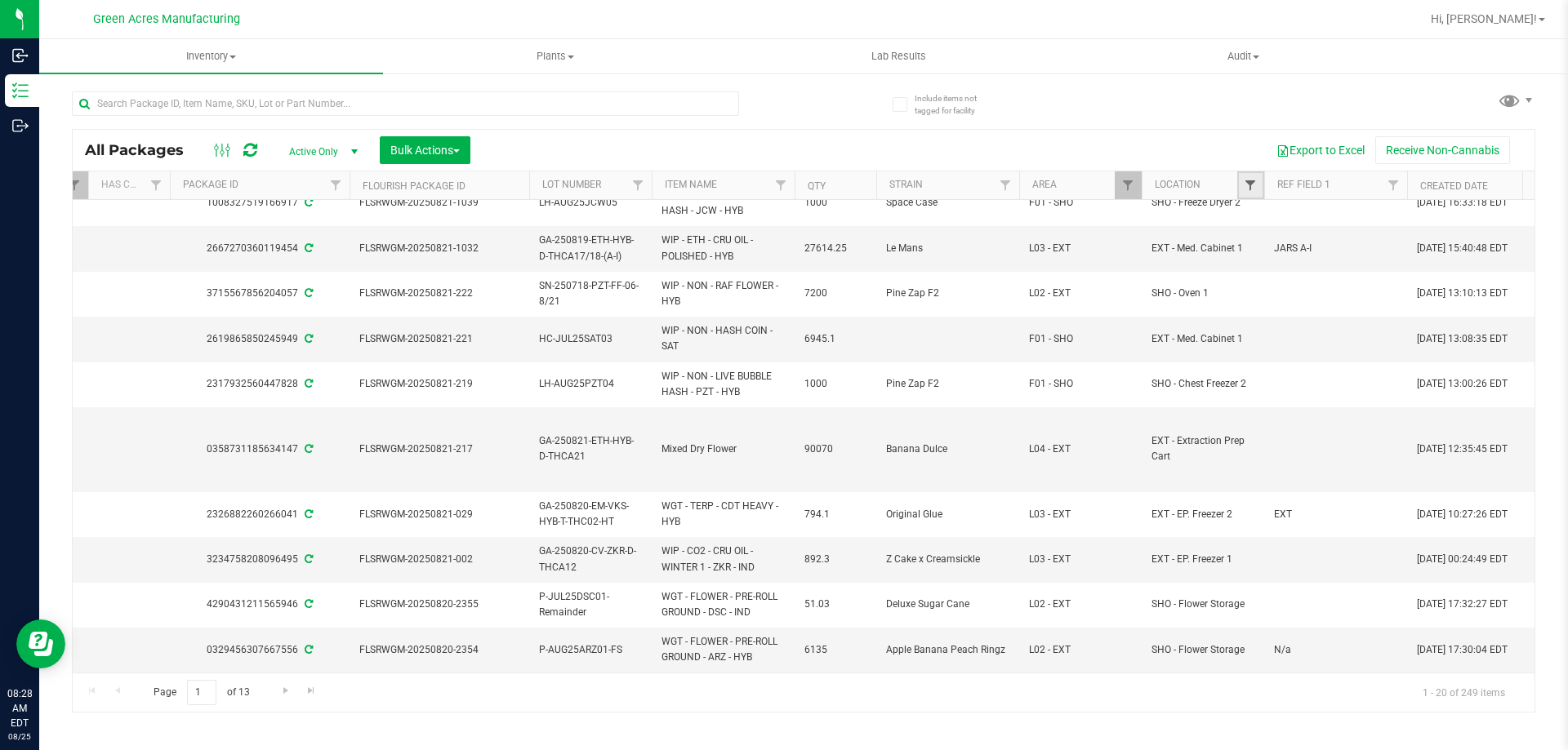
click at [1248, 184] on span "Filter" at bounding box center [1250, 186] width 13 height 13
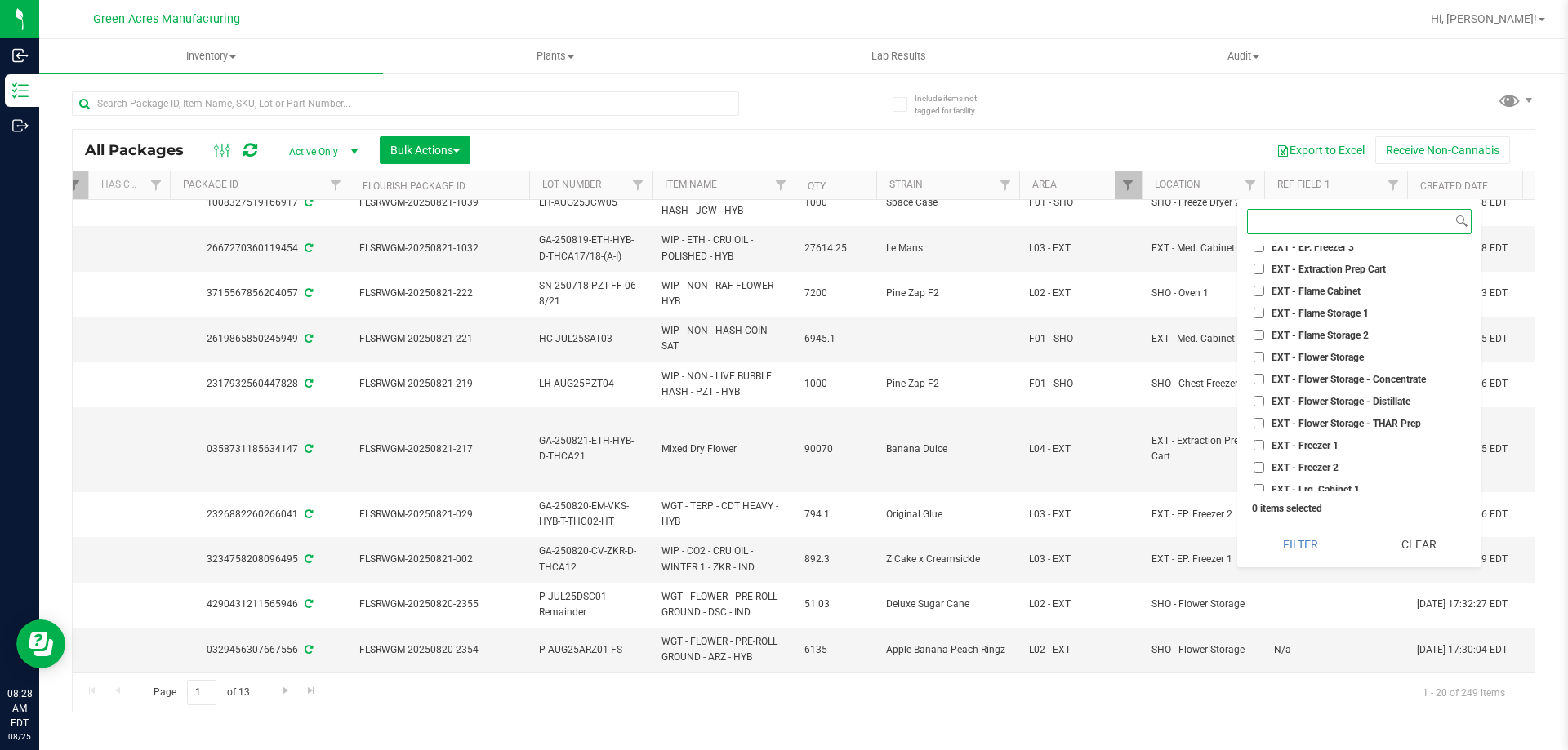
scroll to position [898, 0]
click at [1394, 416] on span "EXT - Flower Storage - Distillate" at bounding box center [1340, 416] width 139 height 10
click at [1264, 416] on input "EXT - Flower Storage - Distillate" at bounding box center [1259, 415] width 11 height 11
checkbox input "true"
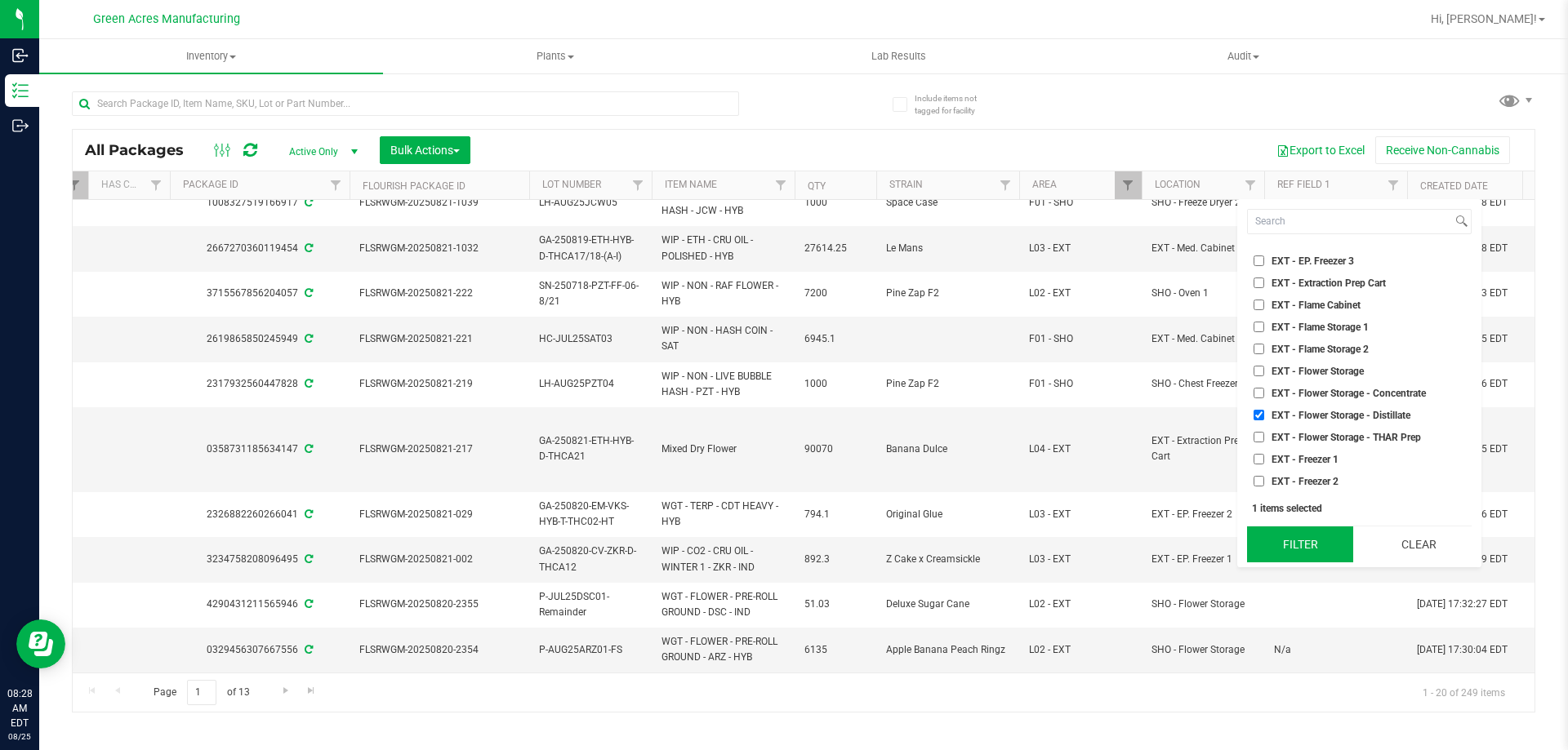
click at [1323, 534] on button "Filter" at bounding box center [1300, 544] width 106 height 36
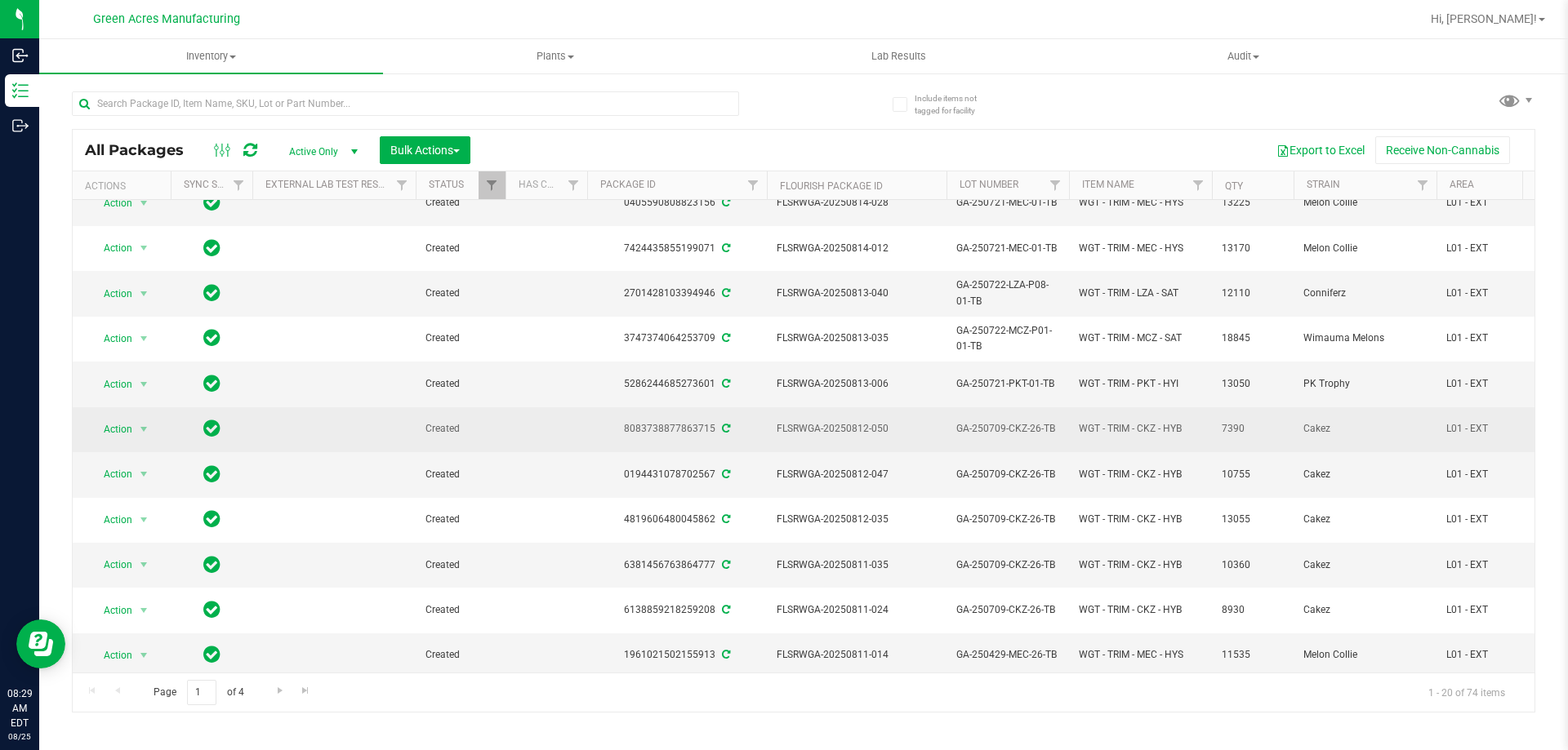
scroll to position [443, 0]
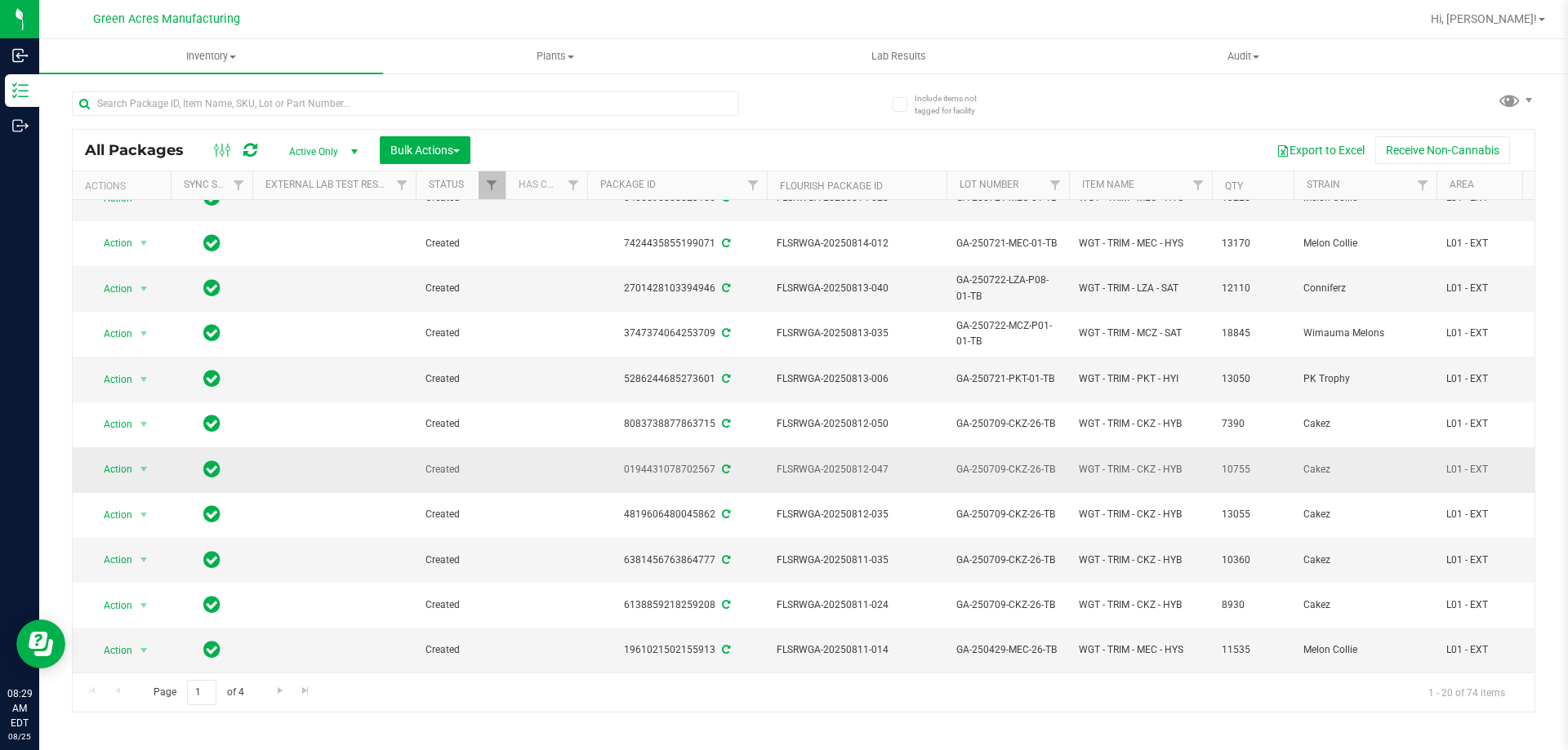
click at [1031, 462] on span "GA-250709-CKZ-26-TB" at bounding box center [1008, 469] width 103 height 15
copy tr "GA-250709-CKZ-26-TB"
click at [1065, 459] on td "GA-250709-CKZ-26-TB" at bounding box center [1008, 469] width 123 height 45
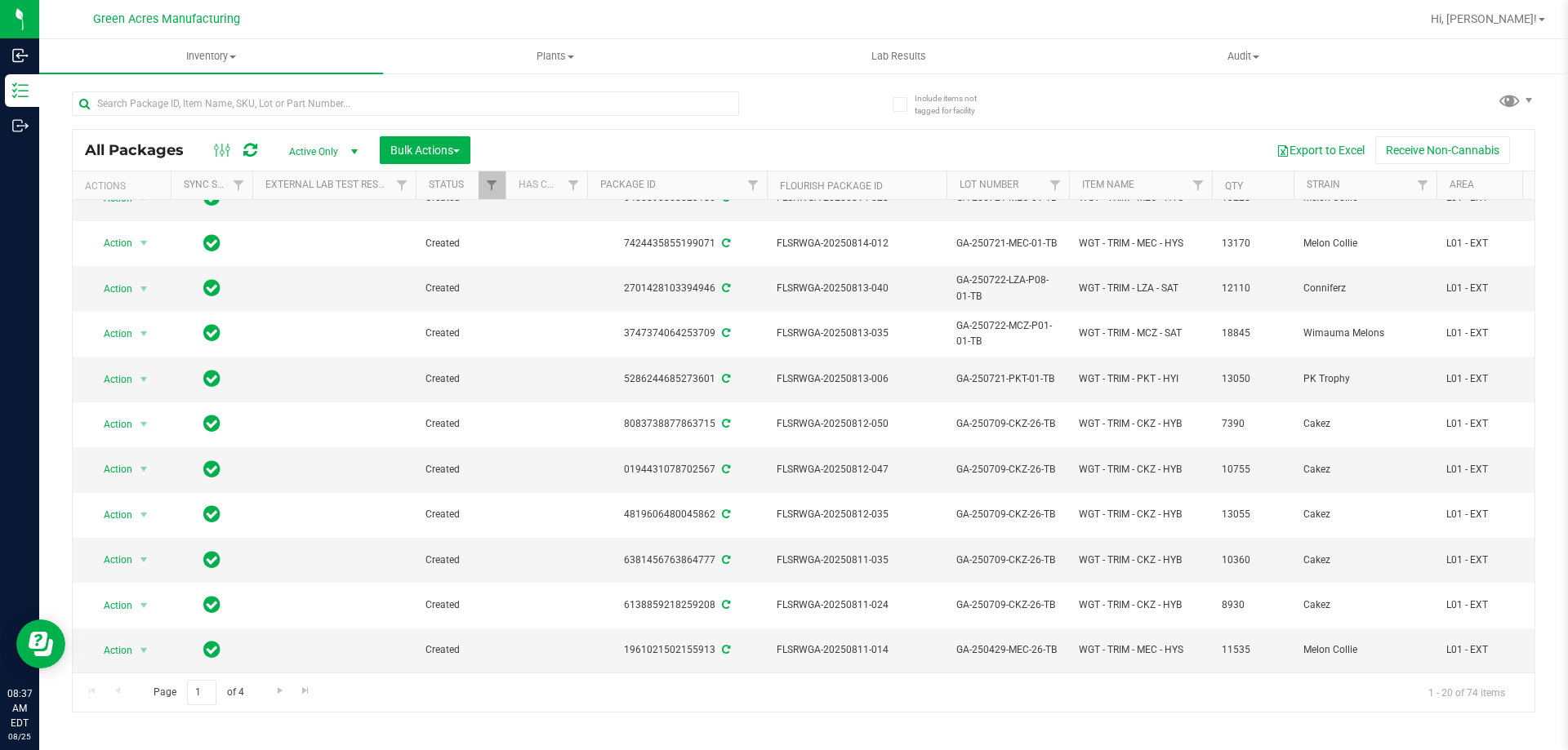
click at [792, 134] on div "All Packages Active Only Active Only Lab Samples Locked All External Internal B…" at bounding box center [802, 149] width 1461 height 41
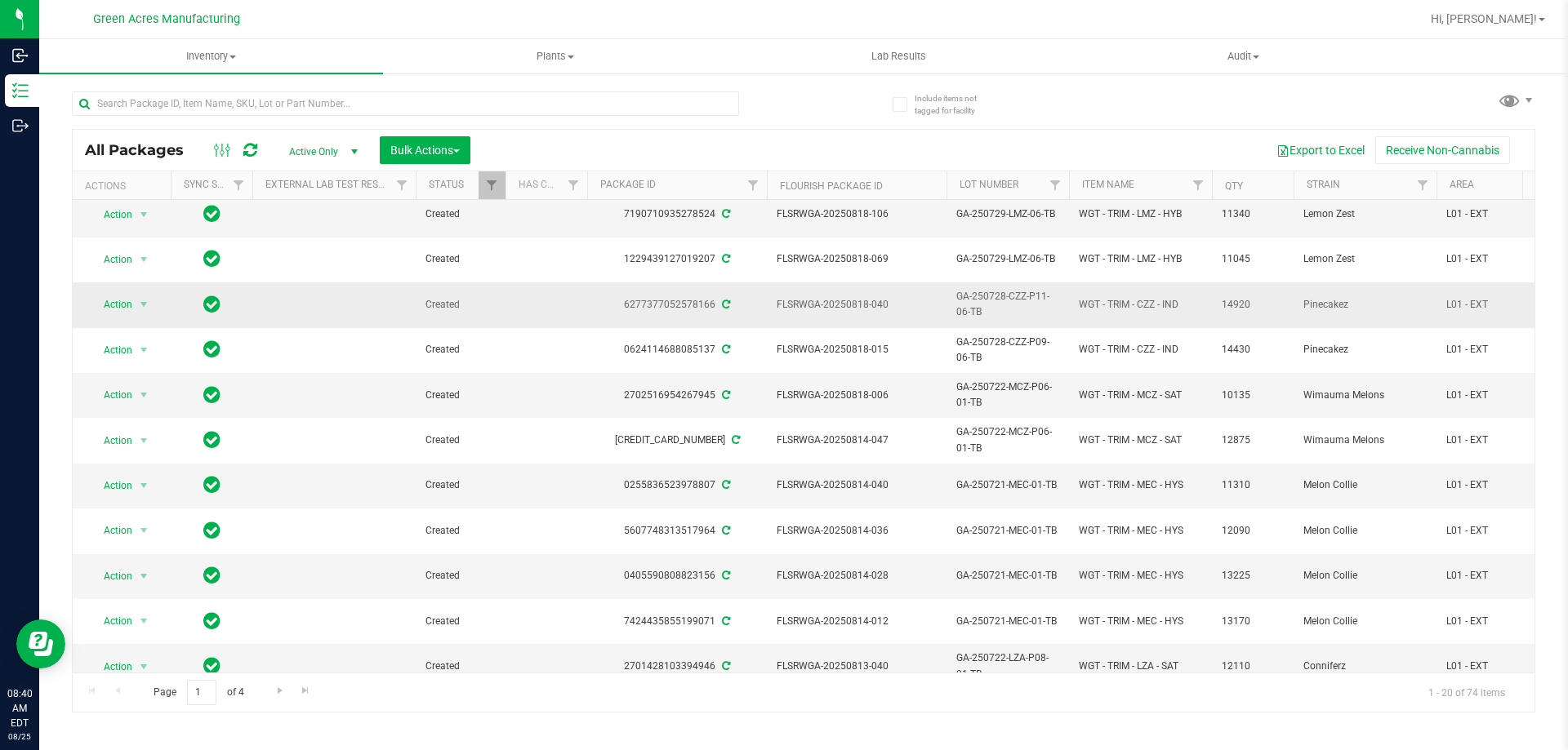
scroll to position [0, 0]
